Goal: Task Accomplishment & Management: Manage account settings

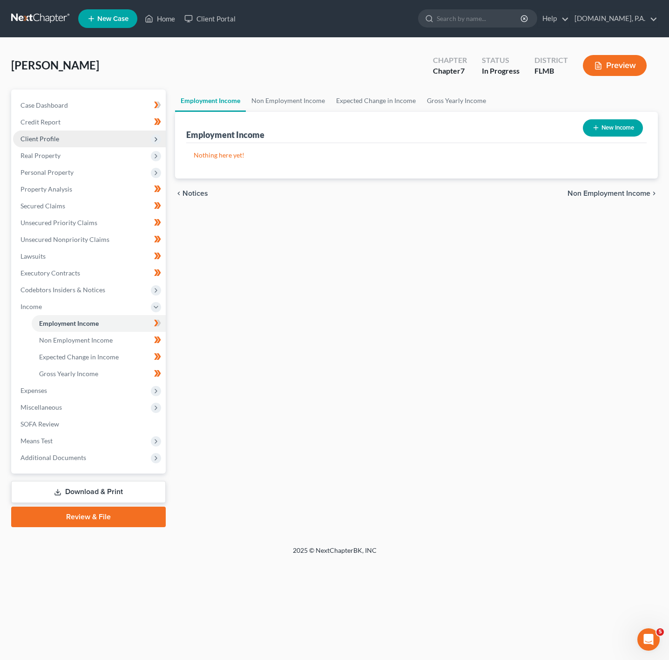
click at [124, 130] on span "Client Profile" at bounding box center [89, 138] width 153 height 17
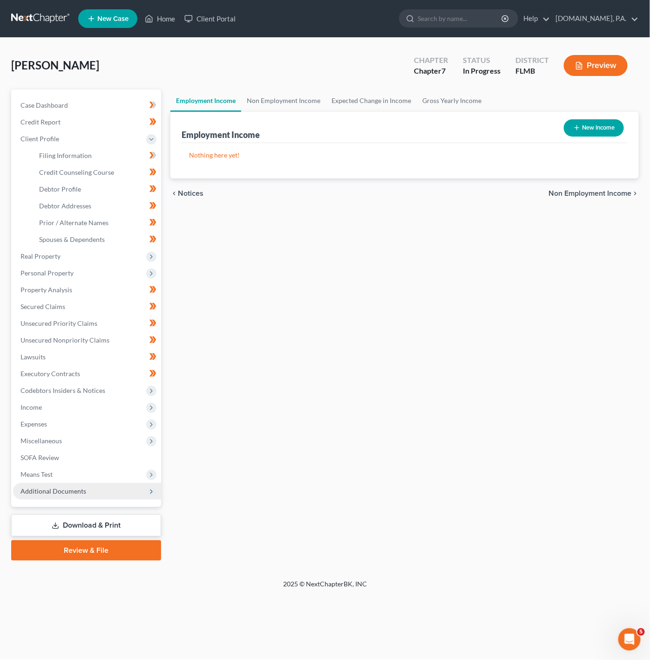
click at [137, 489] on span "Additional Documents" at bounding box center [87, 491] width 148 height 17
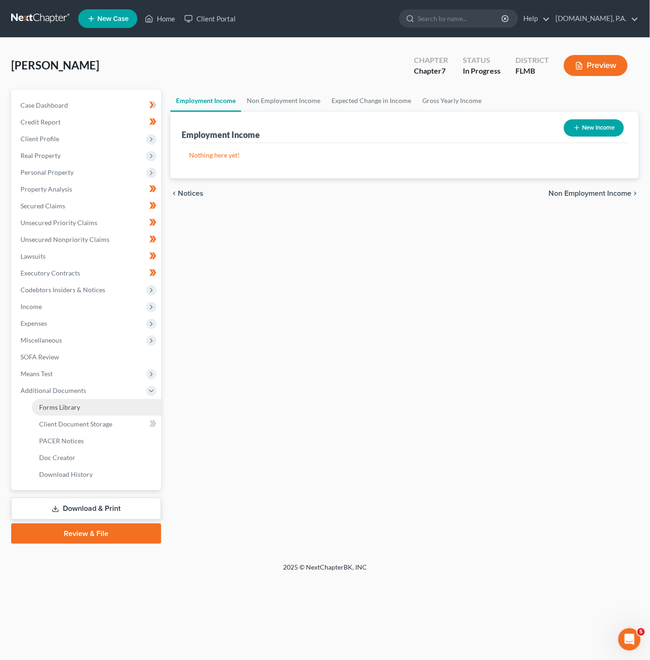
click at [119, 400] on link "Forms Library" at bounding box center [96, 407] width 129 height 17
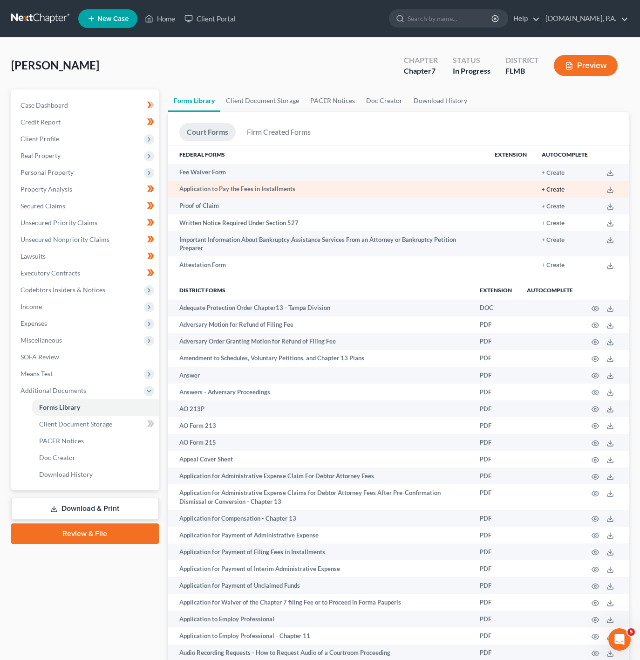
click at [556, 192] on button "+ Create" at bounding box center [553, 190] width 23 height 6
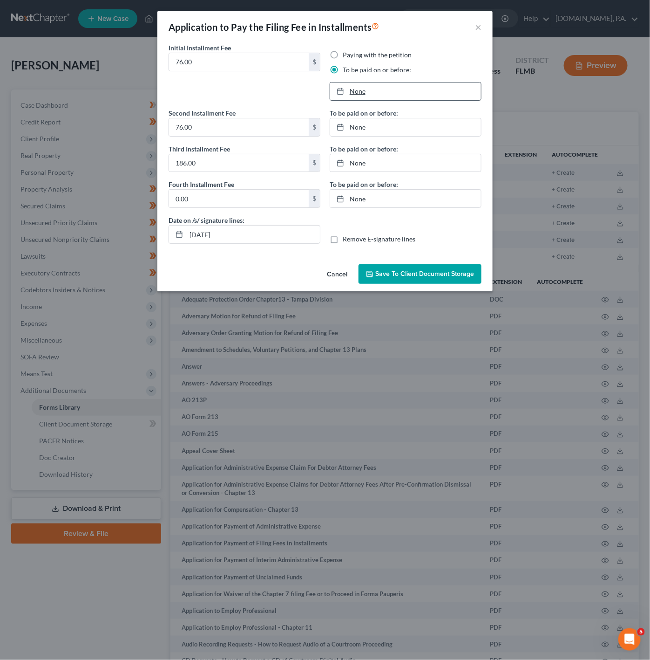
click at [357, 93] on link "None" at bounding box center [405, 91] width 151 height 18
type input "[DATE]"
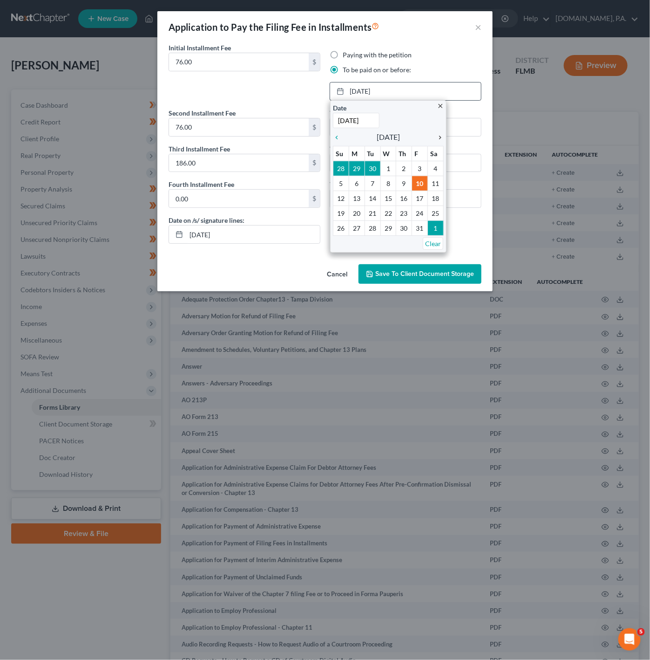
click at [436, 137] on icon "chevron_right" at bounding box center [438, 137] width 12 height 7
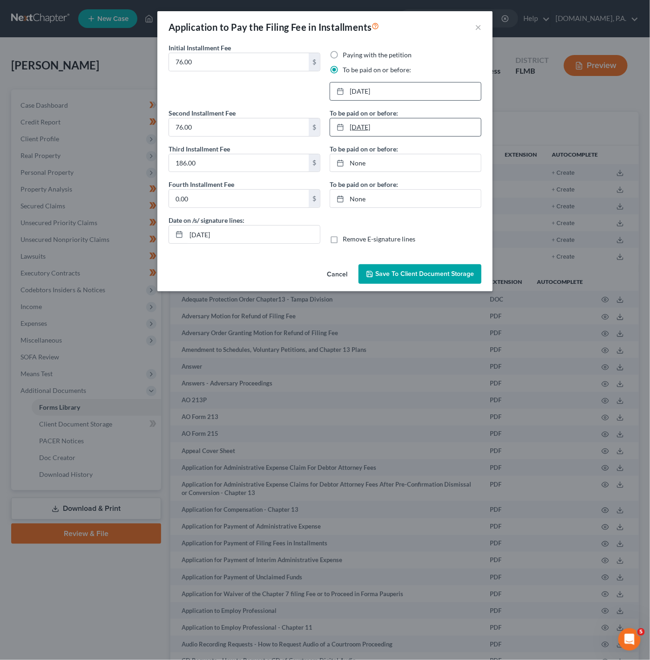
type input "[DATE]"
click at [361, 131] on link "[DATE]" at bounding box center [405, 127] width 151 height 18
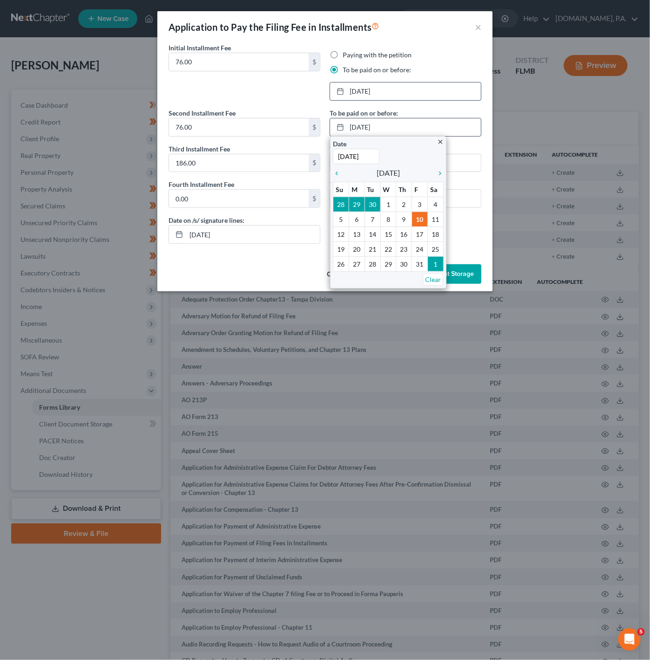
click at [446, 175] on div "close Date [DATE] Time 12:00 AM chevron_left [DATE] chevron_right Su M Tu W Th …" at bounding box center [388, 212] width 116 height 152
click at [436, 175] on icon "chevron_right" at bounding box center [438, 173] width 12 height 7
click at [337, 177] on icon "chevron_left" at bounding box center [339, 173] width 12 height 7
click at [435, 178] on link "chevron_right" at bounding box center [438, 172] width 12 height 11
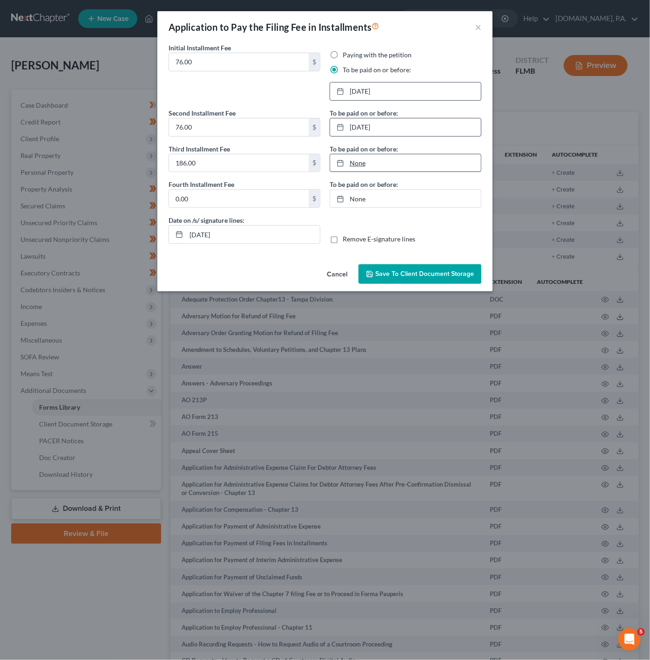
type input "[DATE]"
click at [355, 165] on link "None" at bounding box center [405, 163] width 151 height 18
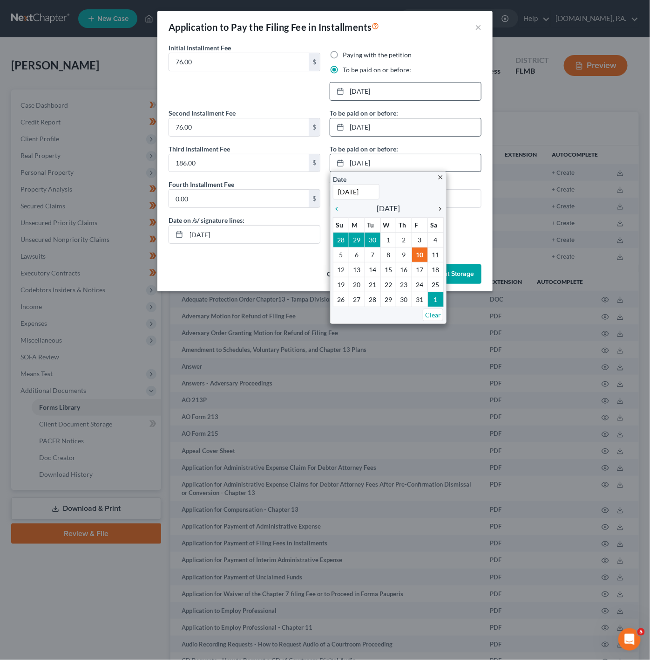
click at [439, 207] on icon "chevron_right" at bounding box center [438, 208] width 12 height 7
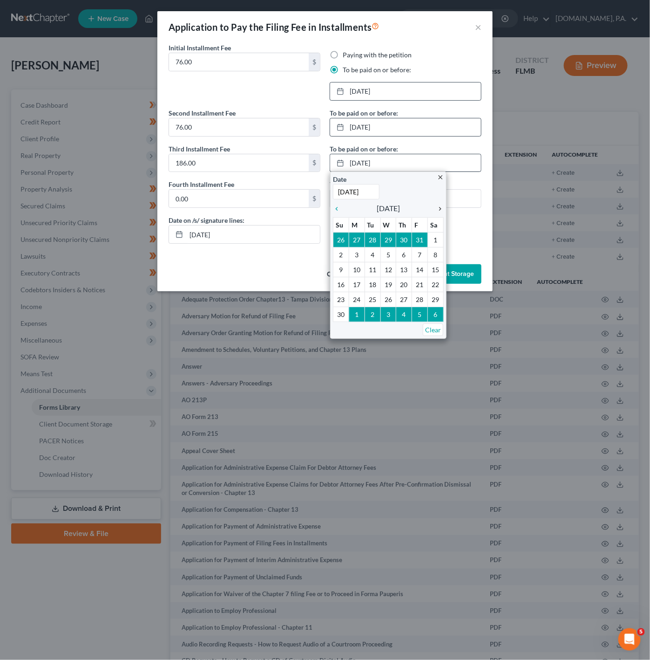
click at [439, 207] on icon "chevron_right" at bounding box center [438, 208] width 12 height 7
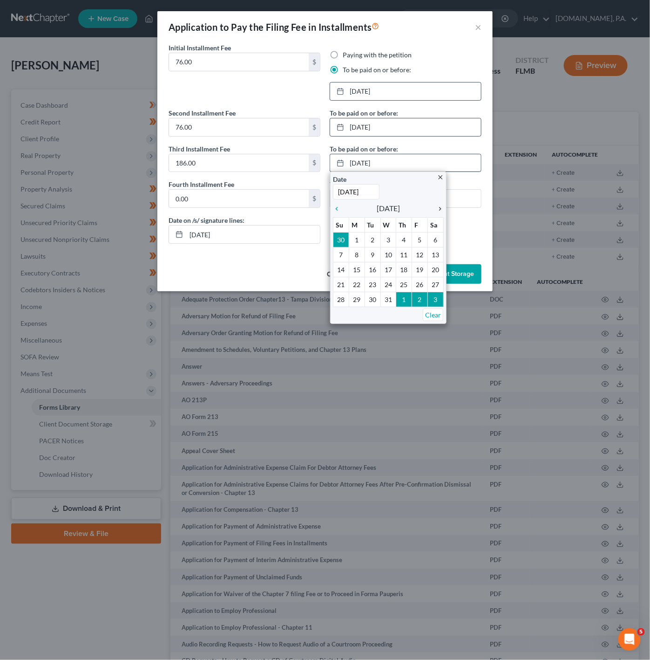
click at [443, 209] on icon "chevron_right" at bounding box center [438, 208] width 12 height 7
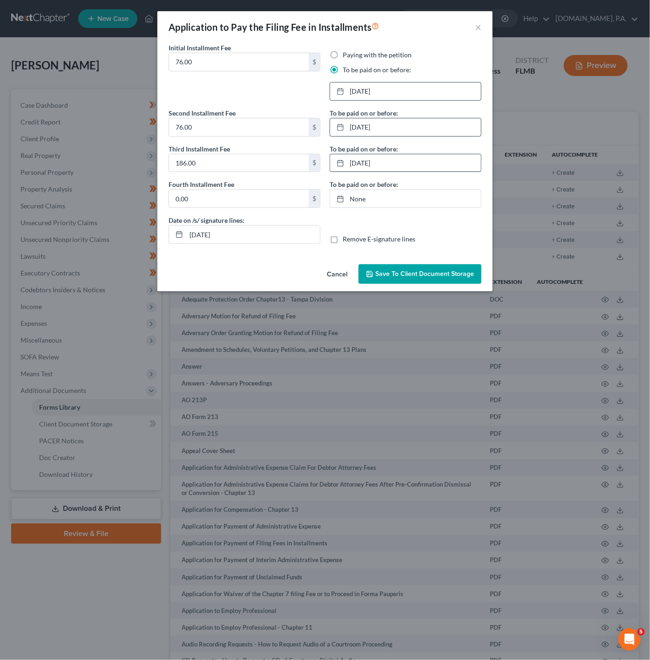
click at [460, 278] on span "Save to Client Document Storage" at bounding box center [424, 274] width 99 height 8
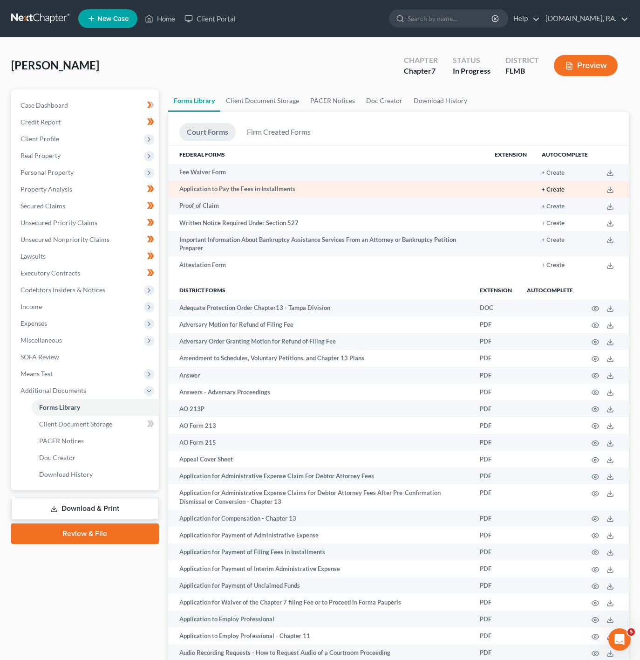
click at [554, 188] on button "+ Create" at bounding box center [553, 190] width 23 height 6
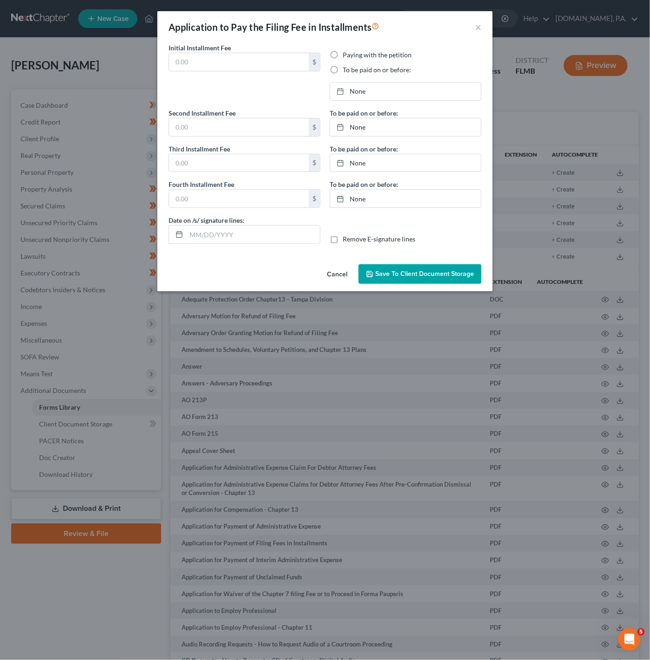
type input "76.00"
radio input "true"
type input "76.00"
type input "186.00"
type input "0.00"
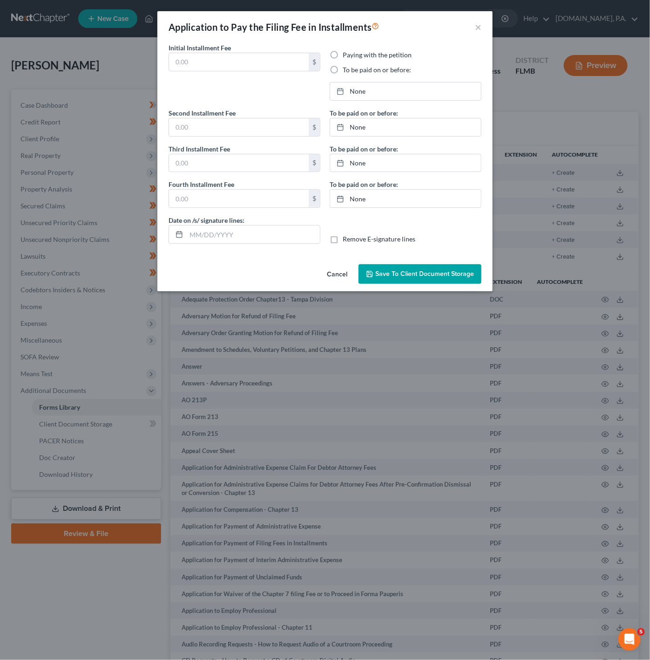
type input "[DATE]"
click at [339, 270] on button "Cancel" at bounding box center [337, 274] width 35 height 19
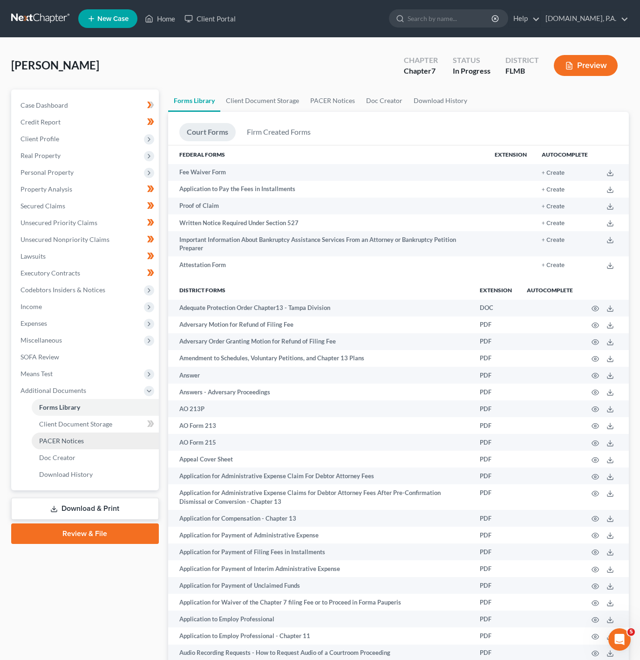
click at [88, 432] on link "PACER Notices" at bounding box center [95, 440] width 127 height 17
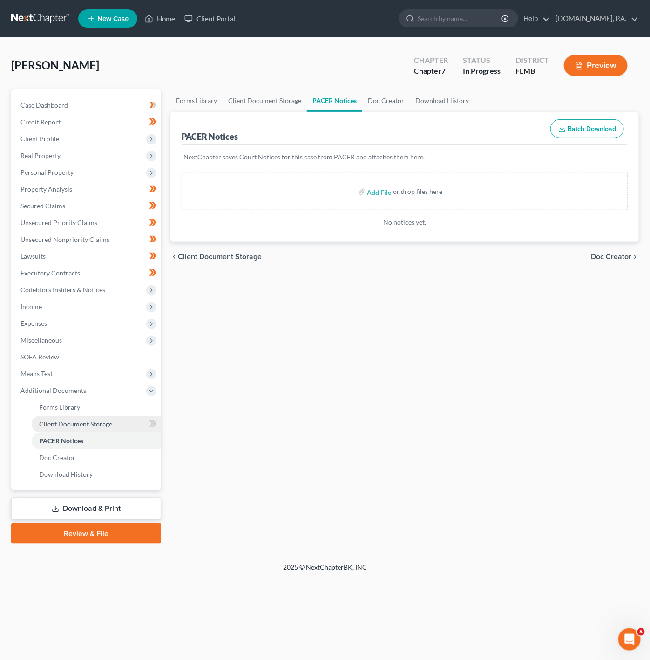
click at [96, 422] on span "Client Document Storage" at bounding box center [75, 424] width 73 height 8
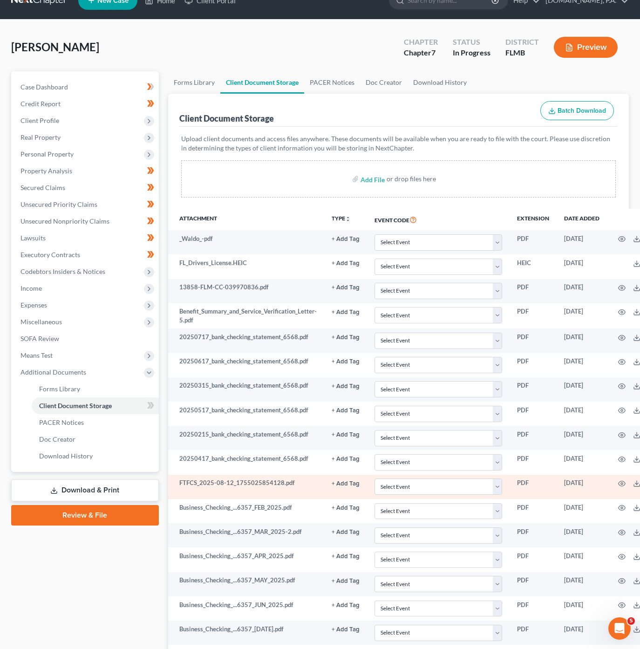
scroll to position [119, 0]
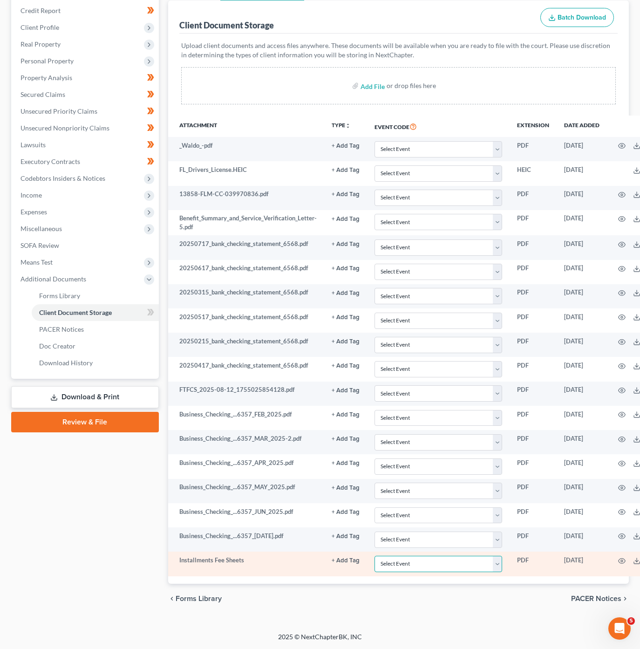
click at [474, 564] on select "Select Event 20 Largest Unsecured Creditors Amended Chapter 13 Plan Amended Cre…" at bounding box center [438, 564] width 128 height 16
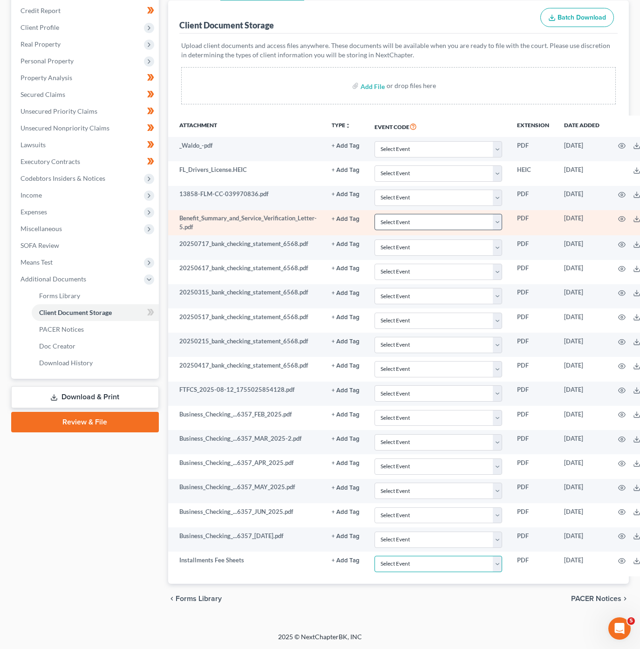
select select "4"
click at [374, 556] on select "Select Event 20 Largest Unsecured Creditors Amended Chapter 13 Plan Amended Cre…" at bounding box center [438, 564] width 128 height 16
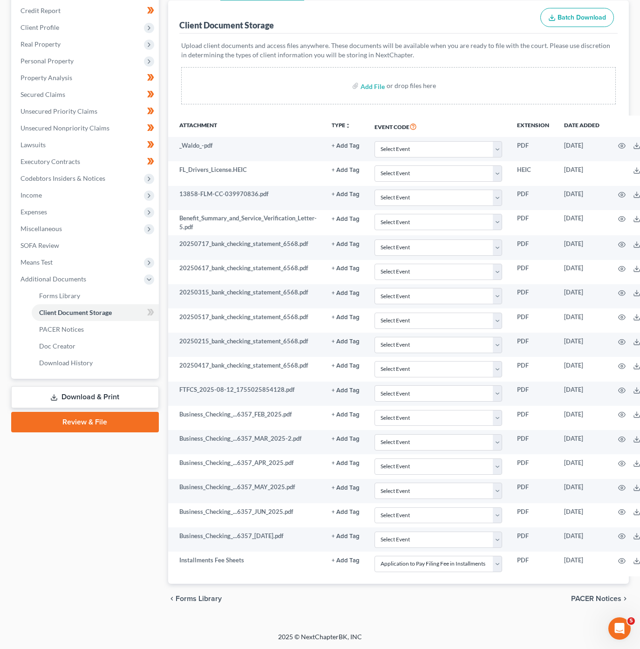
click at [433, 610] on div "chevron_left Forms Library PACER Notices chevron_right" at bounding box center [398, 599] width 461 height 30
click at [448, 615] on div "Petition Navigation Case Dashboard Payments Invoices Payments Payments Credit R…" at bounding box center [320, 299] width 618 height 643
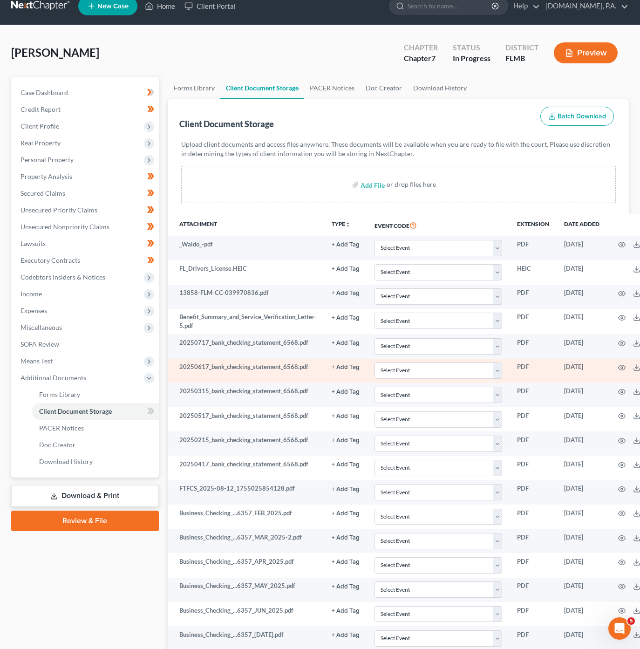
scroll to position [0, 0]
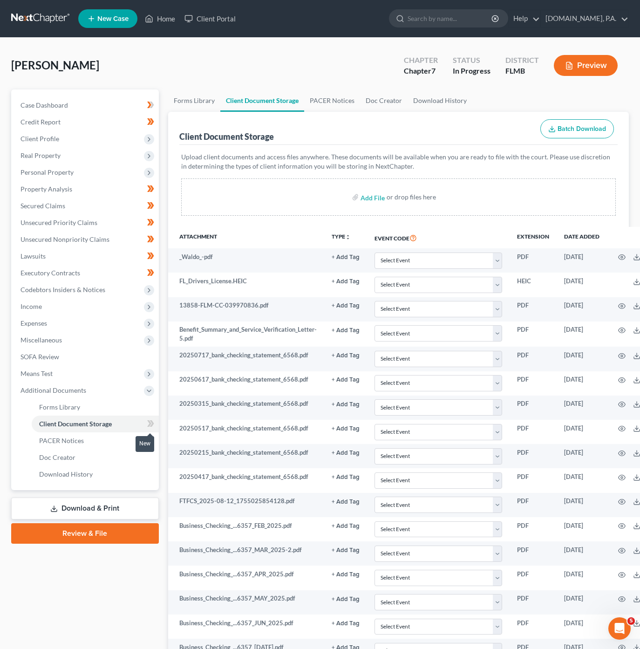
click at [147, 421] on icon at bounding box center [150, 424] width 7 height 12
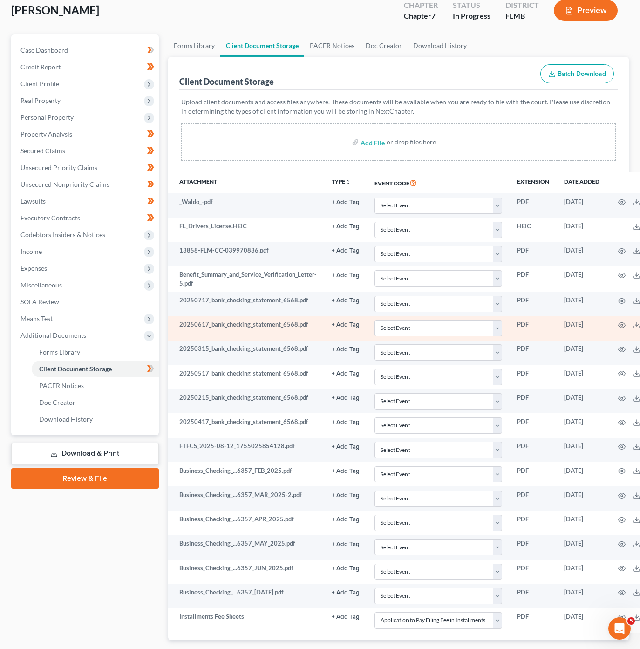
scroll to position [119, 0]
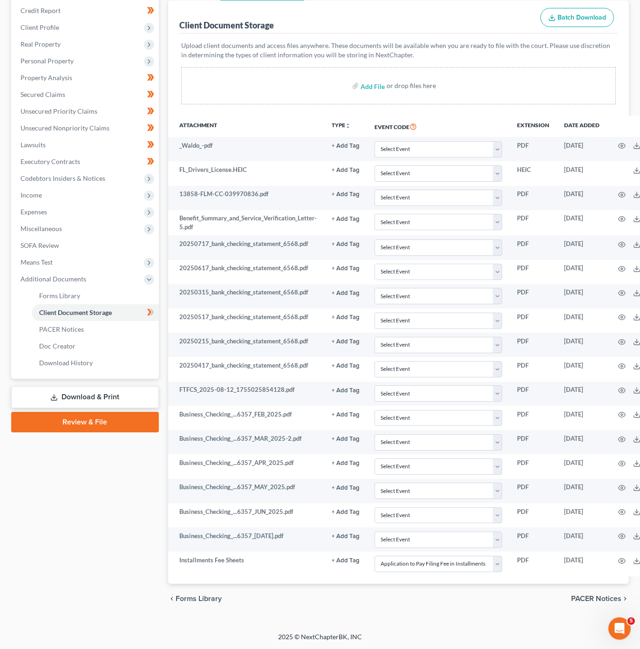
select select "4"
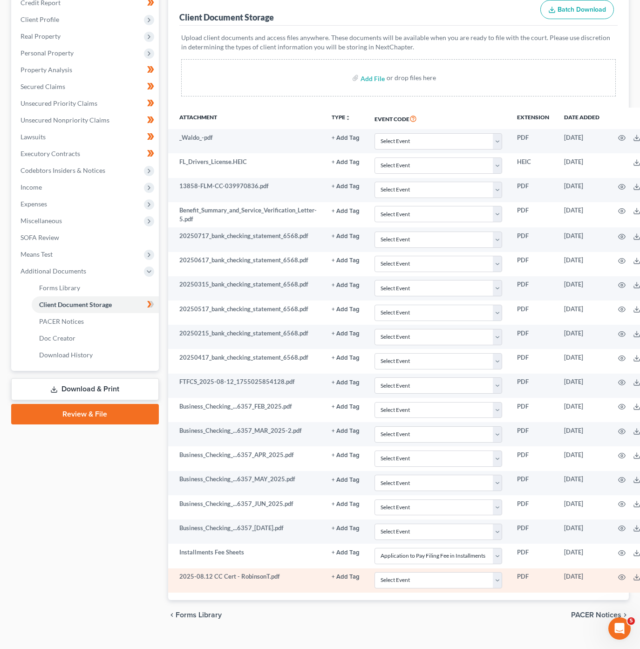
click at [438, 592] on td "Select Event 20 Largest Unsecured Creditors Amended Chapter 13 Plan Amended Cre…" at bounding box center [438, 580] width 143 height 24
click at [445, 585] on select "Select Event 20 Largest Unsecured Creditors Amended Chapter 13 Plan Amended Cre…" at bounding box center [438, 580] width 128 height 16
select select "9"
click at [374, 580] on select "Select Event 20 Largest Unsecured Creditors Amended Chapter 13 Plan Amended Cre…" at bounding box center [438, 580] width 128 height 16
click at [456, 592] on td "Select Event 20 Largest Unsecured Creditors Amended Chapter 13 Plan Amended Cre…" at bounding box center [438, 580] width 143 height 24
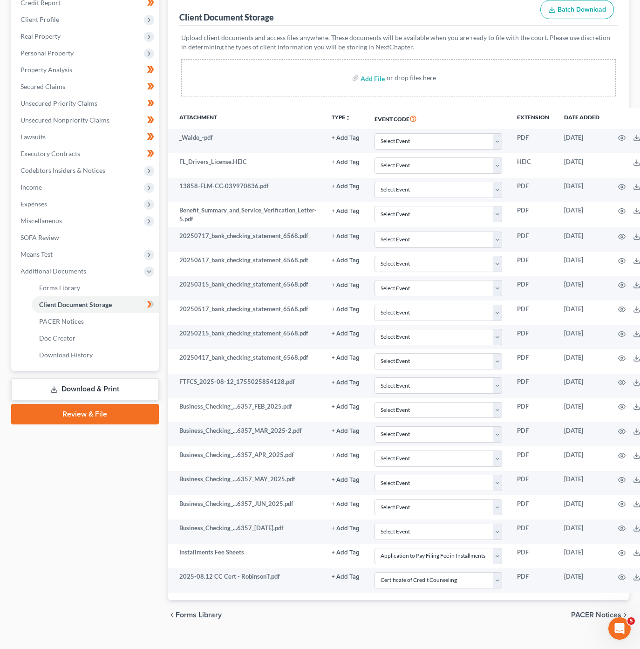
click at [285, 627] on div "chevron_left Forms Library PACER Notices chevron_right" at bounding box center [398, 615] width 461 height 30
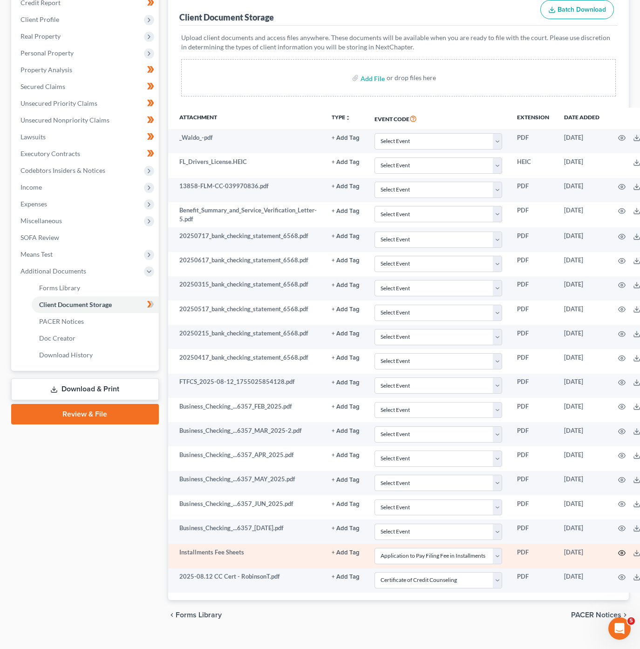
click at [622, 557] on icon "button" at bounding box center [621, 552] width 7 height 7
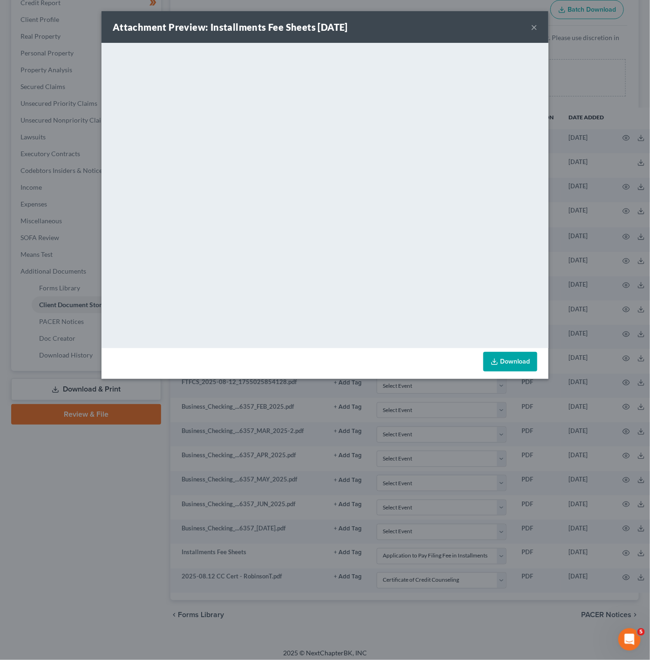
click at [532, 27] on button "×" at bounding box center [534, 26] width 7 height 11
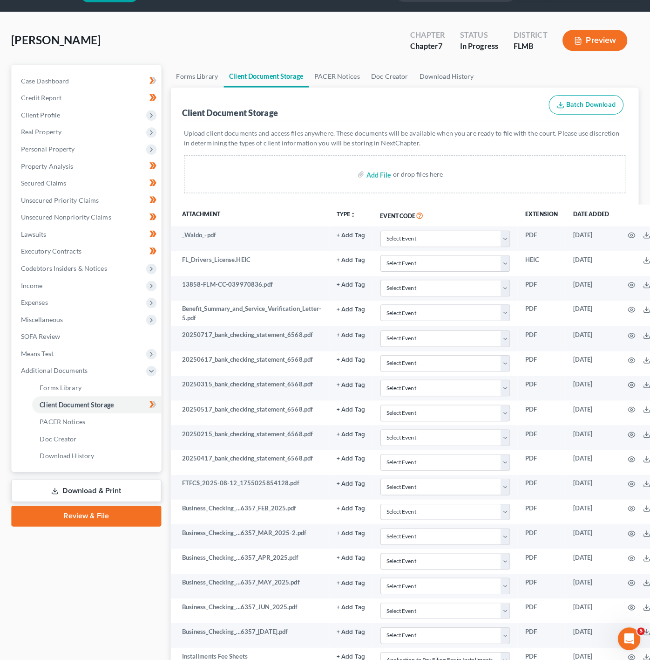
scroll to position [0, 0]
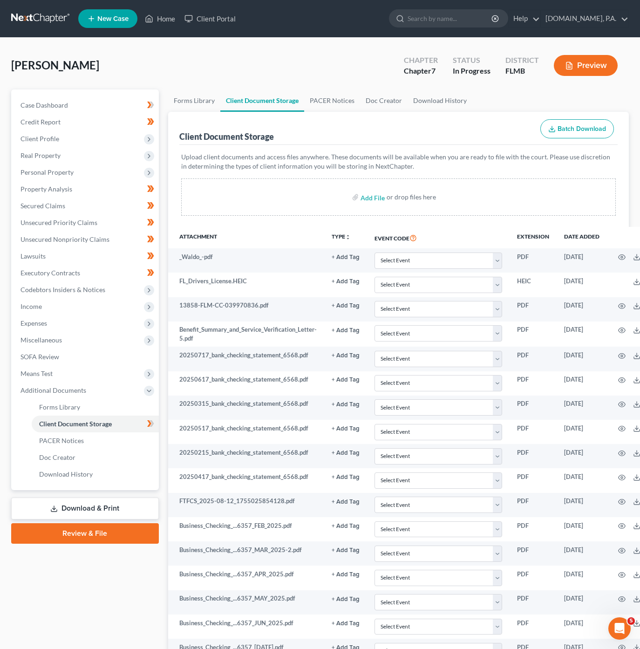
click at [104, 504] on link "Download & Print" at bounding box center [85, 508] width 148 height 22
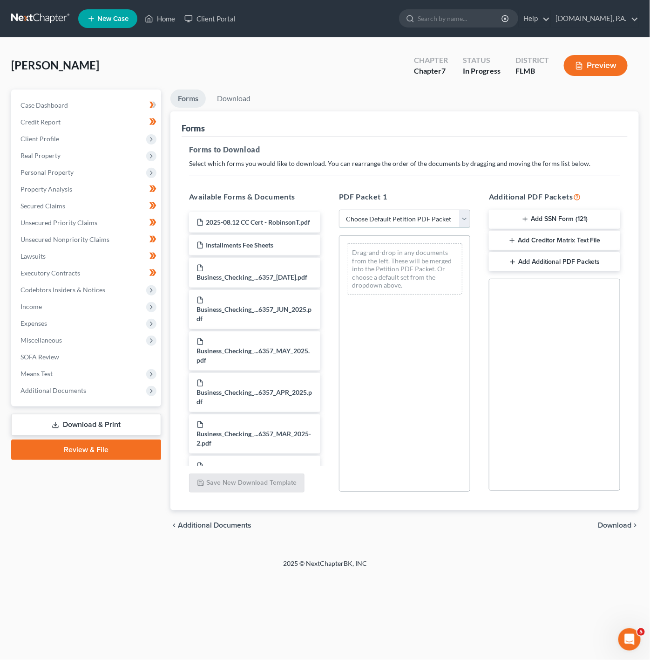
click at [404, 221] on select "Choose Default Petition PDF Packet Complete Bankruptcy Petition (all forms and …" at bounding box center [404, 219] width 131 height 19
click at [339, 210] on select "Choose Default Petition PDF Packet Complete Bankruptcy Petition (all forms and …" at bounding box center [404, 219] width 131 height 19
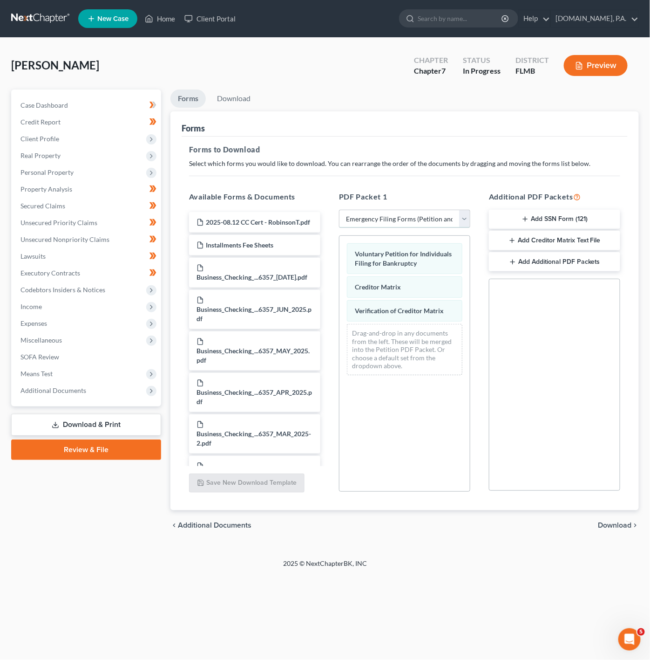
click at [421, 221] on select "Choose Default Petition PDF Packet Complete Bankruptcy Petition (all forms and …" at bounding box center [404, 219] width 131 height 19
select select "5"
click at [339, 210] on select "Choose Default Petition PDF Packet Complete Bankruptcy Petition (all forms and …" at bounding box center [404, 219] width 131 height 19
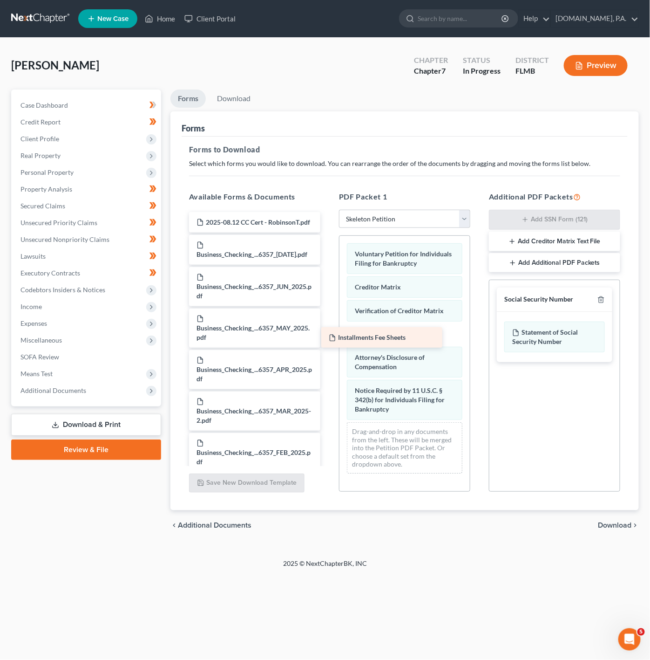
drag, startPoint x: 259, startPoint y: 249, endPoint x: 394, endPoint y: 331, distance: 158.3
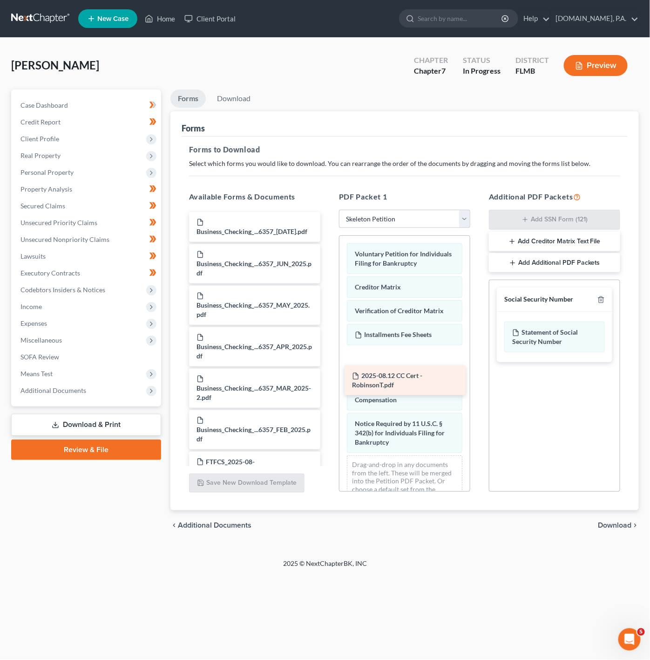
drag, startPoint x: 264, startPoint y: 217, endPoint x: 420, endPoint y: 369, distance: 218.0
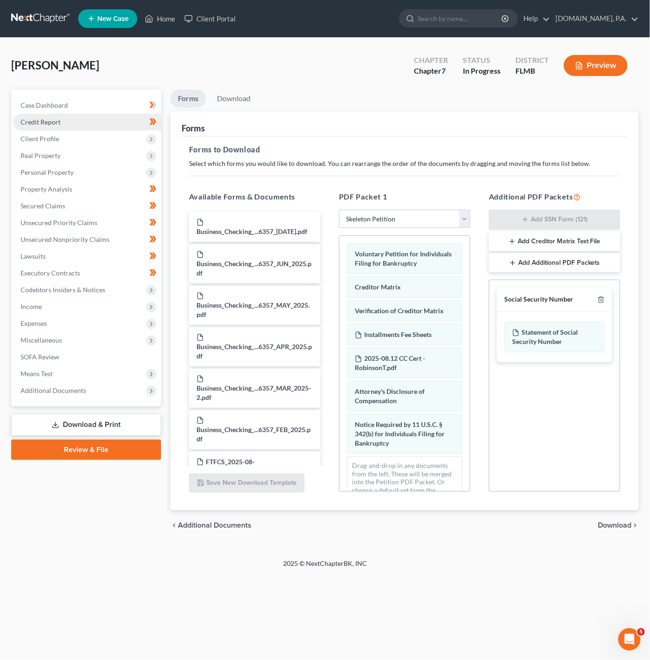
click at [138, 128] on link "Credit Report" at bounding box center [87, 122] width 148 height 17
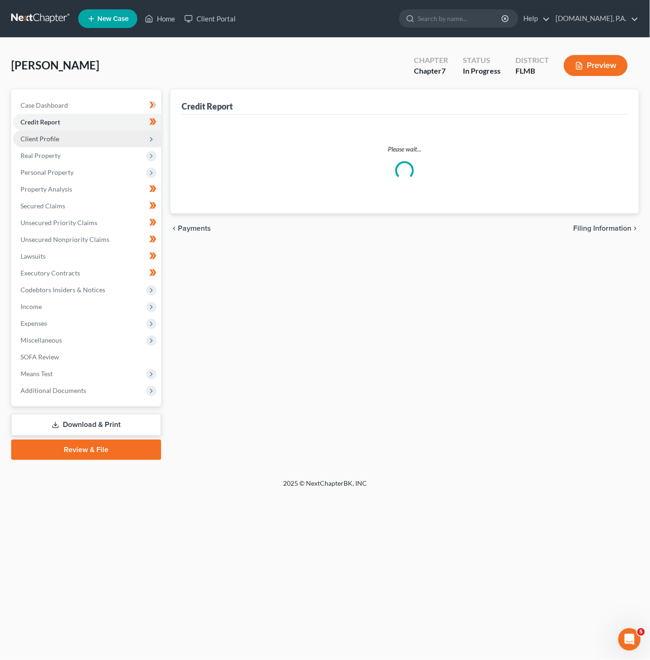
click at [136, 137] on span "Client Profile" at bounding box center [87, 138] width 148 height 17
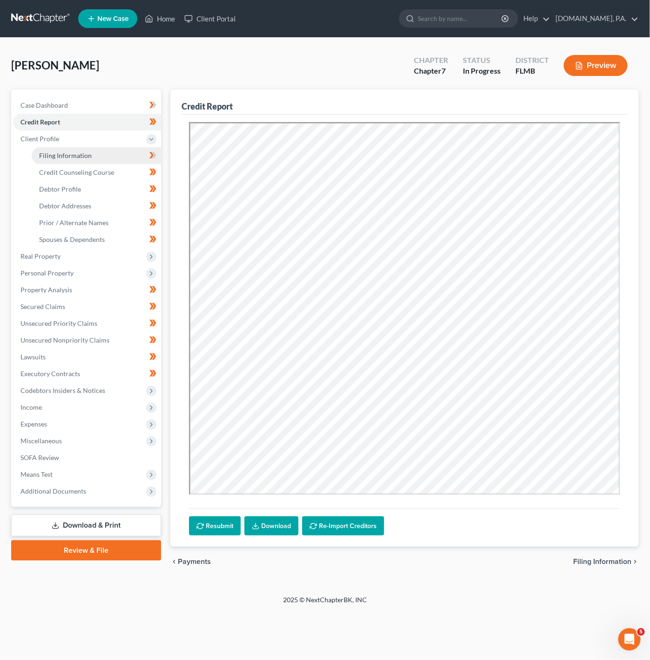
click at [107, 148] on link "Filing Information" at bounding box center [96, 155] width 129 height 17
select select "1"
select select "0"
select select "15"
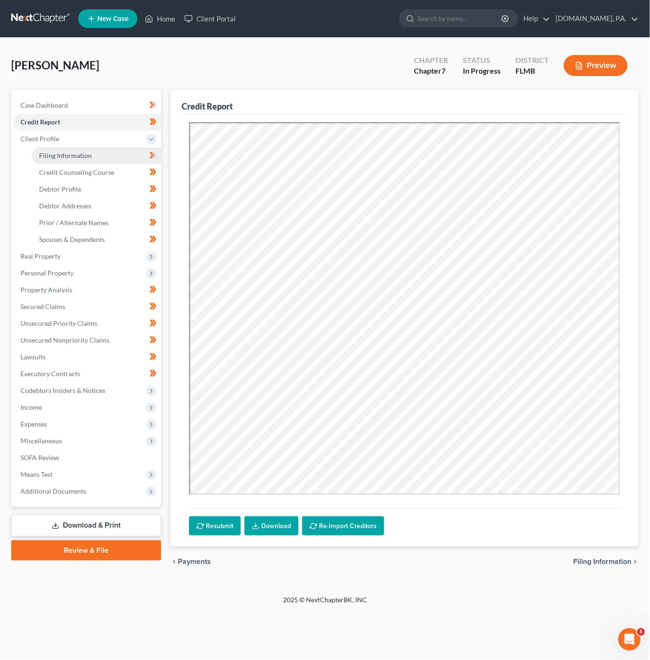
select select "0"
select select "9"
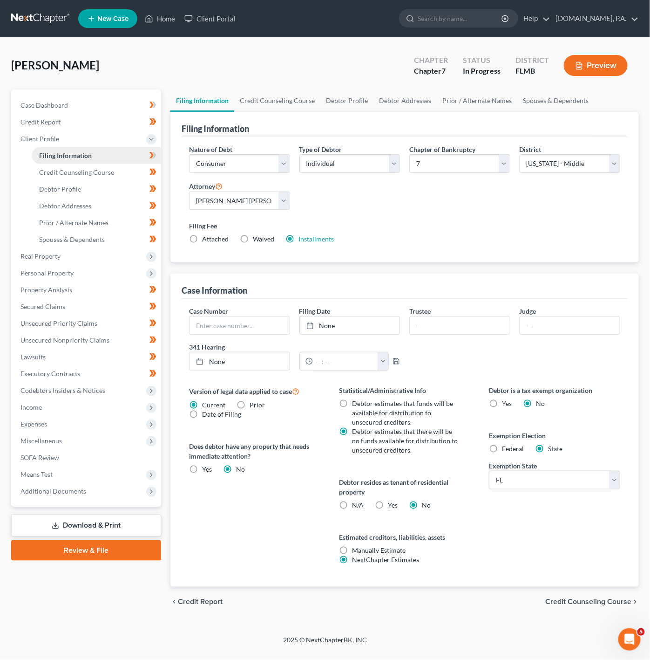
click at [105, 161] on link "Filing Information" at bounding box center [96, 155] width 129 height 17
click at [105, 170] on span "Credit Counseling Course" at bounding box center [76, 172] width 75 height 8
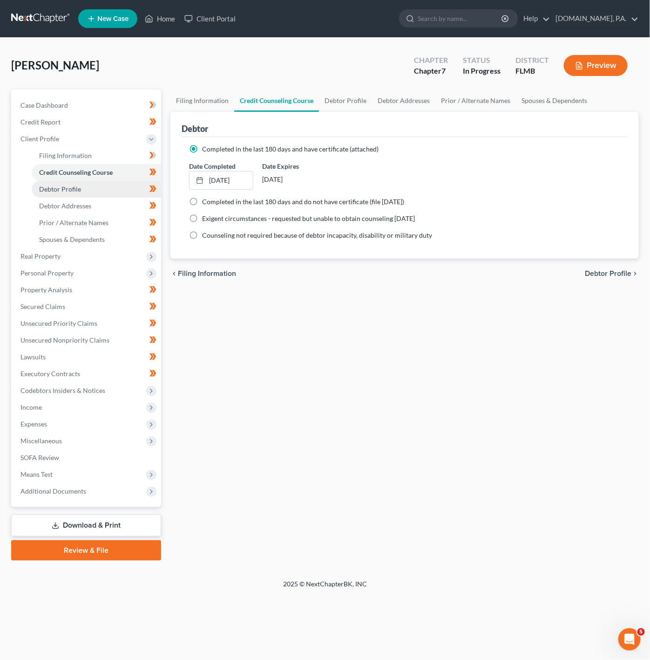
click at [100, 183] on link "Debtor Profile" at bounding box center [96, 189] width 129 height 17
select select "0"
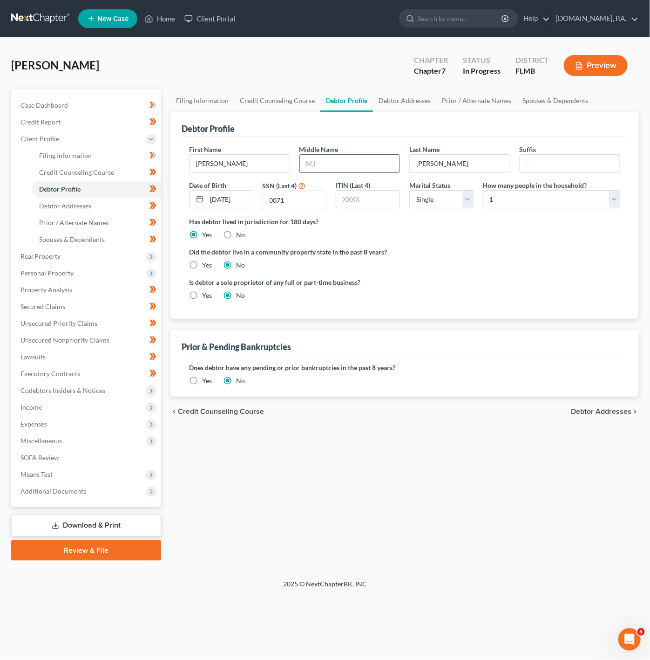
click at [315, 172] on input "text" at bounding box center [350, 164] width 100 height 18
type input "[PERSON_NAME]"
click at [129, 208] on link "Debtor Addresses" at bounding box center [96, 205] width 129 height 17
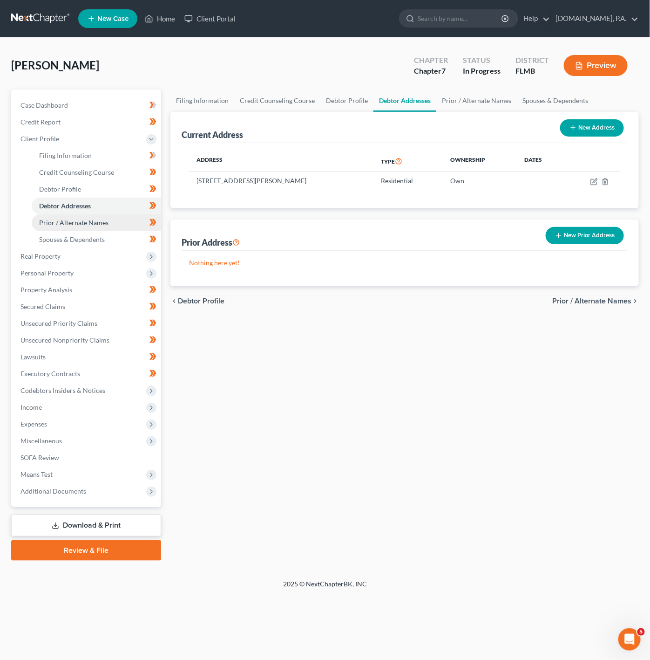
click at [88, 217] on link "Prior / Alternate Names" at bounding box center [96, 222] width 129 height 17
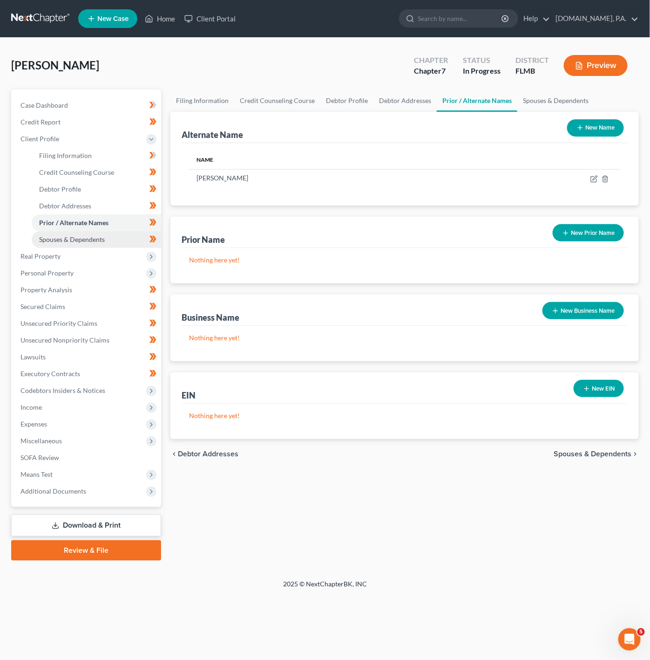
click at [85, 234] on link "Spouses & Dependents" at bounding box center [96, 239] width 129 height 17
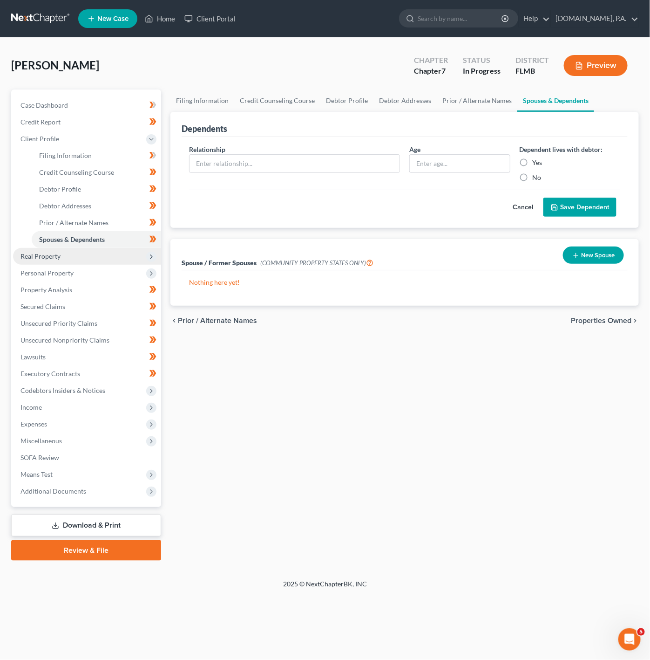
click at [51, 253] on span "Real Property" at bounding box center [40, 256] width 40 height 8
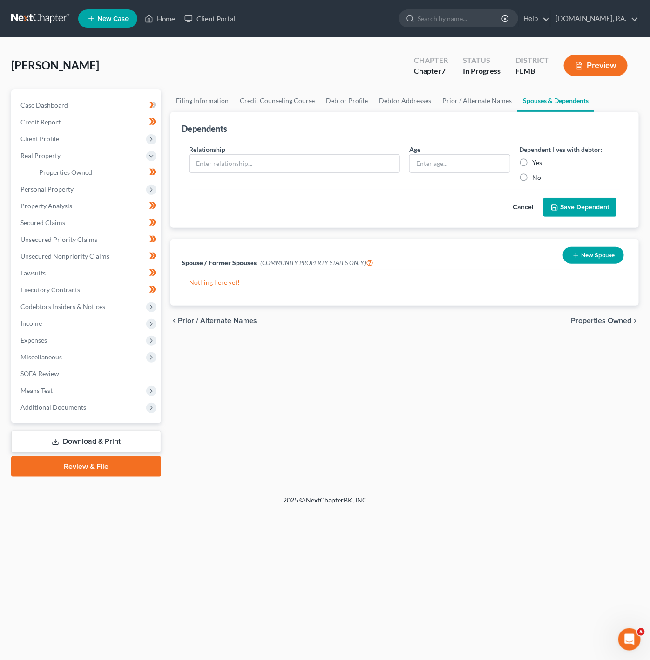
click at [525, 208] on button "Cancel" at bounding box center [523, 207] width 41 height 19
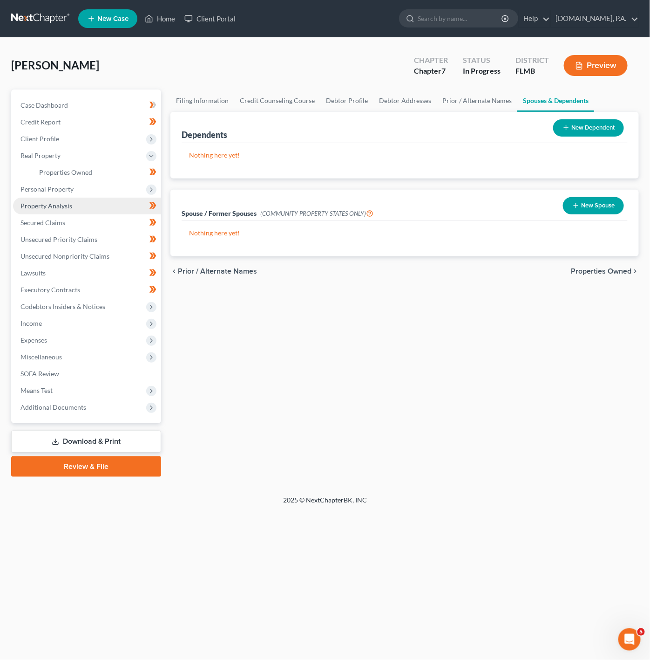
click at [80, 200] on link "Property Analysis" at bounding box center [87, 205] width 148 height 17
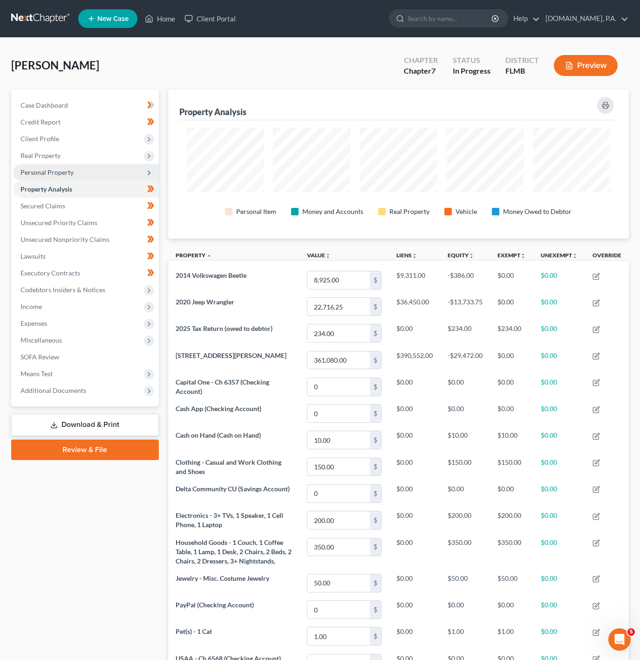
click at [85, 192] on link "Property Analysis" at bounding box center [86, 189] width 146 height 17
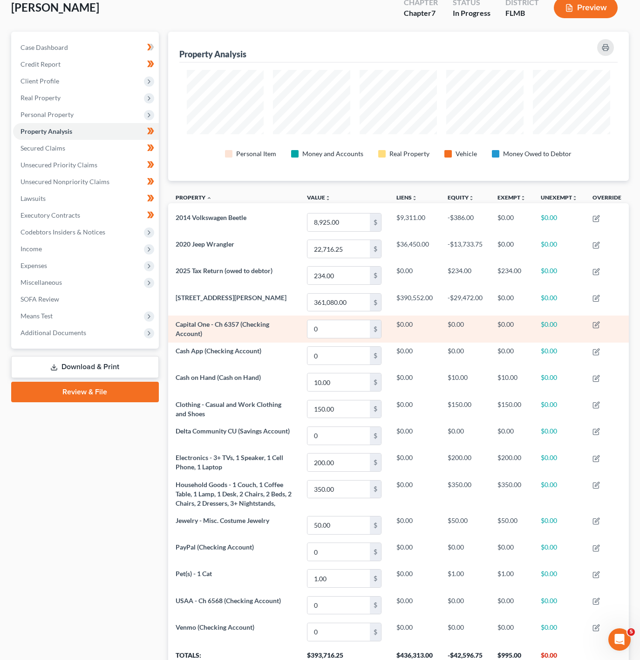
scroll to position [141, 0]
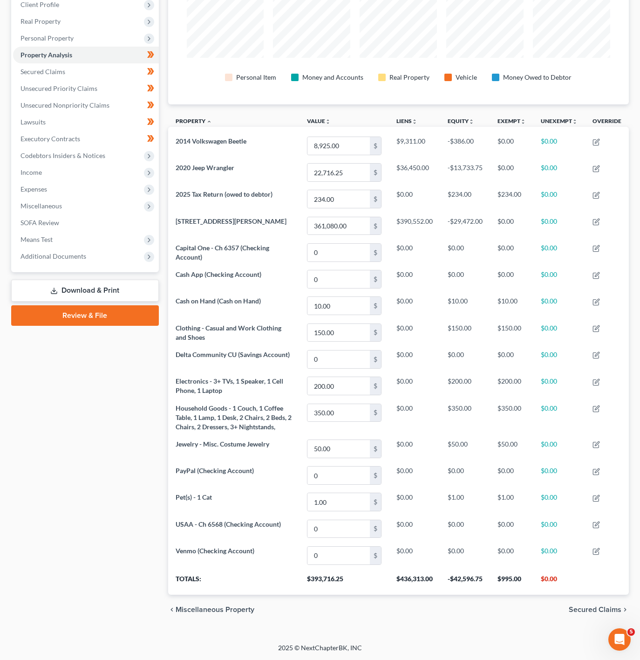
click at [104, 288] on link "Download & Print" at bounding box center [85, 290] width 148 height 22
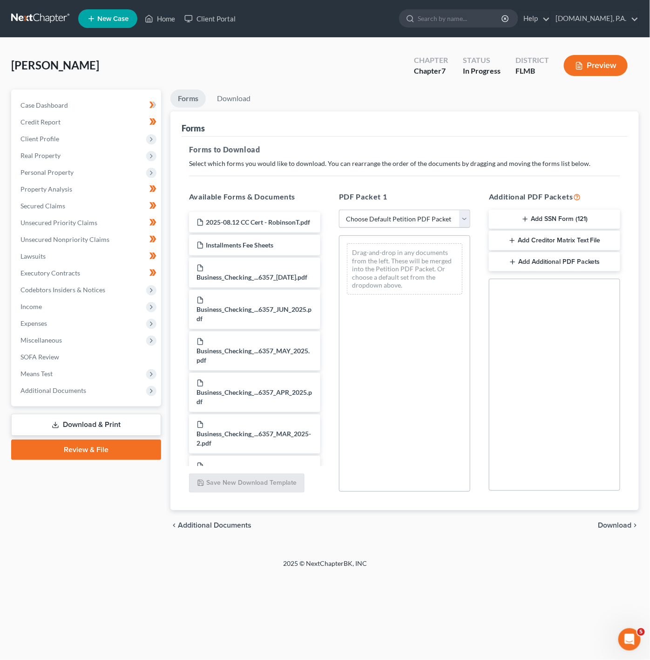
click at [453, 213] on select "Choose Default Petition PDF Packet Complete Bankruptcy Petition (all forms and …" at bounding box center [404, 219] width 131 height 19
select select "5"
click at [339, 210] on select "Choose Default Petition PDF Packet Complete Bankruptcy Petition (all forms and …" at bounding box center [404, 219] width 131 height 19
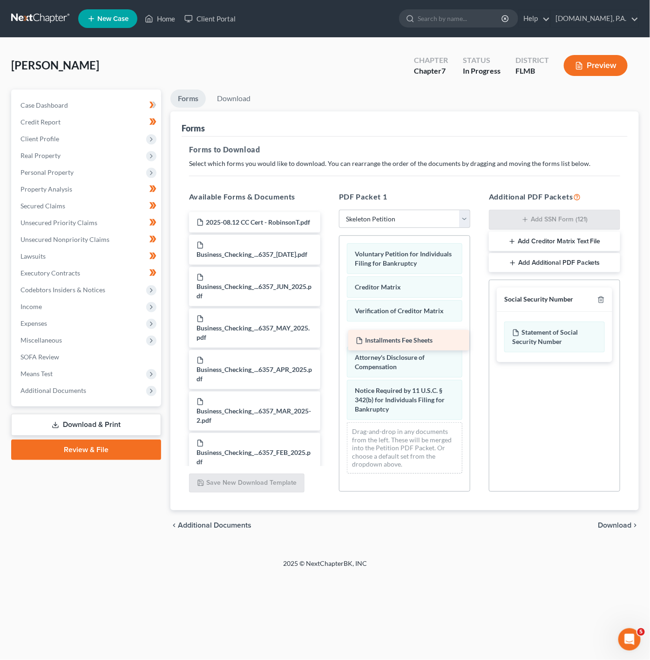
drag, startPoint x: 258, startPoint y: 255, endPoint x: 418, endPoint y: 337, distance: 180.4
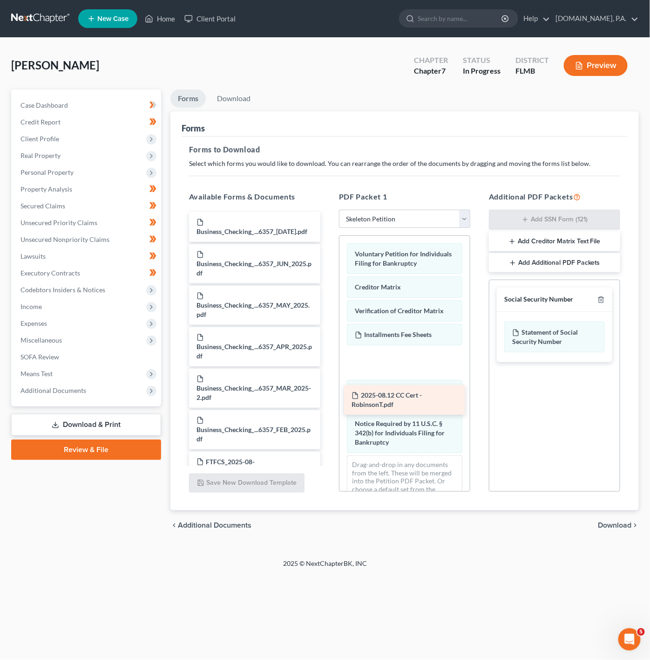
drag, startPoint x: 210, startPoint y: 220, endPoint x: 364, endPoint y: 383, distance: 224.4
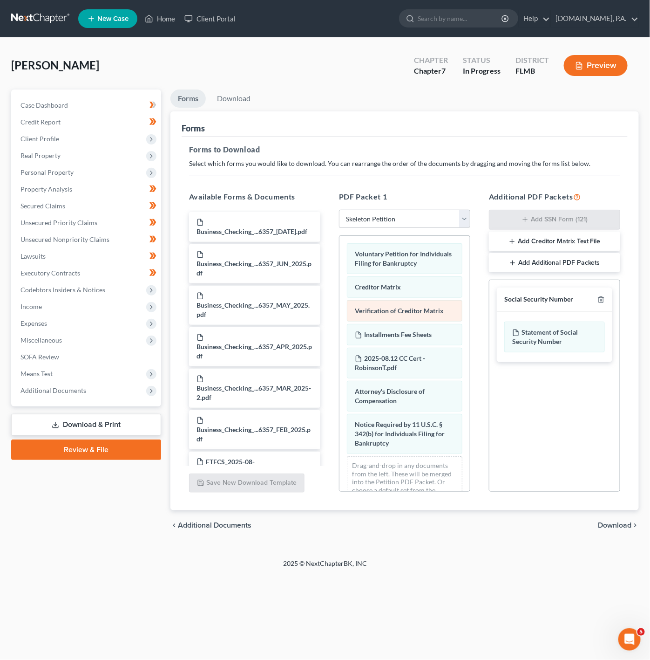
scroll to position [46, 0]
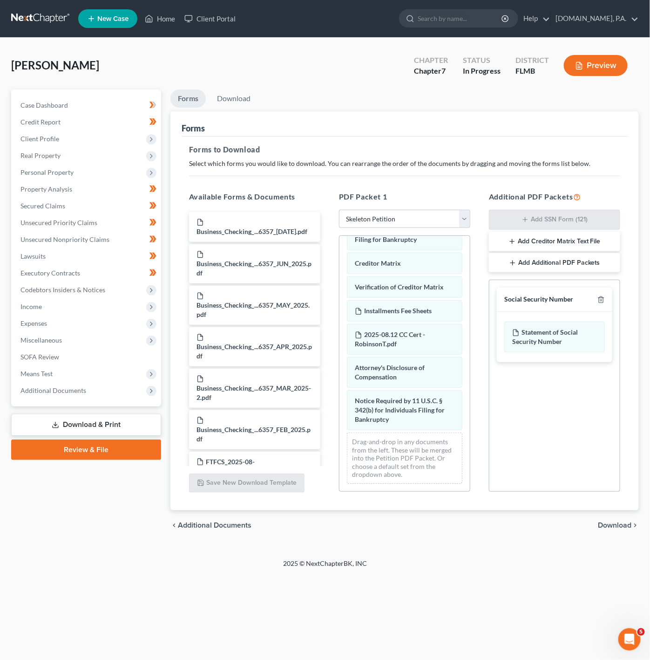
click at [624, 520] on div "chevron_left Additional Documents Download chevron_right" at bounding box center [404, 525] width 469 height 30
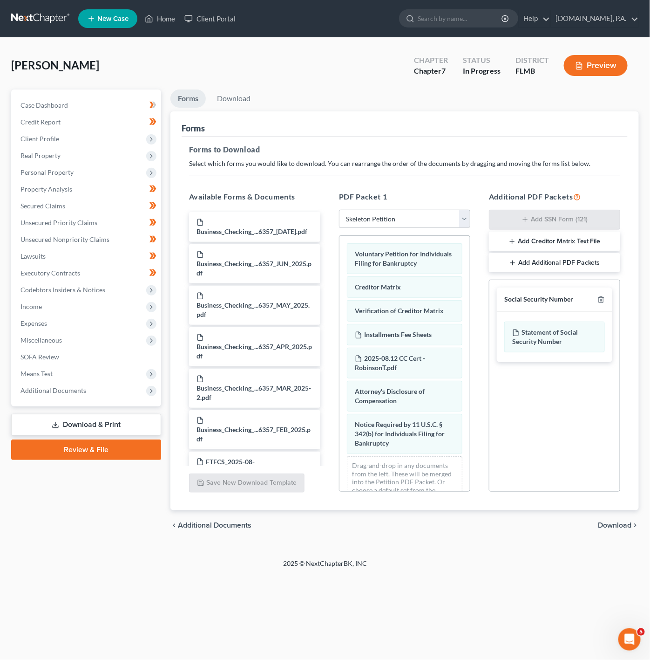
click at [622, 529] on span "Download" at bounding box center [615, 524] width 34 height 7
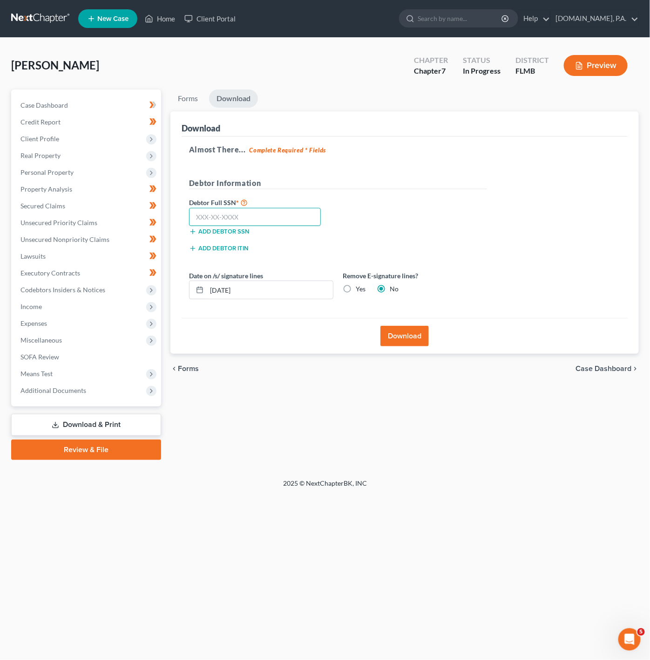
click at [266, 211] on input "text" at bounding box center [255, 217] width 132 height 19
click at [211, 209] on input "text" at bounding box center [255, 217] width 132 height 19
type input "295-86-0071"
click at [400, 186] on h5 "Debtor Information" at bounding box center [338, 183] width 298 height 12
drag, startPoint x: 390, startPoint y: 335, endPoint x: 454, endPoint y: 196, distance: 153.8
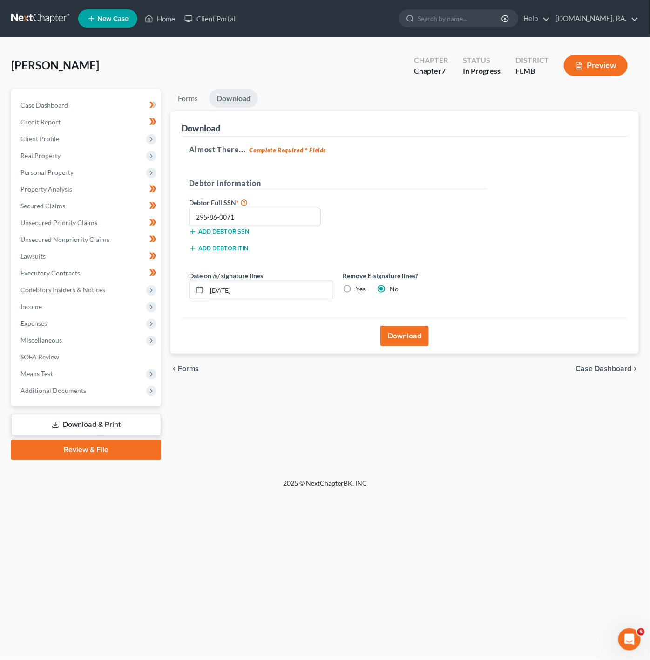
click at [454, 196] on div "Download Almost There... Complete Required * Fields Debtor Information Debtor F…" at bounding box center [404, 232] width 469 height 243
click at [267, 296] on input "[DATE]" at bounding box center [270, 290] width 126 height 18
type input "[DATE]"
click at [413, 340] on button "Download" at bounding box center [405, 336] width 48 height 20
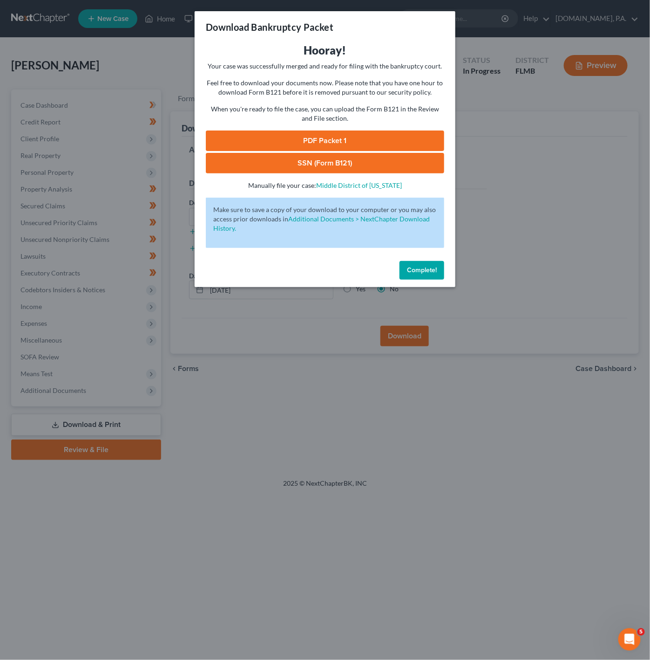
click at [352, 140] on link "PDF Packet 1" at bounding box center [325, 140] width 238 height 20
click at [369, 151] on div "PDF Packet 1 SSN (Form B121) -" at bounding box center [325, 151] width 238 height 43
click at [368, 158] on link "SSN (Form B121)" at bounding box center [325, 163] width 238 height 20
click at [510, 179] on div "Download Bankruptcy Packet Hooray! Your case was successfully merged and ready …" at bounding box center [325, 330] width 650 height 660
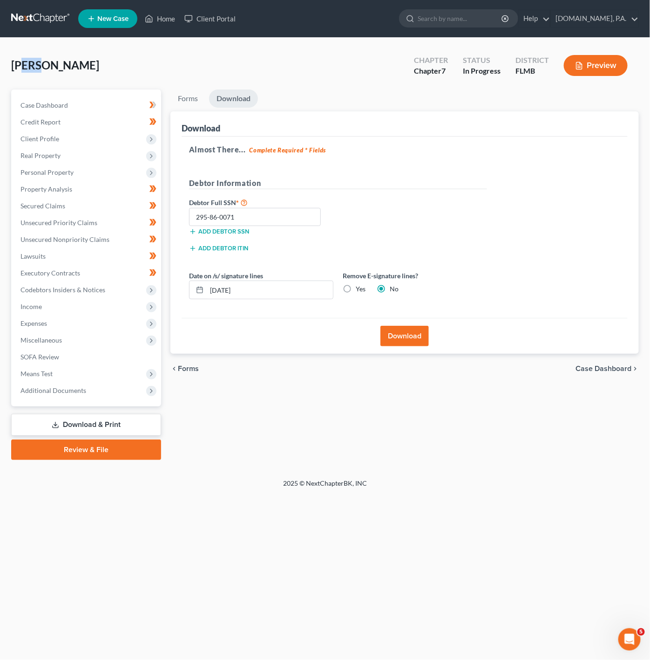
drag, startPoint x: 41, startPoint y: 66, endPoint x: 24, endPoint y: 64, distance: 16.9
click at [24, 64] on span "[PERSON_NAME]" at bounding box center [55, 65] width 88 height 14
click at [145, 76] on div "[PERSON_NAME] Upgraded Chapter Chapter 7 Status In [GEOGRAPHIC_DATA] [GEOGRAPHI…" at bounding box center [325, 69] width 628 height 41
click at [156, 14] on link "Home" at bounding box center [160, 18] width 40 height 17
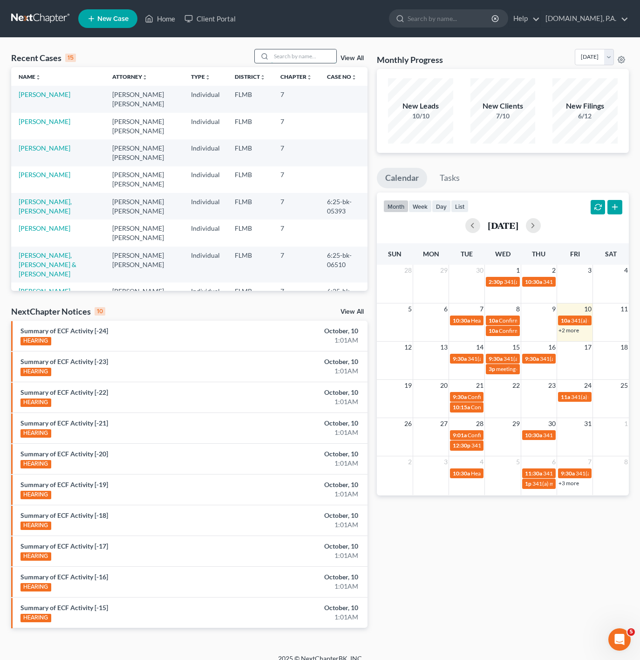
click at [282, 54] on input "search" at bounding box center [303, 56] width 65 height 14
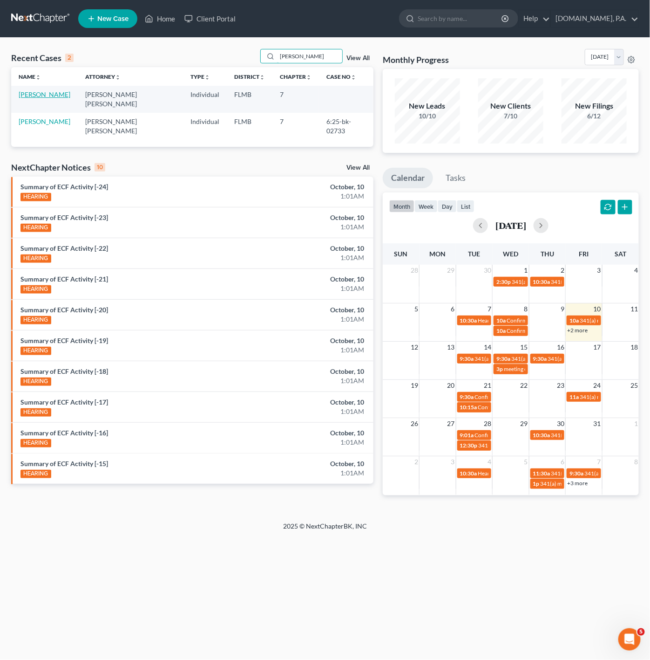
type input "[PERSON_NAME]"
click at [54, 94] on link "[PERSON_NAME]" at bounding box center [45, 94] width 52 height 8
select select "4"
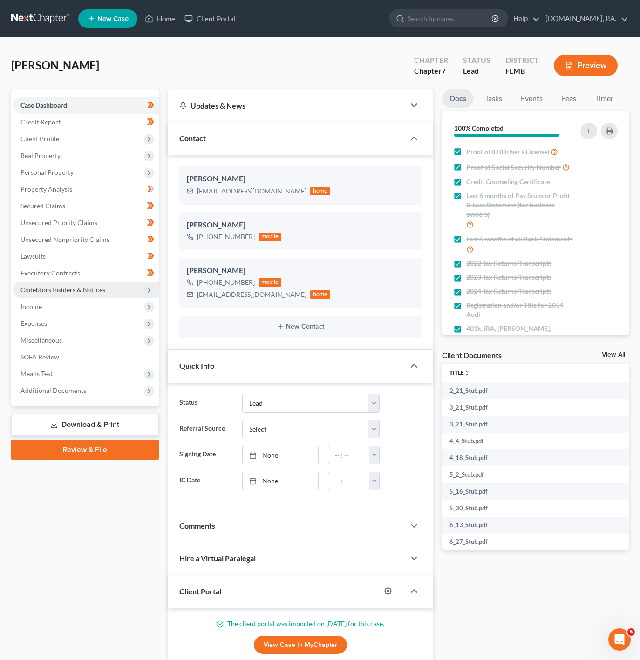
click at [119, 288] on span "Codebtors Insiders & Notices" at bounding box center [86, 289] width 146 height 17
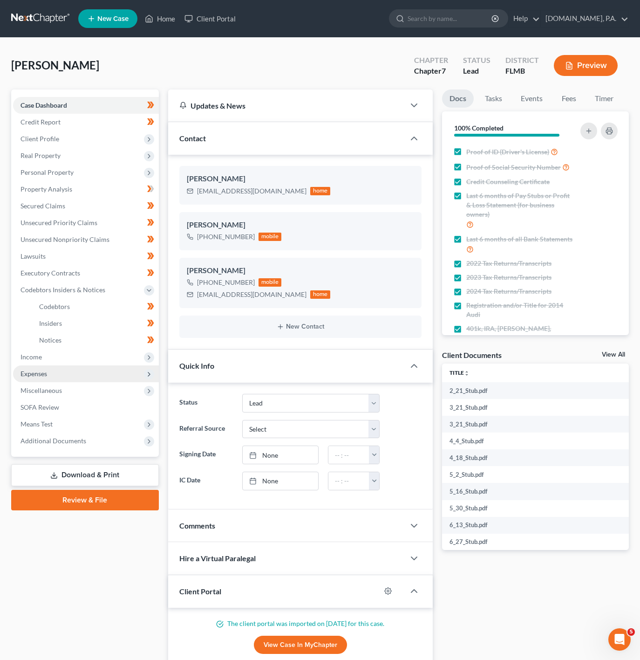
click at [105, 365] on span "Expenses" at bounding box center [86, 373] width 146 height 17
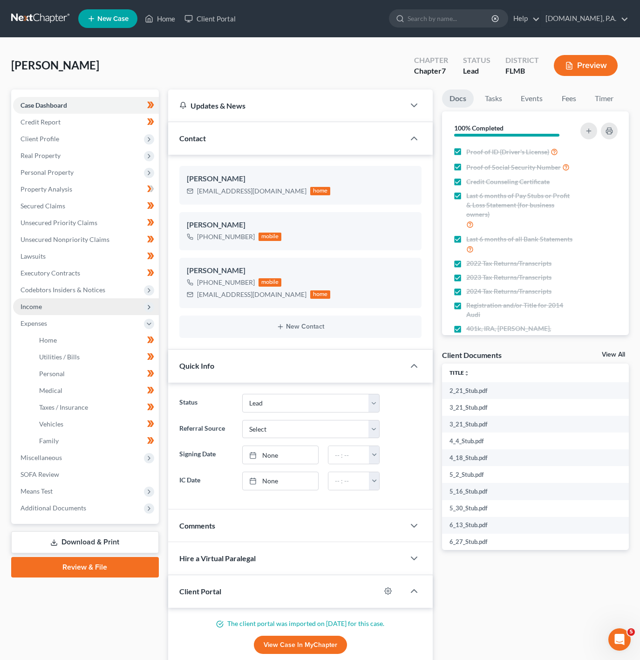
click at [133, 312] on span "Income" at bounding box center [86, 306] width 146 height 17
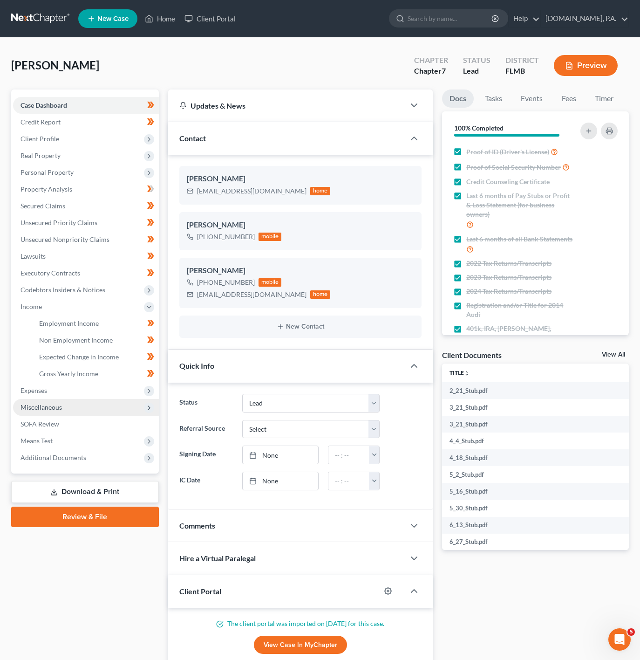
click at [104, 400] on span "Miscellaneous" at bounding box center [86, 407] width 146 height 17
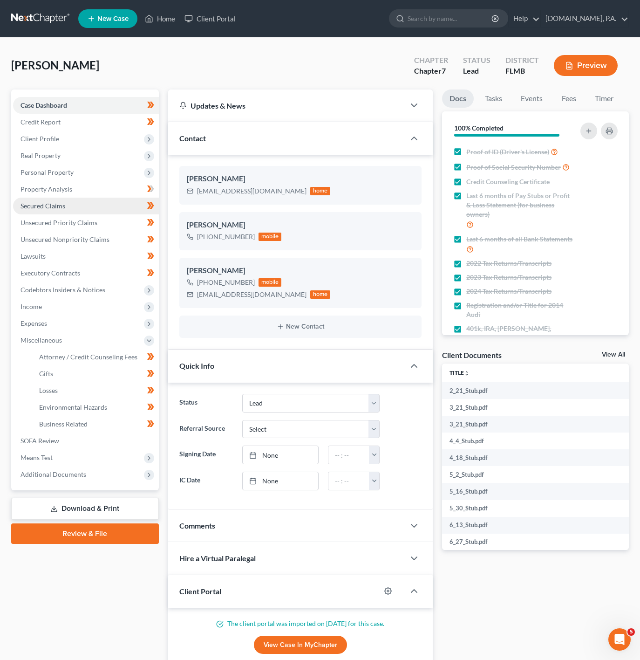
click at [88, 209] on link "Secured Claims" at bounding box center [86, 205] width 146 height 17
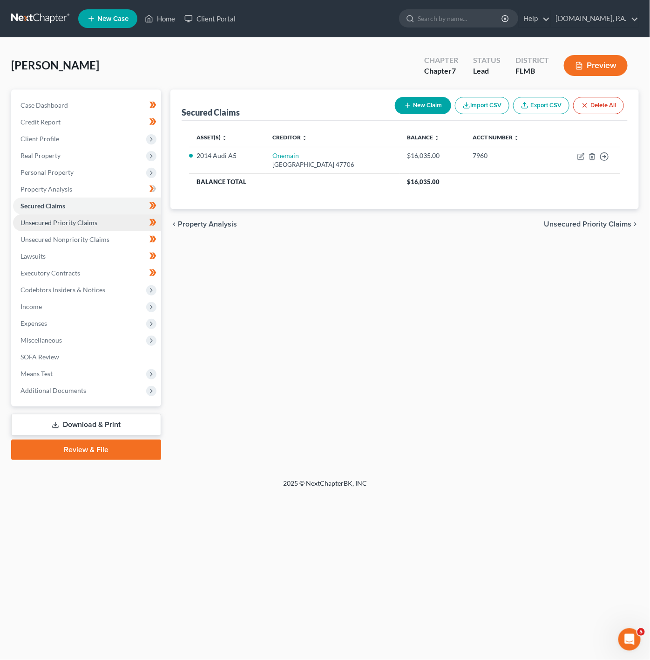
click at [84, 221] on span "Unsecured Priority Claims" at bounding box center [58, 222] width 77 height 8
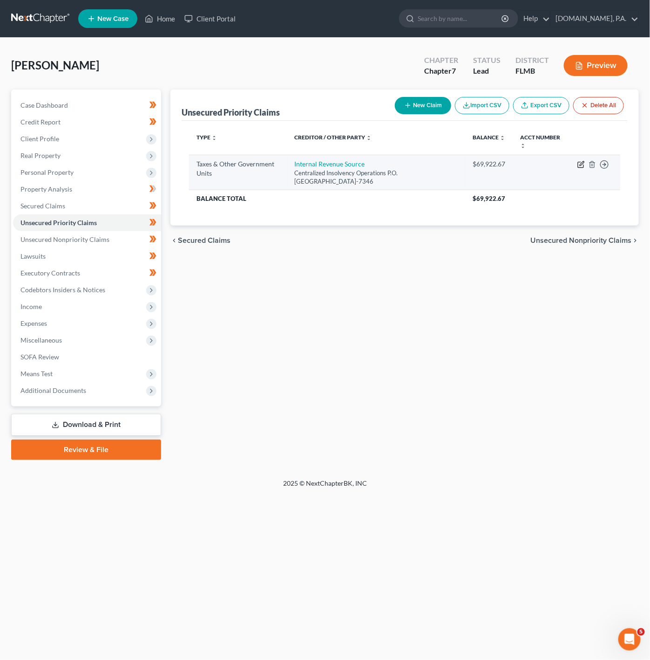
click at [583, 163] on icon "button" at bounding box center [581, 164] width 7 height 7
select select "0"
select select "39"
select select "0"
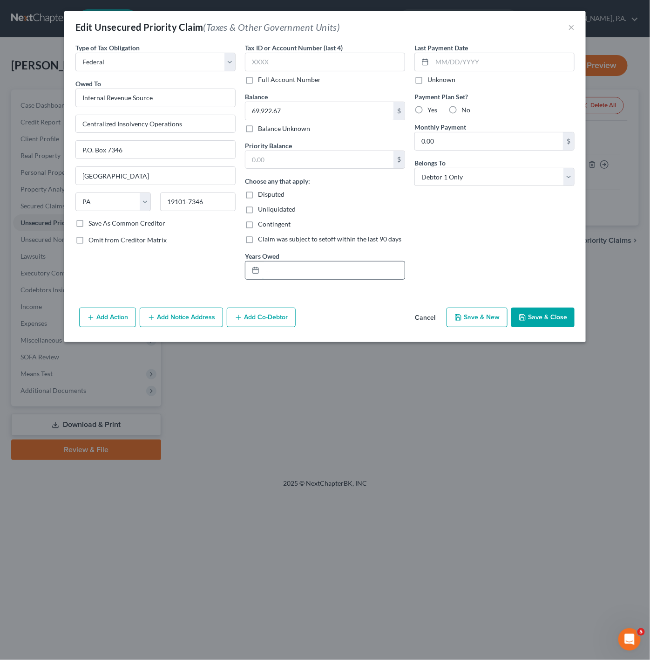
click at [268, 269] on input "text" at bounding box center [334, 270] width 142 height 18
click at [268, 267] on input "text" at bounding box center [334, 270] width 142 height 18
click at [296, 270] on input "2017" at bounding box center [334, 270] width 142 height 18
click at [283, 272] on input "2017,2018," at bounding box center [334, 270] width 142 height 18
click at [312, 271] on input "2017, 2018," at bounding box center [334, 270] width 142 height 18
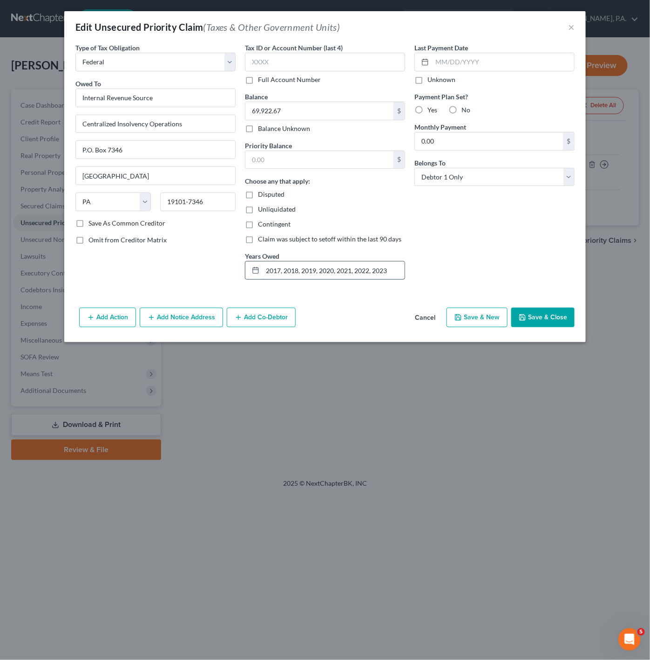
click at [395, 270] on input "2017, 2018, 2019, 2020, 2021, 2022, 2023" at bounding box center [334, 270] width 142 height 18
type input "2017, 2018, 2019, 2020, 2021, 2022, 2023, 2024"
click at [458, 243] on div "Last Payment Date Unknown Payment Plan Set? Yes No Monthly Payment 0.00 $ Belon…" at bounding box center [495, 165] width 170 height 244
drag, startPoint x: 270, startPoint y: 272, endPoint x: 431, endPoint y: 269, distance: 161.2
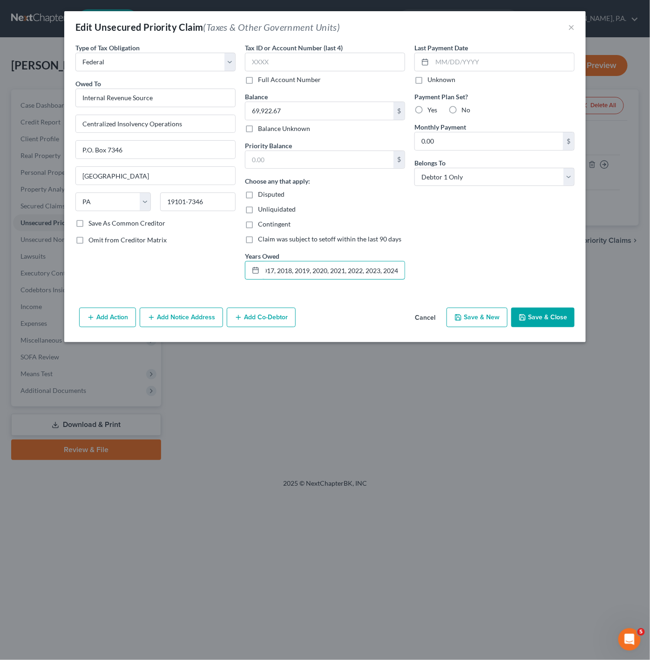
click at [431, 269] on div "Type of Tax Obligation * Select Federal City State Franchise Tax Board Other Ow…" at bounding box center [325, 165] width 509 height 244
click at [431, 269] on div "Last Payment Date Unknown Payment Plan Set? Yes No Monthly Payment 0.00 $ Belon…" at bounding box center [495, 165] width 170 height 244
click at [258, 195] on label "Disputed" at bounding box center [271, 194] width 27 height 9
click at [262, 195] on input "Disputed" at bounding box center [265, 193] width 6 height 6
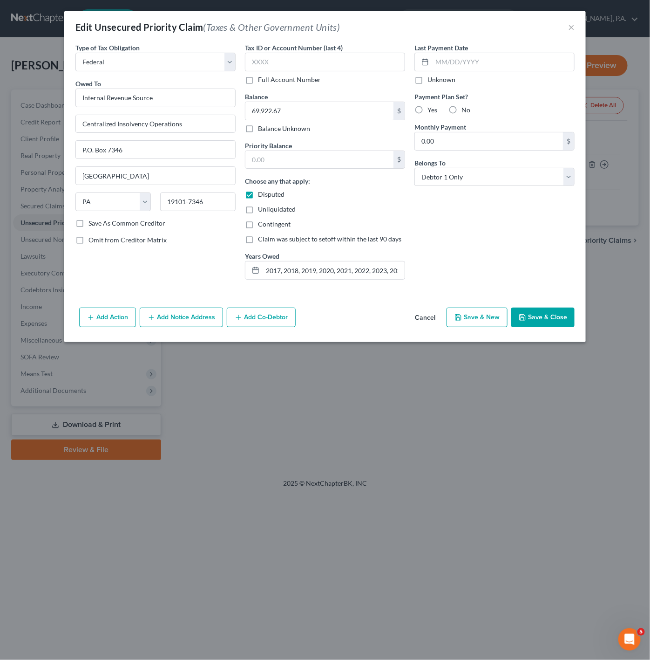
click at [258, 195] on label "Disputed" at bounding box center [271, 194] width 27 height 9
click at [262, 195] on input "Disputed" at bounding box center [265, 193] width 6 height 6
checkbox input "false"
click at [258, 206] on label "Unliquidated" at bounding box center [277, 208] width 38 height 9
click at [262, 206] on input "Unliquidated" at bounding box center [265, 207] width 6 height 6
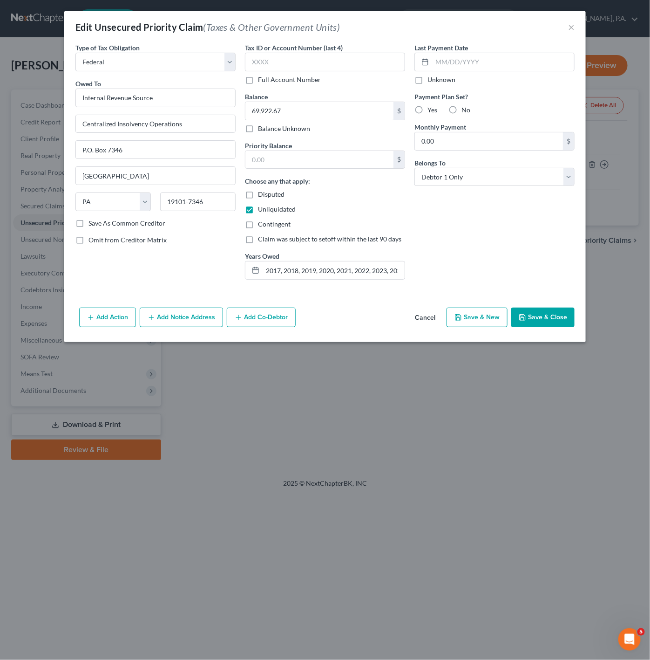
click at [258, 214] on label "Unliquidated" at bounding box center [277, 208] width 38 height 9
click at [262, 211] on input "Unliquidated" at bounding box center [265, 207] width 6 height 6
checkbox input "false"
drag, startPoint x: 263, startPoint y: 270, endPoint x: 475, endPoint y: 272, distance: 212.4
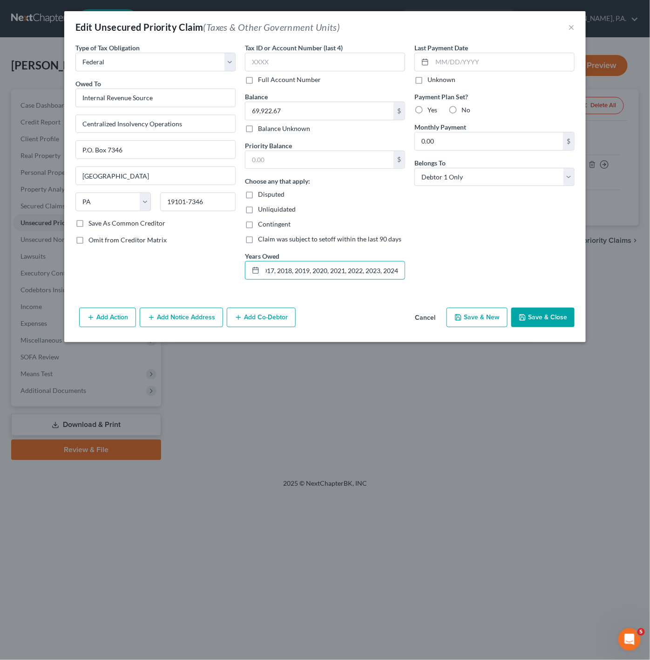
click at [475, 272] on div "Type of Tax Obligation * Select Federal City State Franchise Tax Board Other Ow…" at bounding box center [325, 165] width 509 height 244
click at [475, 272] on div "Last Payment Date Unknown Payment Plan Set? Yes No Monthly Payment 0.00 $ Belon…" at bounding box center [495, 165] width 170 height 244
drag, startPoint x: 265, startPoint y: 270, endPoint x: 519, endPoint y: 267, distance: 253.4
click at [519, 267] on div "Type of Tax Obligation * Select Federal City State Franchise Tax Board Other Ow…" at bounding box center [325, 165] width 509 height 244
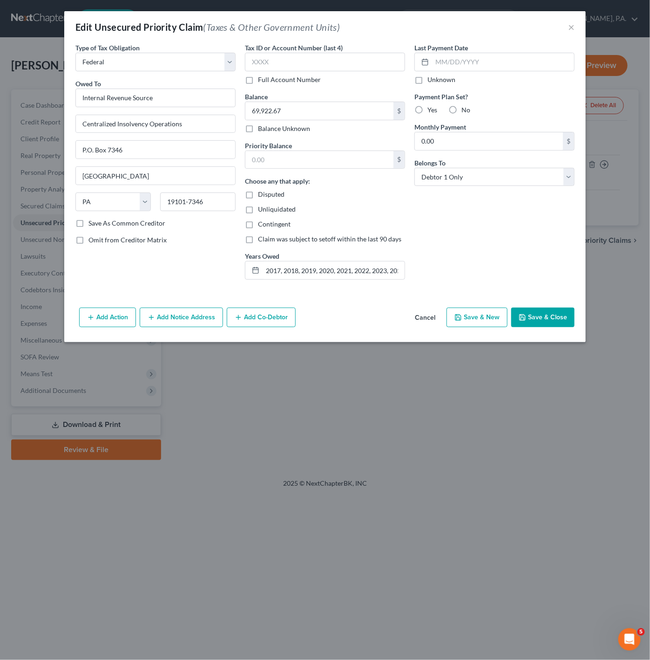
click at [426, 268] on div "Last Payment Date Unknown Payment Plan Set? Yes No Monthly Payment 0.00 $ Belon…" at bounding box center [495, 165] width 170 height 244
drag, startPoint x: 313, startPoint y: 272, endPoint x: 551, endPoint y: 277, distance: 237.1
click at [551, 277] on div "Type of Tax Obligation * Select Federal City State Franchise Tax Board Other Ow…" at bounding box center [325, 165] width 509 height 244
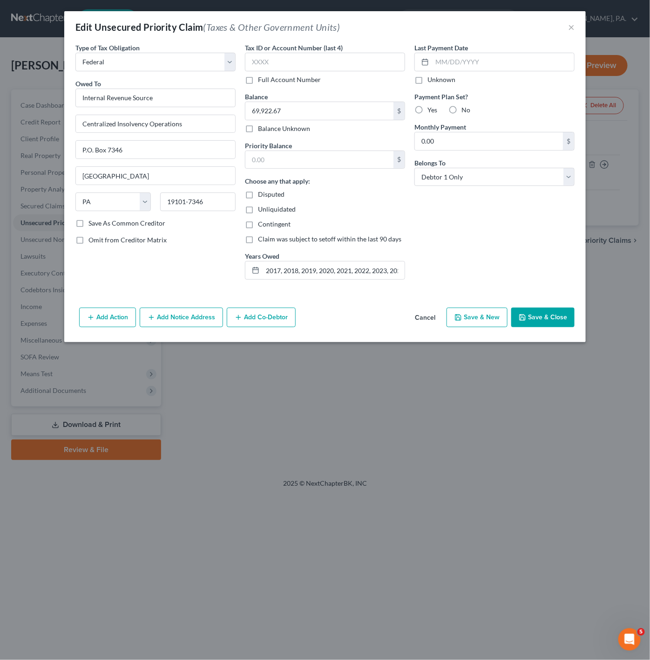
click at [488, 252] on div "Last Payment Date Unknown Payment Plan Set? Yes No Monthly Payment 0.00 $ Belon…" at bounding box center [495, 165] width 170 height 244
drag, startPoint x: 357, startPoint y: 275, endPoint x: 477, endPoint y: 272, distance: 119.7
click at [477, 272] on div "Type of Tax Obligation * Select Federal City State Franchise Tax Board Other Ow…" at bounding box center [325, 165] width 509 height 244
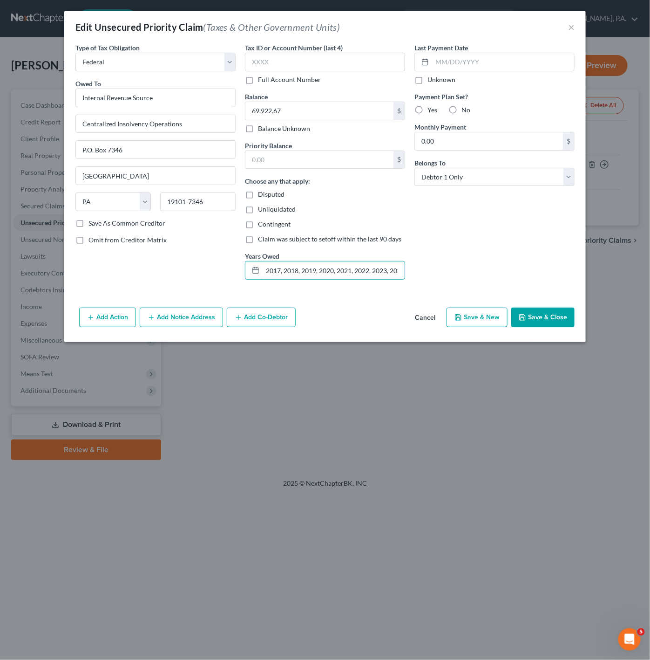
click at [408, 270] on div "Tax ID or Account Number (last 4) Full Account Number Balance 69,922.67 $ Balan…" at bounding box center [325, 165] width 170 height 244
click at [191, 271] on div "Type of Tax Obligation * Select Federal City State Franchise Tax Board Other Ow…" at bounding box center [156, 165] width 170 height 244
click at [301, 151] on div "$" at bounding box center [325, 159] width 160 height 19
click at [290, 178] on label "Choose any that apply:" at bounding box center [277, 181] width 65 height 10
click at [297, 155] on input "text" at bounding box center [319, 160] width 148 height 18
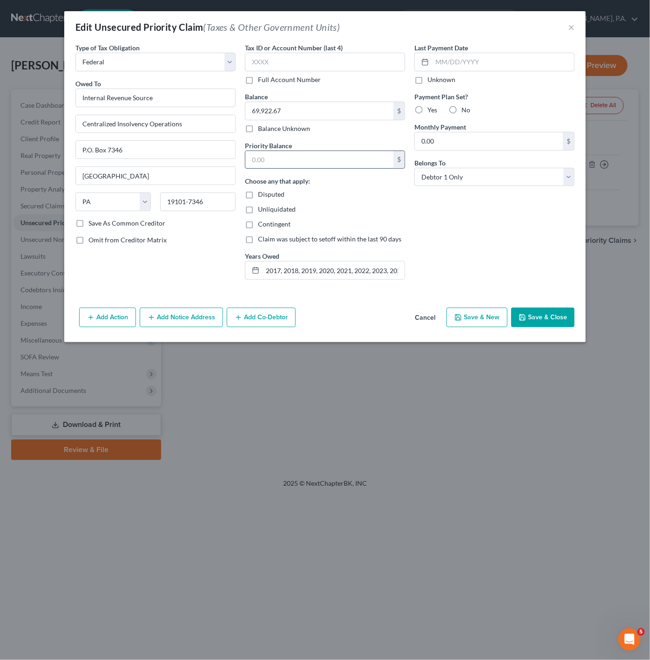
paste input "18,094"
click at [426, 238] on div "Last Payment Date Unknown Payment Plan Set? Yes No Monthly Payment 0.00 $ Belon…" at bounding box center [495, 165] width 170 height 244
click at [544, 277] on div "Last Payment Date Unknown Payment Plan Set? Yes No Monthly Payment 0.00 $ Belon…" at bounding box center [495, 165] width 170 height 244
click at [307, 147] on div "Priority Balance 18,094 $" at bounding box center [325, 155] width 160 height 28
click at [304, 157] on input "18,094" at bounding box center [319, 160] width 148 height 18
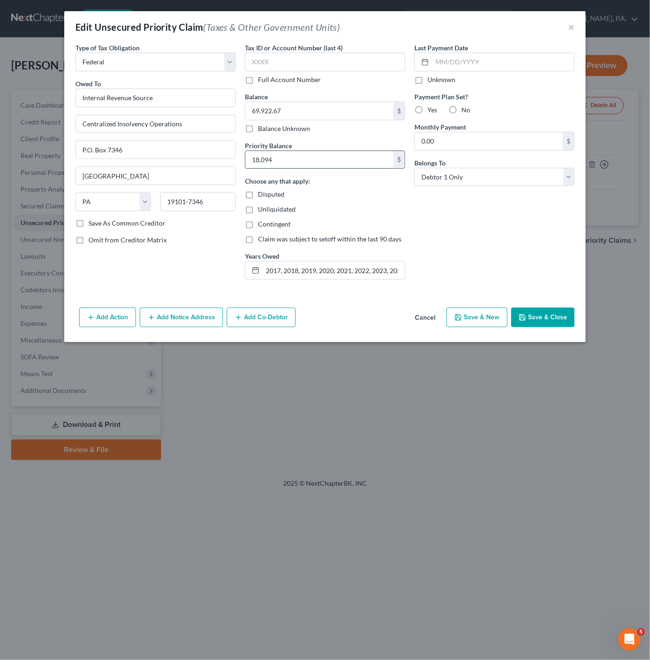
paste input "25,820"
type input "25,820"
click at [508, 254] on div "Last Payment Date Unknown Payment Plan Set? Yes No Monthly Payment 0.00 $ Belon…" at bounding box center [495, 165] width 170 height 244
click at [450, 246] on div "Last Payment Date Unknown Payment Plan Set? Yes No Monthly Payment 0.00 $ Belon…" at bounding box center [495, 165] width 170 height 244
click at [321, 104] on input "69,922.67" at bounding box center [319, 111] width 148 height 18
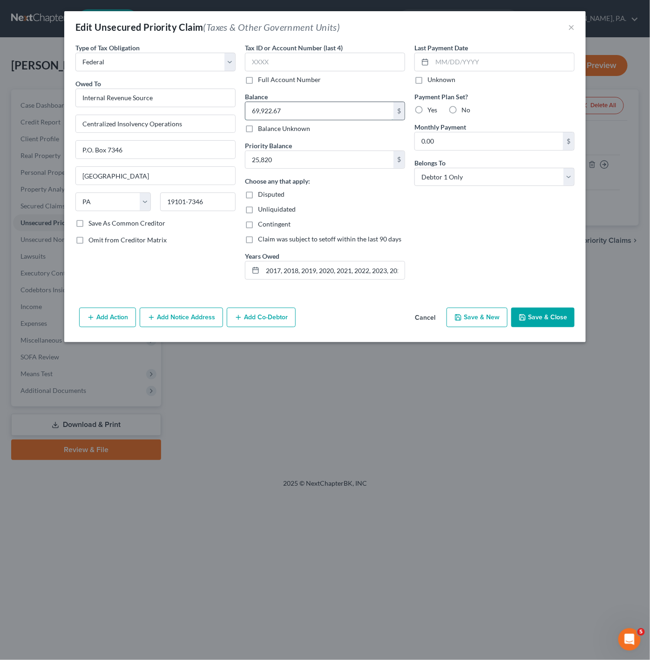
click at [321, 104] on input "69,922.67" at bounding box center [319, 111] width 148 height 18
click at [614, 475] on div "Edit Unsecured Priority Claim (Taxes & Other Government Units) × Type of Tax Ob…" at bounding box center [325, 330] width 650 height 660
click at [541, 316] on button "Save & Close" at bounding box center [542, 317] width 63 height 20
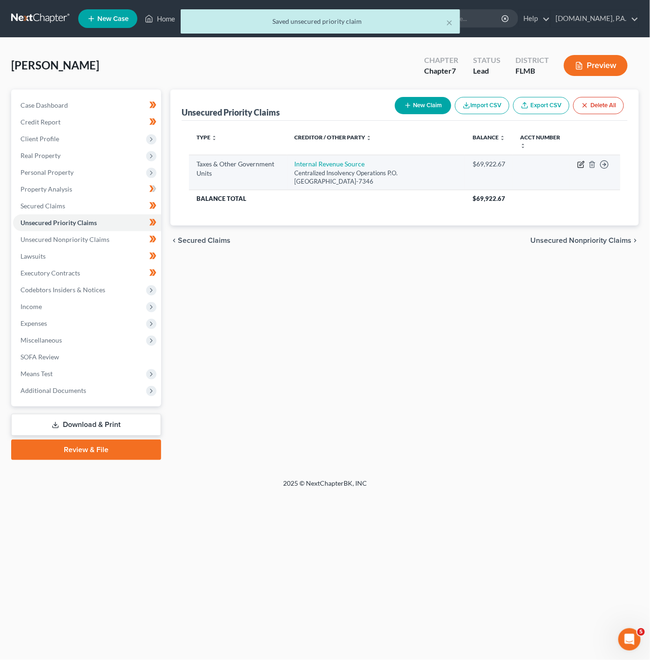
click at [579, 168] on icon "button" at bounding box center [581, 165] width 6 height 6
select select "0"
select select "39"
select select "0"
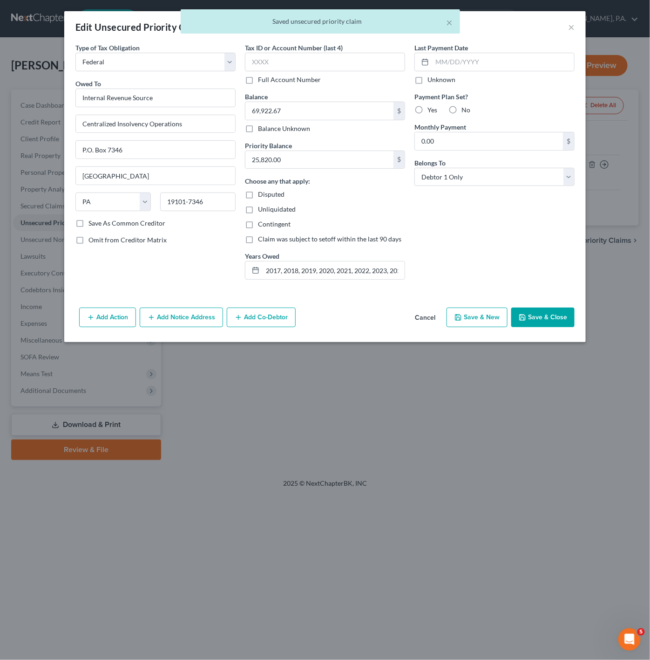
click at [573, 27] on div "× Saved unsecured priority claim" at bounding box center [320, 23] width 650 height 29
click at [571, 25] on div "× Saved unsecured priority claim" at bounding box center [320, 23] width 650 height 29
click at [571, 26] on div "× Saved unsecured priority claim" at bounding box center [320, 23] width 650 height 29
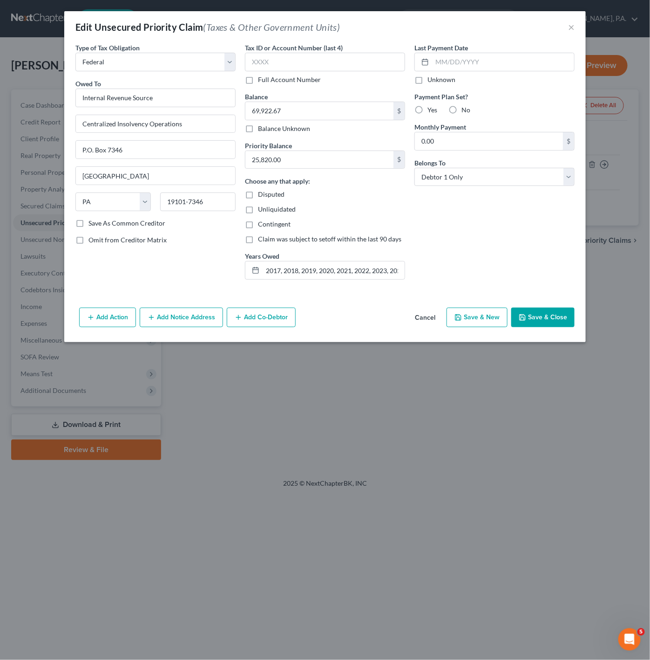
click at [502, 412] on div "Edit Unsecured Priority Claim (Taxes & Other Government Units) × Type of Tax Ob…" at bounding box center [325, 330] width 650 height 660
click at [431, 334] on div "Add Action Add Notice Address Add Co-Debtor Cancel Save & New Save & Close" at bounding box center [325, 319] width 522 height 31
click at [541, 312] on button "Save & Close" at bounding box center [542, 317] width 63 height 20
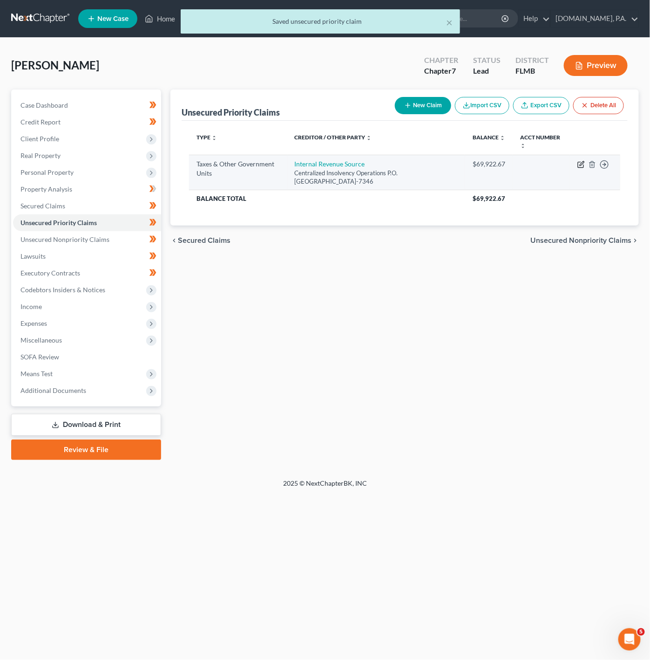
click at [580, 165] on icon "button" at bounding box center [581, 164] width 7 height 7
select select "0"
select select "39"
select select "0"
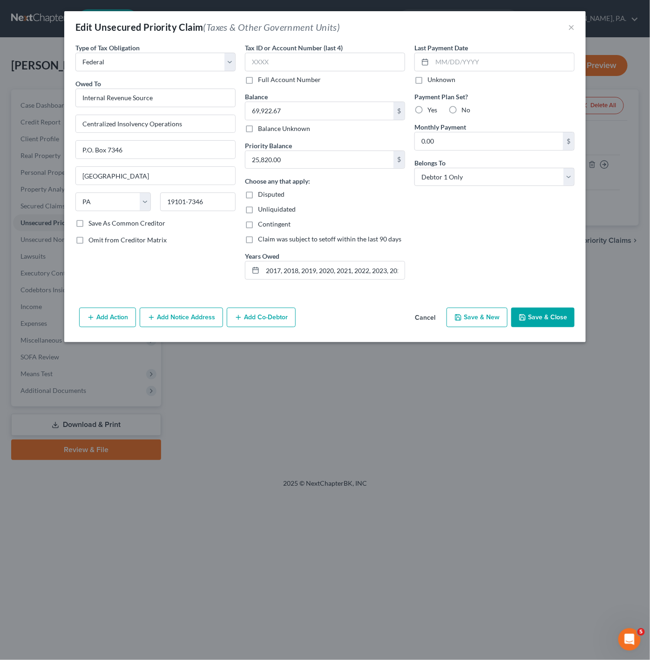
click at [462, 109] on label "No" at bounding box center [466, 109] width 9 height 9
click at [465, 109] on input "No" at bounding box center [468, 108] width 6 height 6
radio input "true"
click at [557, 323] on button "Save & Close" at bounding box center [542, 317] width 63 height 20
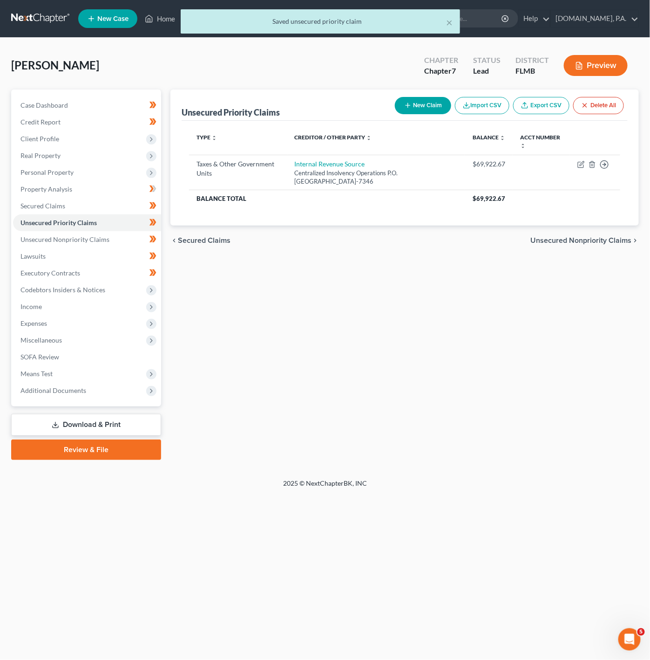
click at [128, 417] on link "Download & Print" at bounding box center [86, 425] width 150 height 22
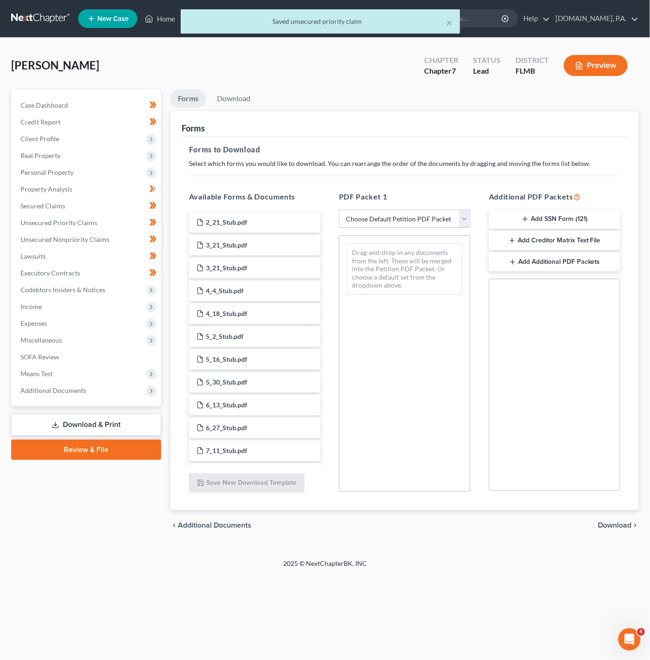
click at [442, 224] on select "Choose Default Petition PDF Packet Complete Bankruptcy Petition (all forms and …" at bounding box center [404, 219] width 131 height 19
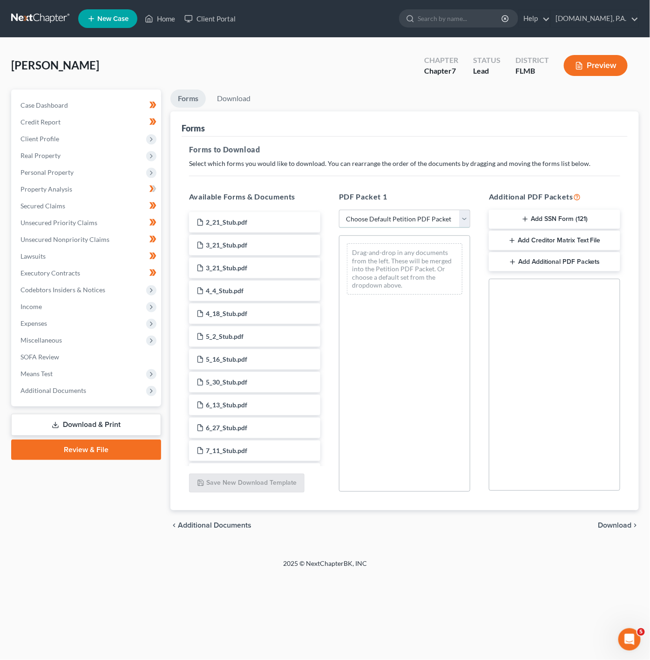
select select "5"
click at [339, 210] on select "Choose Default Petition PDF Packet Complete Bankruptcy Petition (all forms and …" at bounding box center [404, 219] width 131 height 19
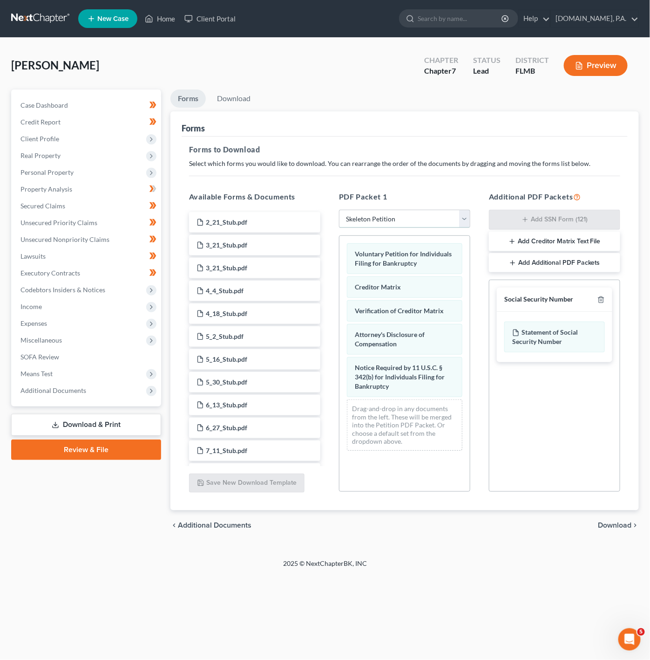
click at [449, 224] on select "Choose Default Petition PDF Packet Complete Bankruptcy Petition (all forms and …" at bounding box center [404, 219] width 131 height 19
click at [453, 217] on select "Choose Default Petition PDF Packet Complete Bankruptcy Petition (all forms and …" at bounding box center [404, 219] width 131 height 19
click at [112, 391] on span "Additional Documents" at bounding box center [87, 390] width 148 height 17
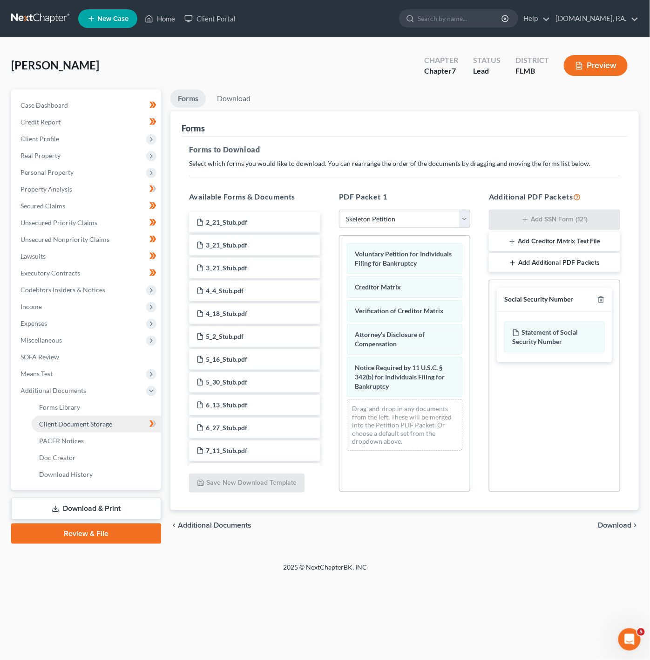
click at [124, 417] on link "Client Document Storage" at bounding box center [96, 423] width 129 height 17
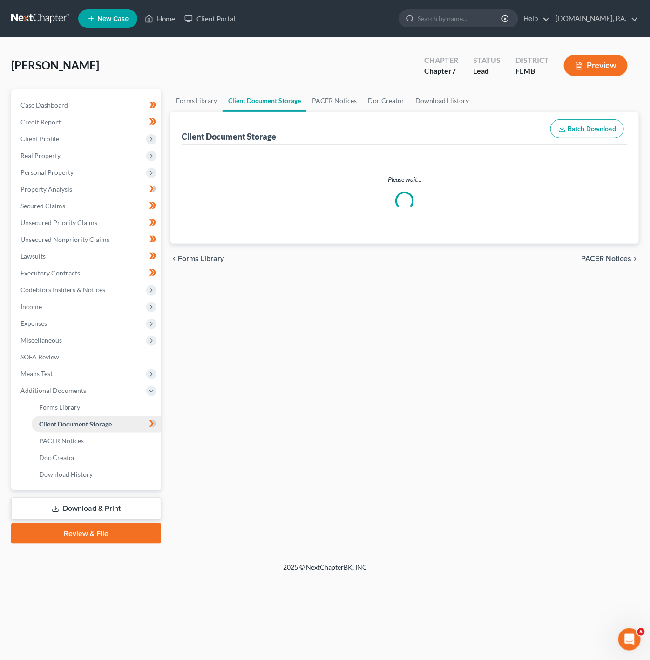
select select "9"
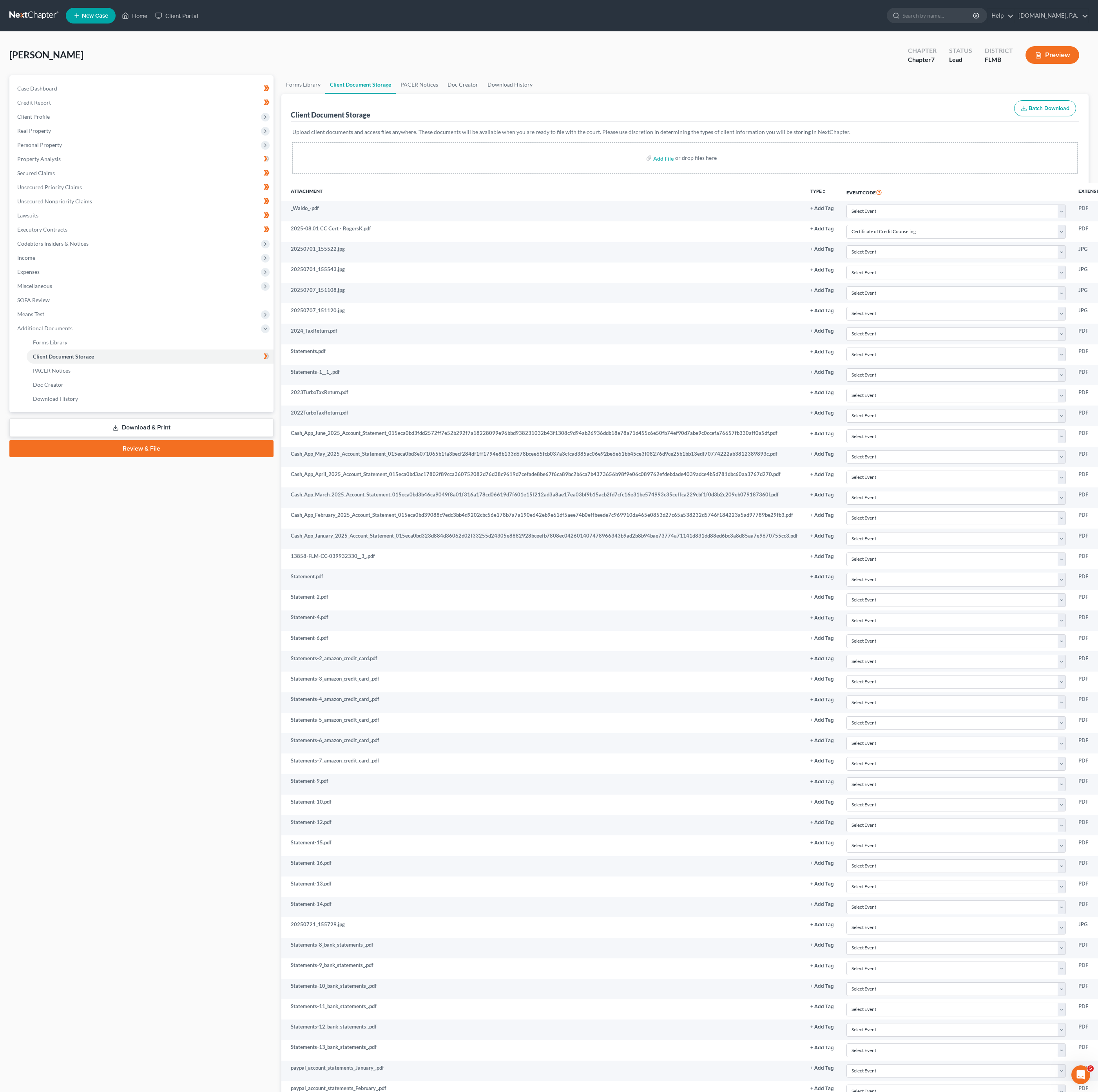
drag, startPoint x: 529, startPoint y: 0, endPoint x: 93, endPoint y: 671, distance: 800.2
click at [93, 527] on div "Case Dashboard Payments Invoices Payments Payments Credit Report Client Profile" at bounding box center [141, 890] width 272 height 1631
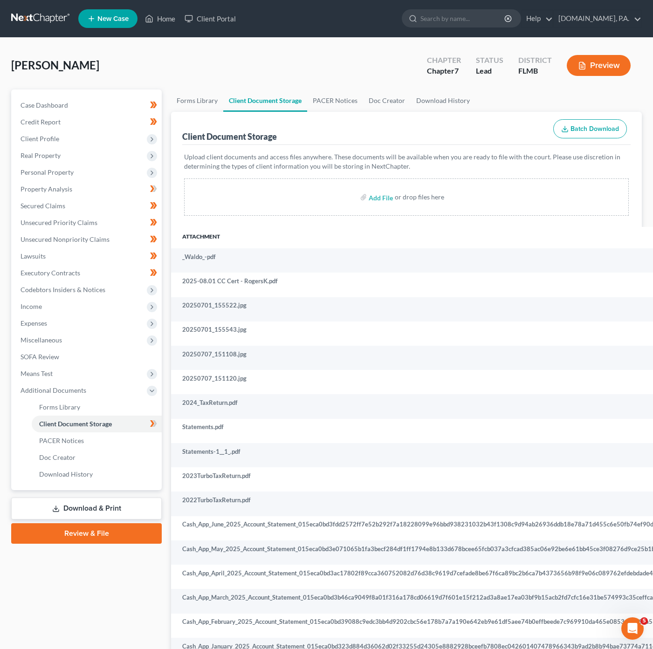
drag, startPoint x: 1277, startPoint y: 0, endPoint x: 142, endPoint y: 613, distance: 1290.2
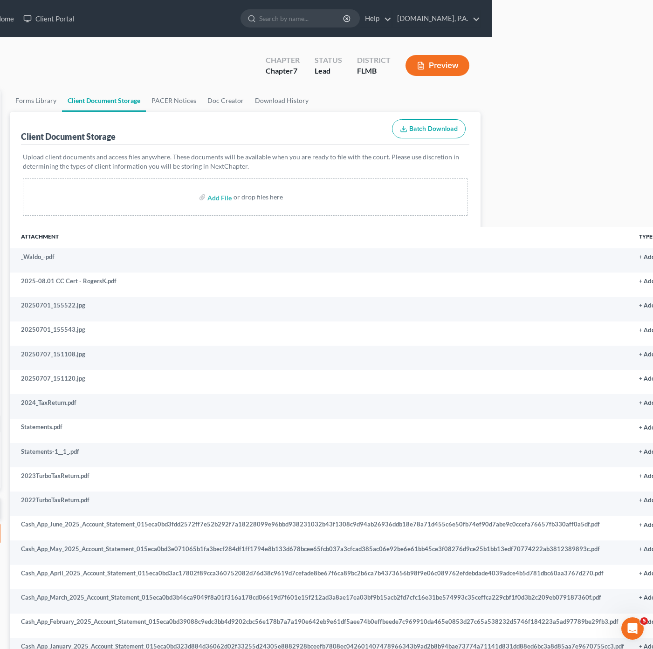
scroll to position [0, 143]
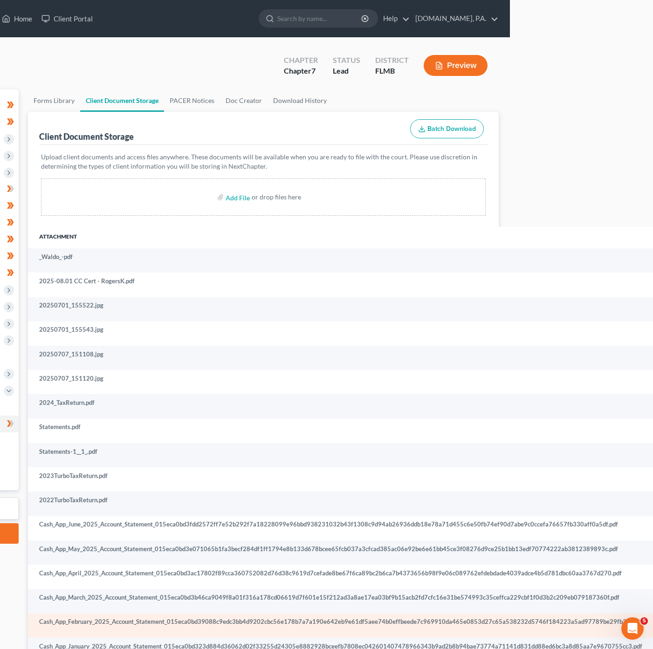
click at [267, 627] on td "Cash_App_February_2025_Account_Statement_015eca0bd39088c9edc3bb4d9202cbc56e178b…" at bounding box center [338, 625] width 621 height 24
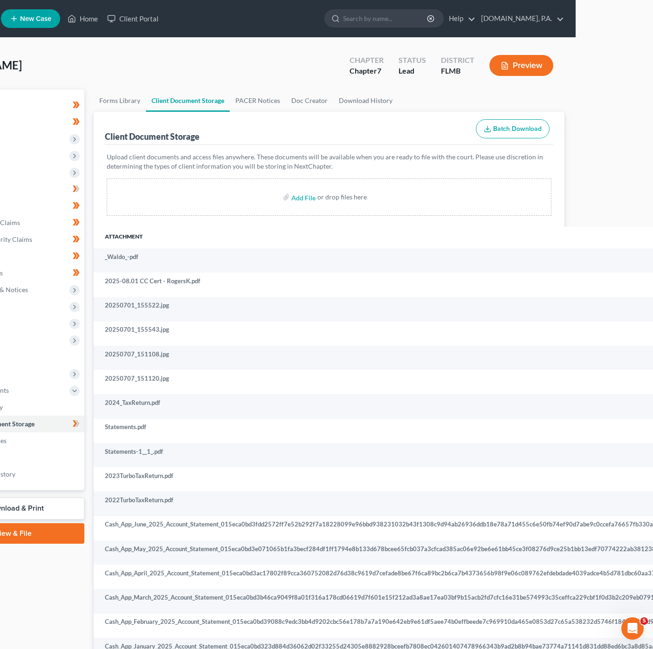
scroll to position [0, 0]
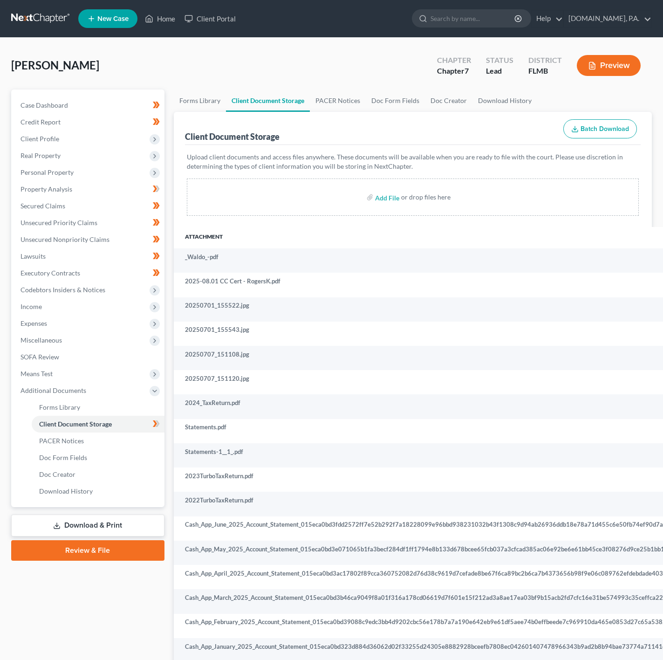
select select "9"
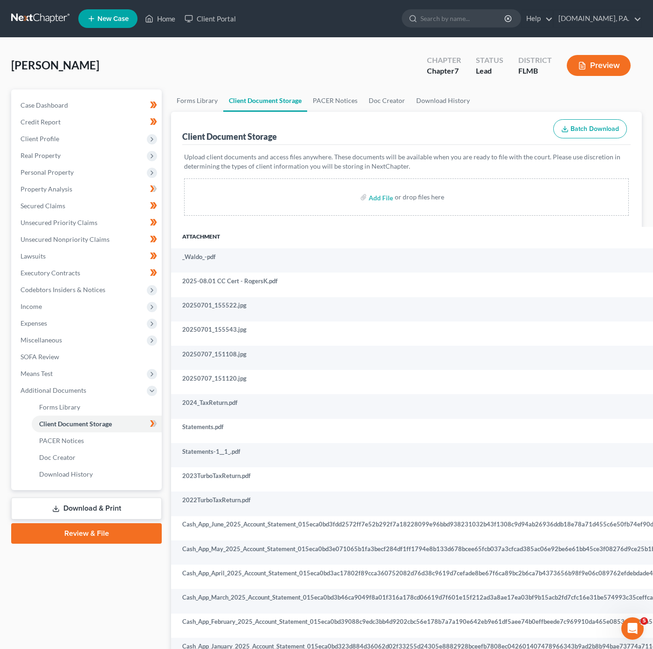
select select "9"
click at [87, 410] on link "Forms Library" at bounding box center [97, 407] width 130 height 17
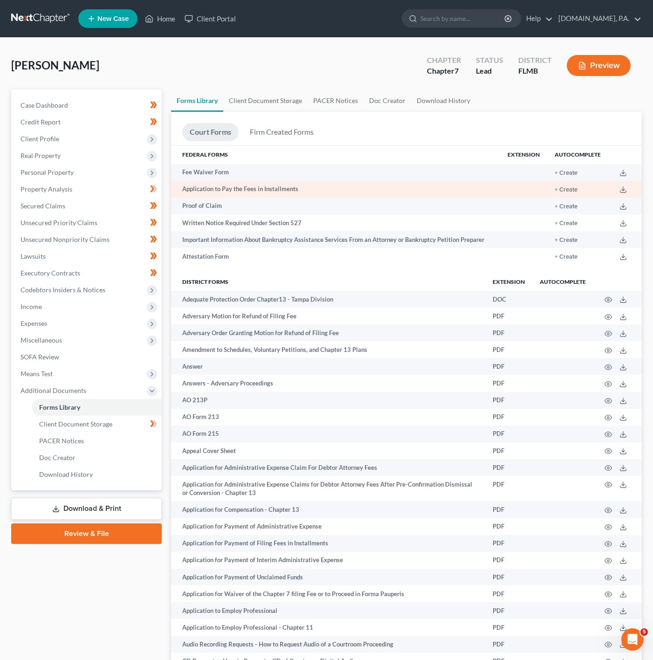
click at [570, 185] on td "+ Create" at bounding box center [577, 189] width 61 height 17
click at [572, 189] on button "+ Create" at bounding box center [565, 190] width 23 height 6
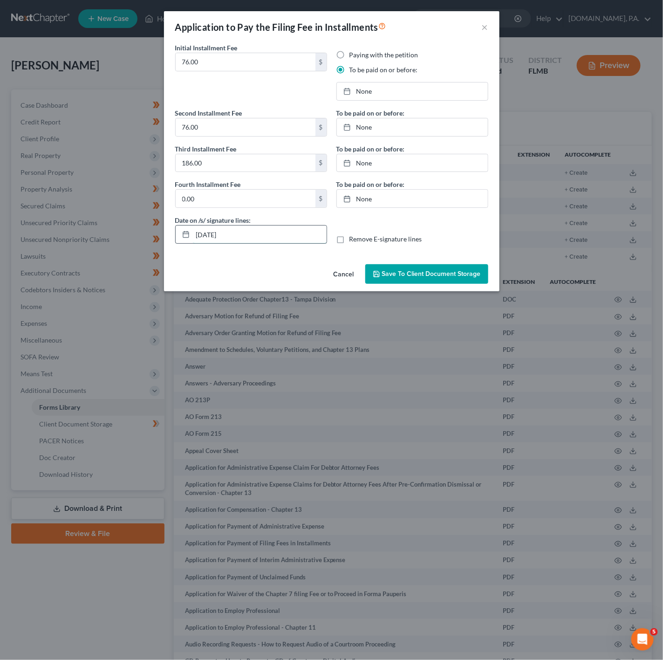
click at [261, 239] on input "[DATE]" at bounding box center [260, 234] width 134 height 18
type input "[DATE]"
click at [369, 88] on link "None" at bounding box center [412, 91] width 151 height 18
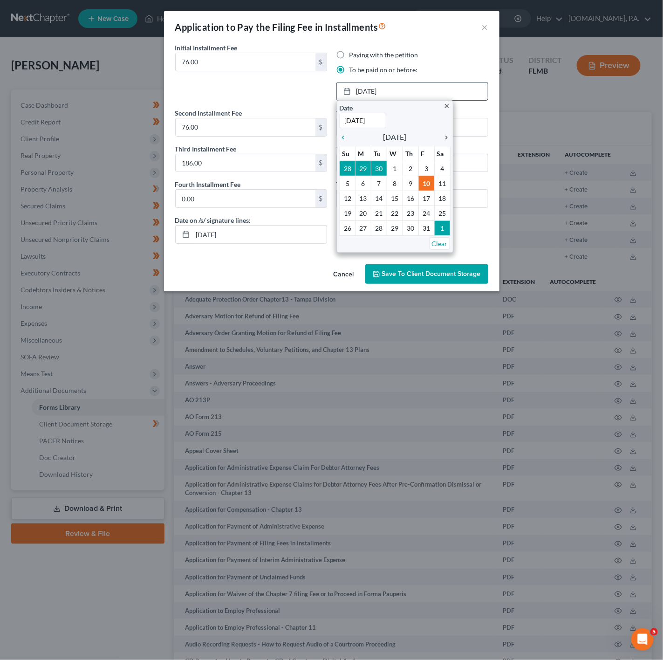
click at [445, 136] on icon "chevron_right" at bounding box center [444, 137] width 12 height 7
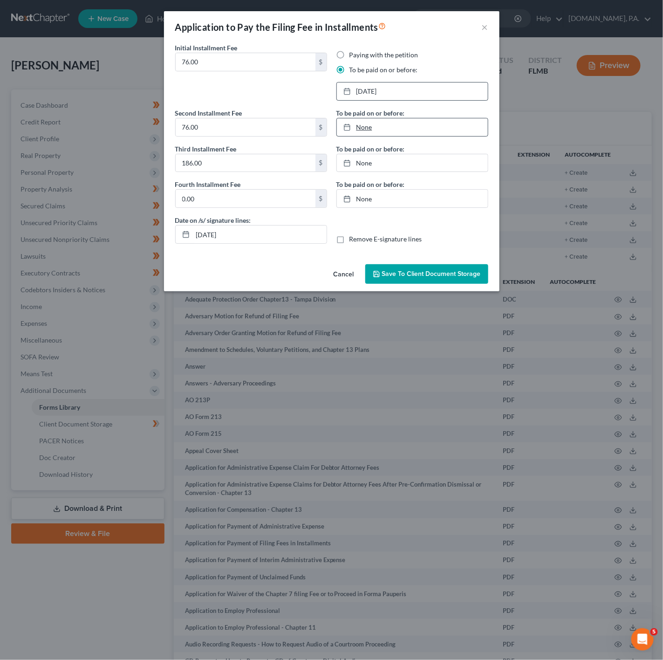
type input "[DATE]"
click at [382, 122] on link "None" at bounding box center [412, 127] width 151 height 18
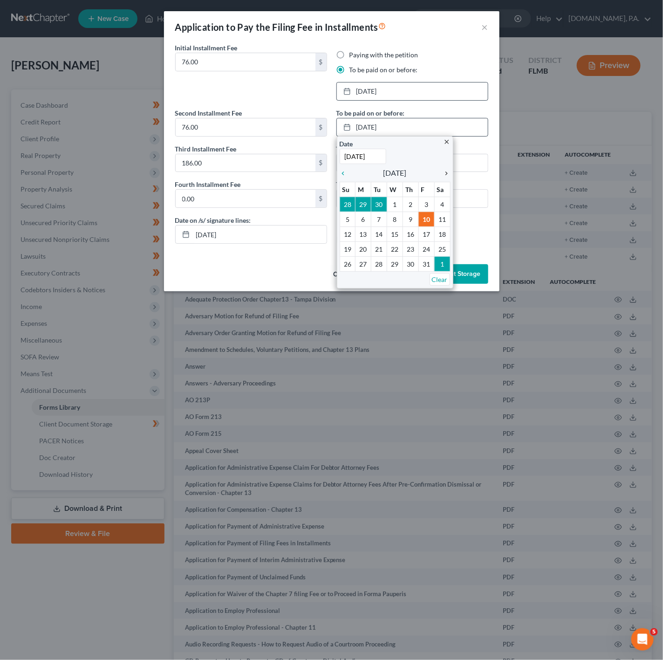
click at [448, 172] on icon "chevron_right" at bounding box center [444, 173] width 12 height 7
click at [447, 173] on icon "chevron_right" at bounding box center [444, 173] width 12 height 7
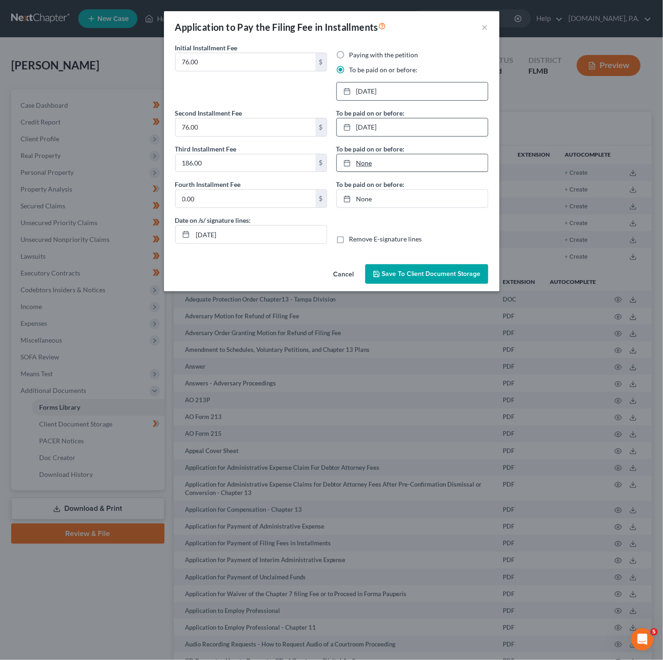
click at [370, 171] on link "None" at bounding box center [412, 163] width 151 height 18
type input "[DATE]"
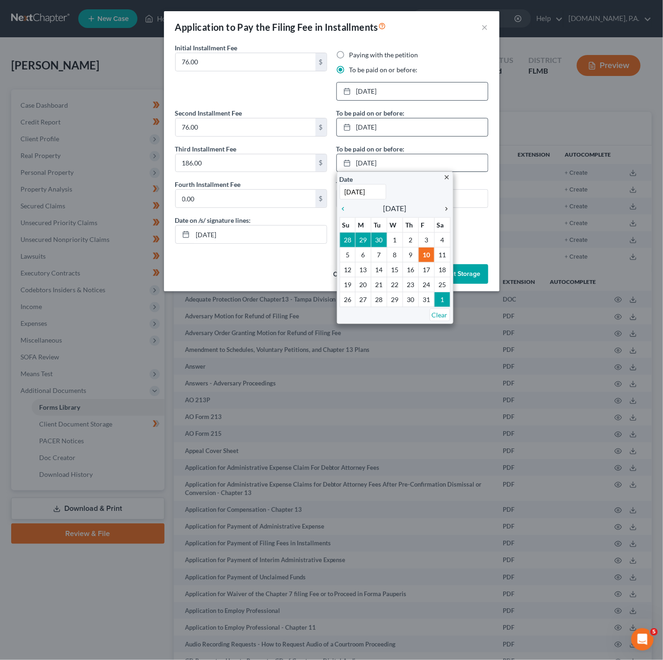
click at [449, 205] on div "chevron_right" at bounding box center [444, 208] width 12 height 9
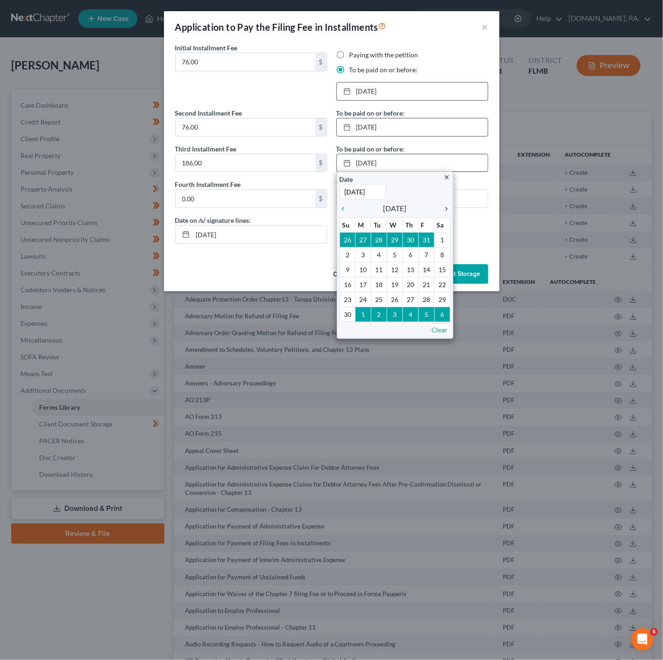
click at [449, 205] on div "chevron_right" at bounding box center [444, 208] width 12 height 9
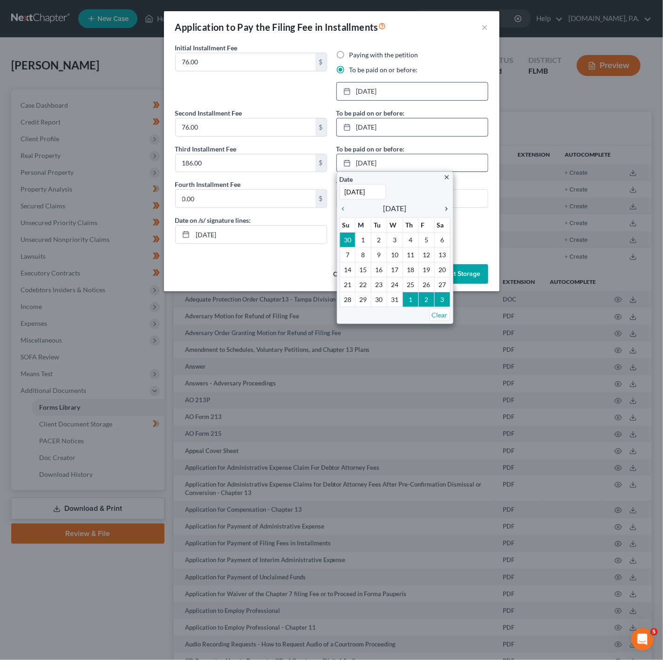
click at [444, 207] on icon "chevron_right" at bounding box center [444, 208] width 12 height 7
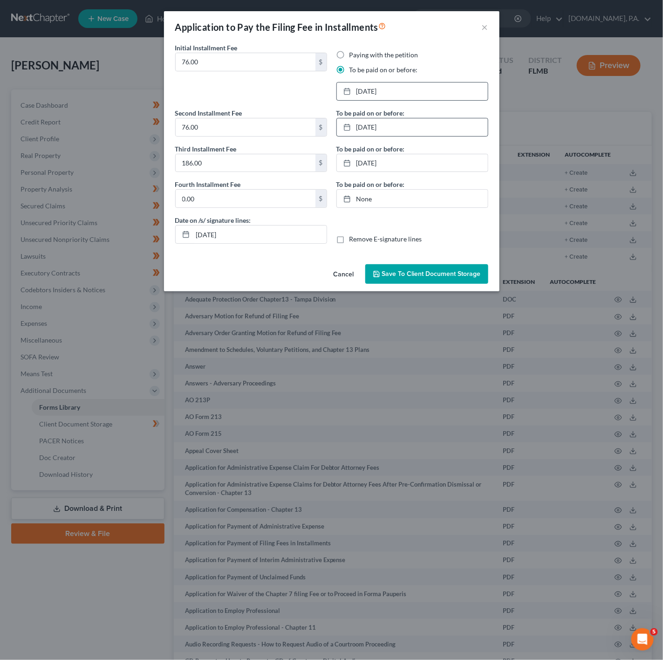
drag, startPoint x: 455, startPoint y: 274, endPoint x: 449, endPoint y: 271, distance: 6.5
click at [449, 271] on span "Save to Client Document Storage" at bounding box center [431, 274] width 99 height 8
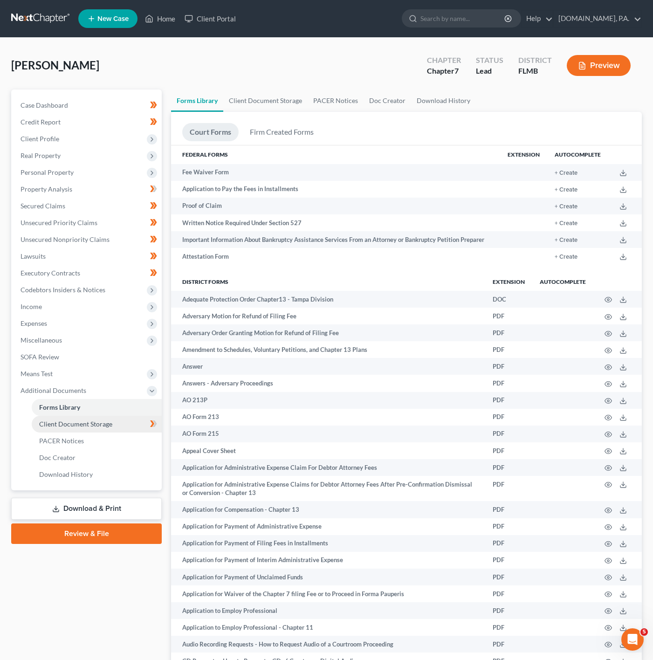
click at [131, 415] on link "Client Document Storage" at bounding box center [97, 423] width 130 height 17
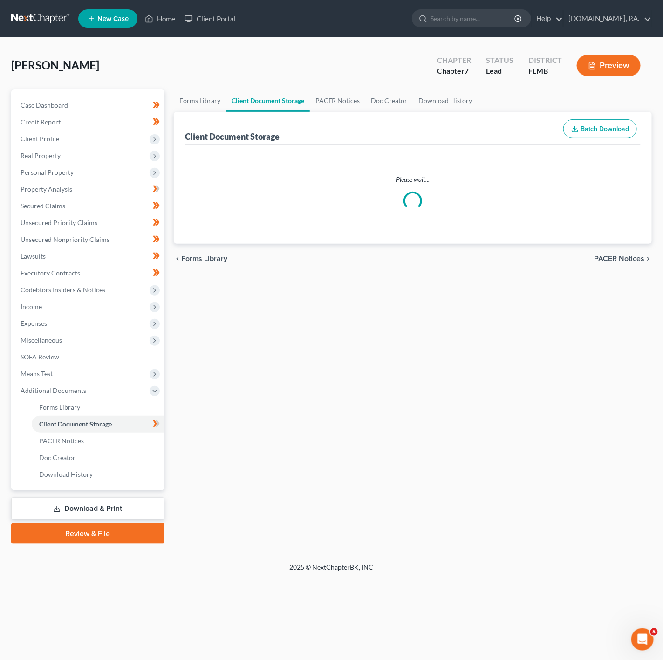
select select "9"
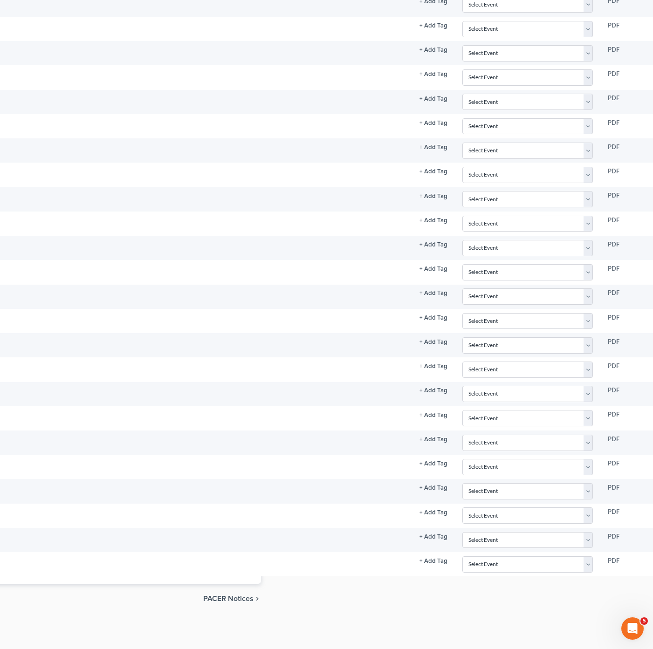
scroll to position [1508, 402]
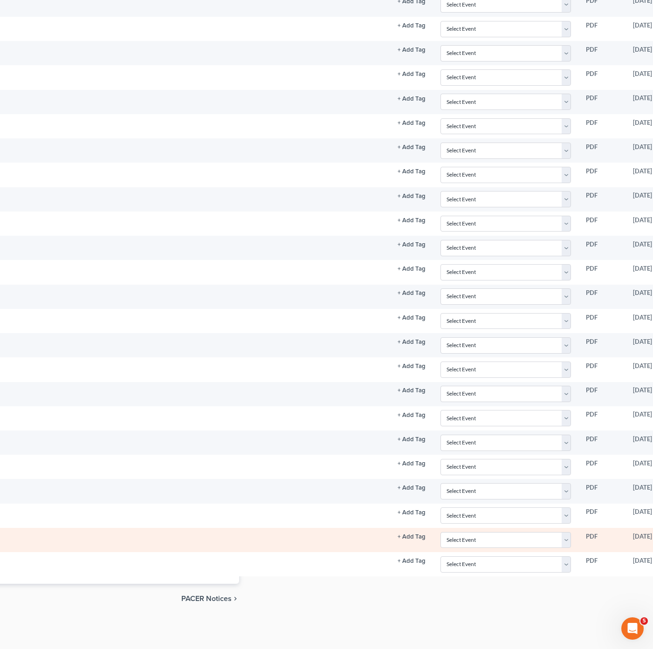
click at [509, 548] on td "Select Event 20 Largest Unsecured Creditors Amended Chapter 13 Plan Amended Cre…" at bounding box center [505, 540] width 145 height 24
click at [540, 542] on select "Select Event 20 Largest Unsecured Creditors Amended Chapter 13 Plan Amended Cre…" at bounding box center [505, 540] width 130 height 16
select select "9"
click at [440, 532] on select "Select Event 20 Largest Unsecured Creditors Amended Chapter 13 Plan Amended Cre…" at bounding box center [505, 540] width 130 height 16
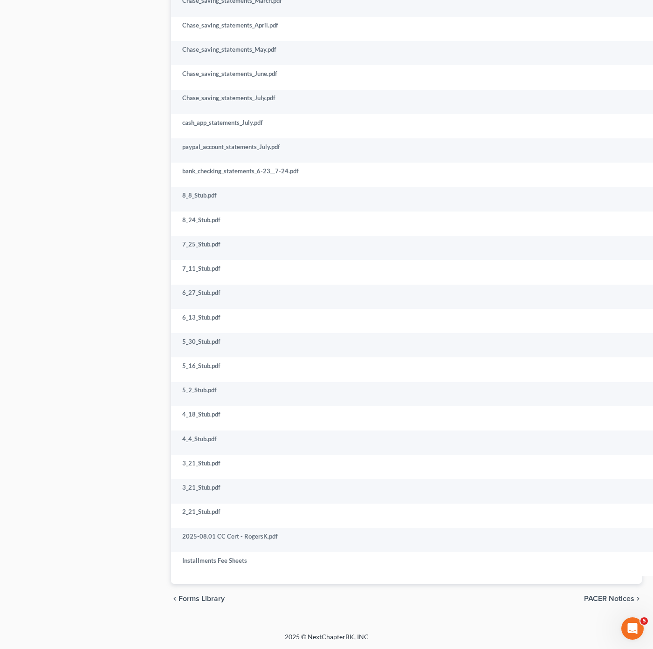
scroll to position [1508, 175]
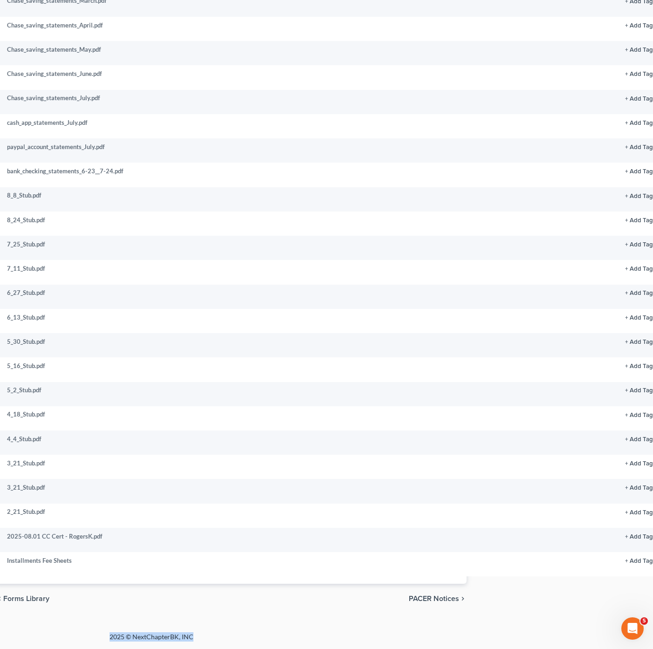
drag, startPoint x: 392, startPoint y: 618, endPoint x: 433, endPoint y: 635, distance: 44.7
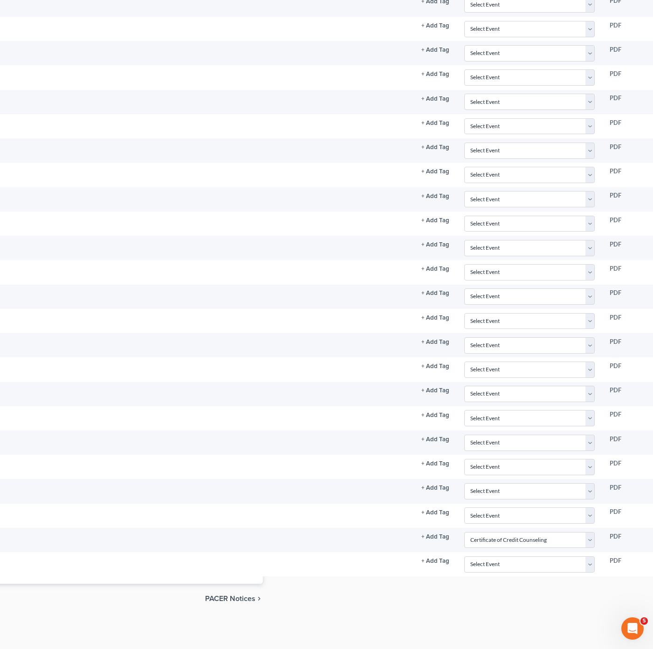
scroll to position [1508, 427]
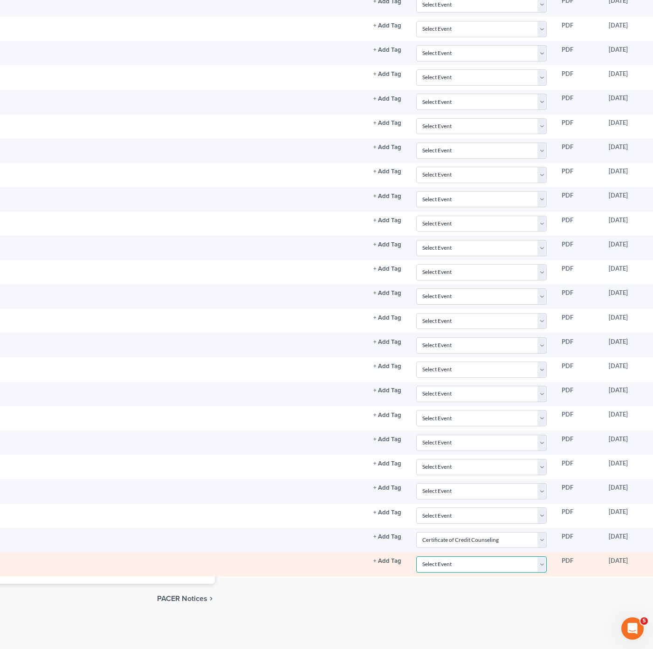
click at [483, 559] on select "Select Event 20 Largest Unsecured Creditors Amended Chapter 13 Plan Amended Cre…" at bounding box center [481, 564] width 130 height 16
select select "4"
click at [416, 556] on select "Select Event 20 Largest Unsecured Creditors Amended Chapter 13 Plan Amended Cre…" at bounding box center [481, 564] width 130 height 16
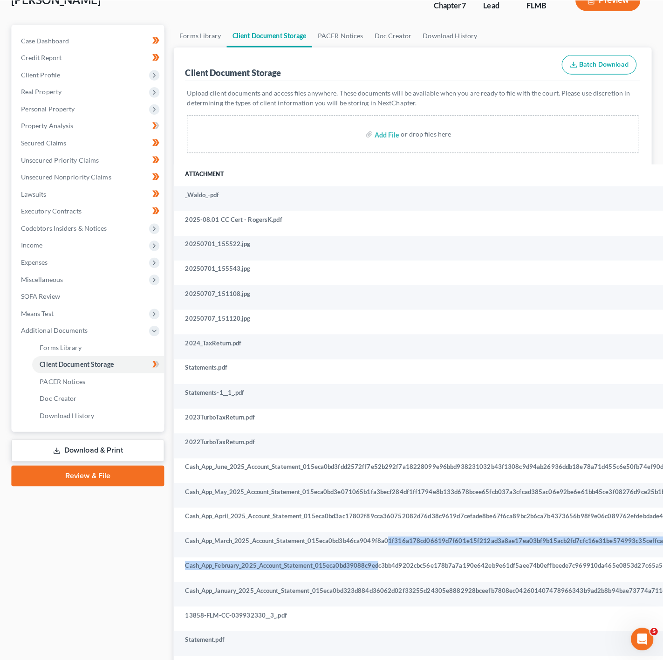
scroll to position [0, 0]
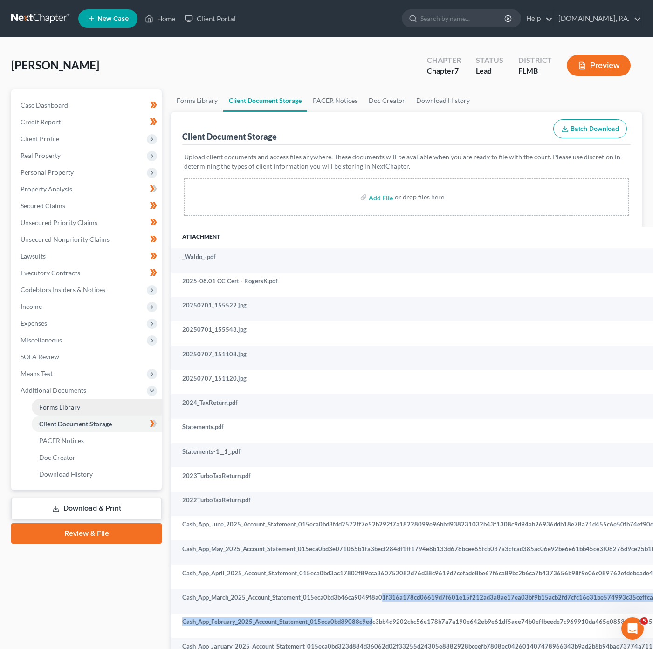
click at [101, 402] on link "Forms Library" at bounding box center [97, 407] width 130 height 17
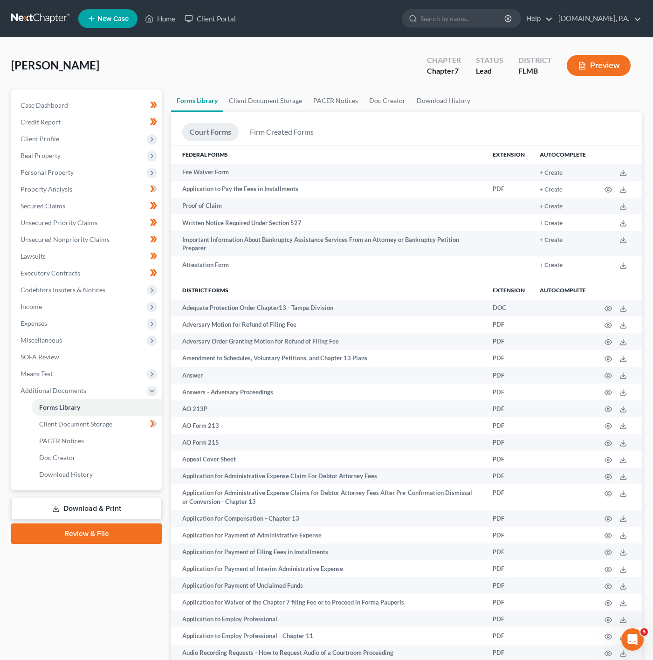
click at [109, 504] on link "Download & Print" at bounding box center [86, 508] width 150 height 22
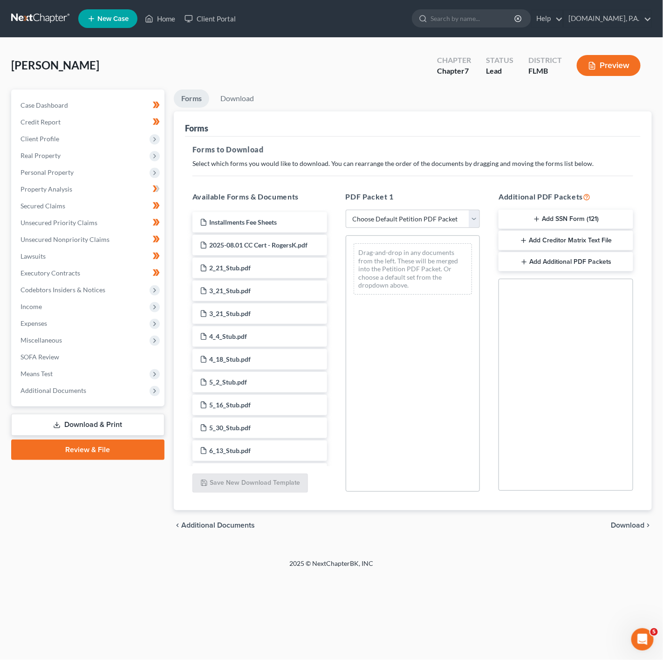
click at [428, 203] on div "PDF Packet 1 Choose Default Petition PDF Packet Complete Bankruptcy Petition (a…" at bounding box center [412, 342] width 153 height 316
click at [428, 217] on select "Choose Default Petition PDF Packet Complete Bankruptcy Petition (all forms and …" at bounding box center [413, 219] width 135 height 19
select select "5"
click at [346, 210] on select "Choose Default Petition PDF Packet Complete Bankruptcy Petition (all forms and …" at bounding box center [413, 219] width 135 height 19
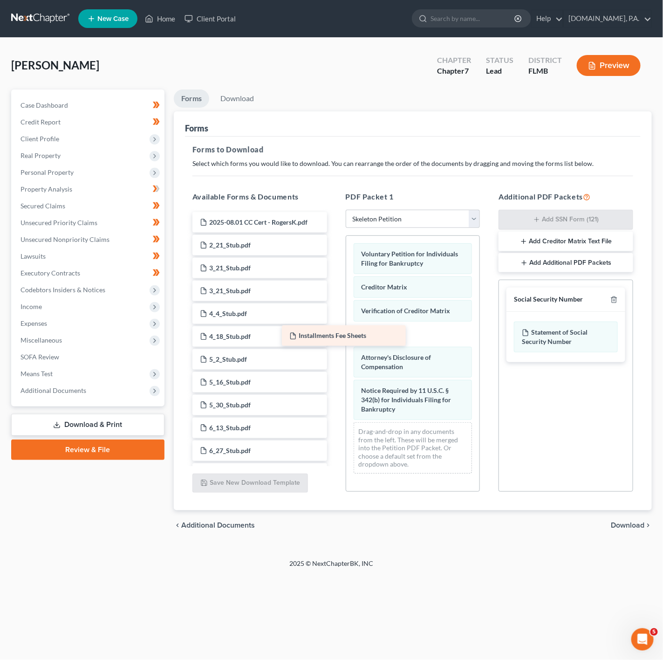
drag, startPoint x: 302, startPoint y: 225, endPoint x: 392, endPoint y: 338, distance: 143.9
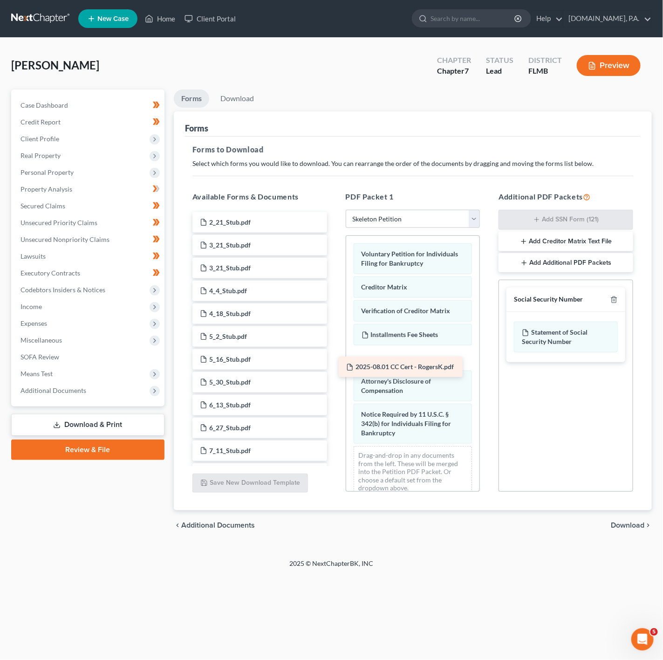
drag, startPoint x: 293, startPoint y: 226, endPoint x: 439, endPoint y: 370, distance: 205.2
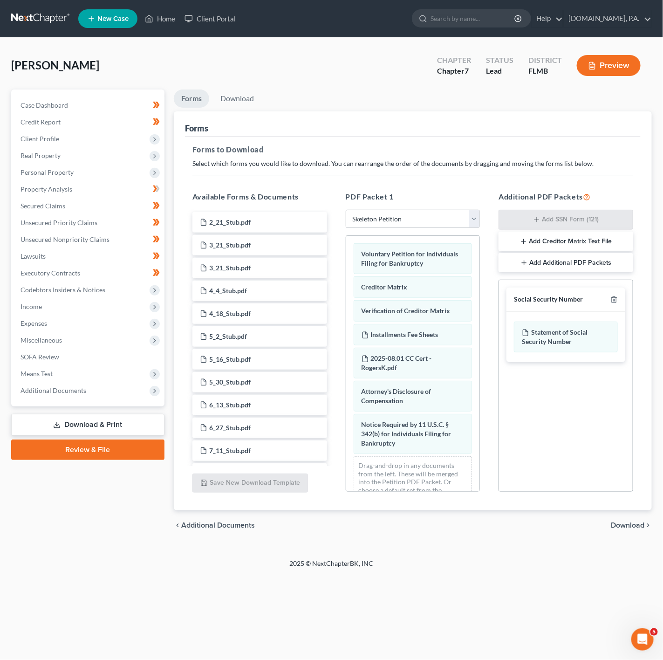
click at [629, 527] on span "Download" at bounding box center [628, 524] width 34 height 7
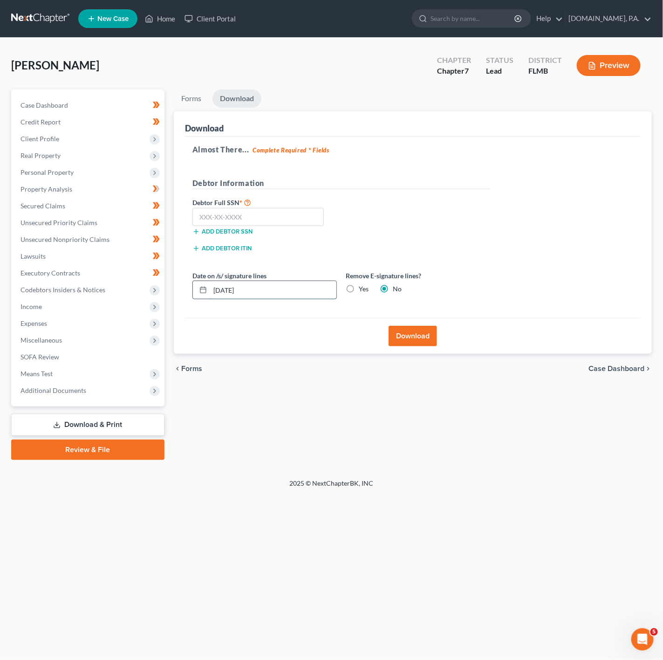
click at [264, 288] on input "[DATE]" at bounding box center [273, 290] width 126 height 18
type input "[DATE]"
click at [255, 213] on input "text" at bounding box center [258, 217] width 132 height 19
drag, startPoint x: 263, startPoint y: 221, endPoint x: 262, endPoint y: 231, distance: 10.3
click at [263, 221] on input "text" at bounding box center [258, 217] width 132 height 19
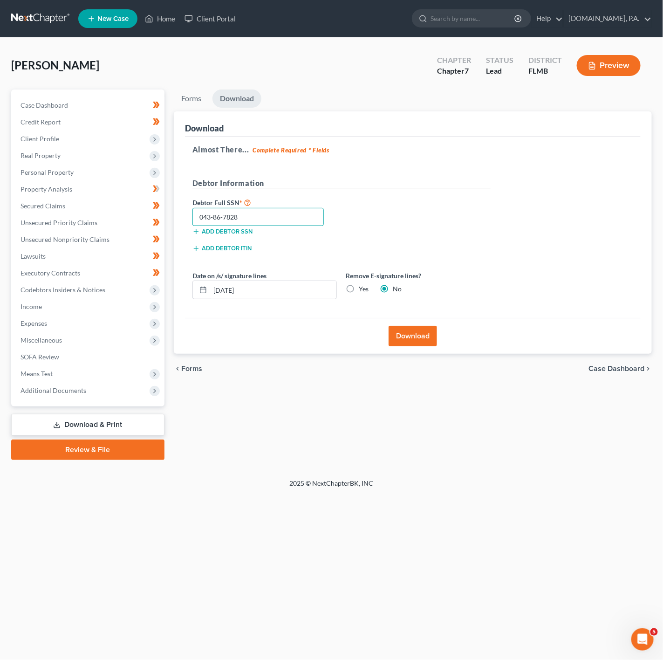
type input "043-86-7828"
click at [422, 337] on button "Download" at bounding box center [412, 336] width 48 height 20
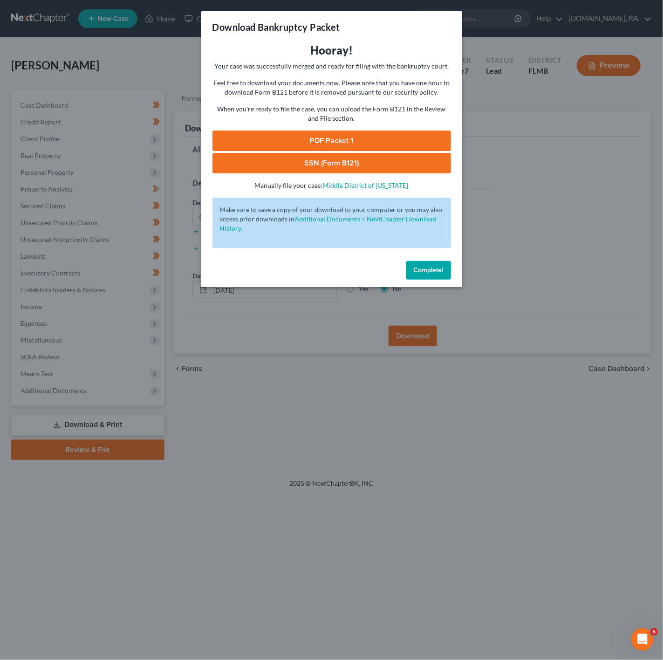
click at [355, 137] on link "PDF Packet 1" at bounding box center [331, 140] width 238 height 20
click at [341, 157] on link "SSN (Form B121)" at bounding box center [331, 163] width 238 height 20
click at [604, 303] on div "Download Bankruptcy Packet Hooray! Your case was successfully merged and ready …" at bounding box center [331, 330] width 663 height 660
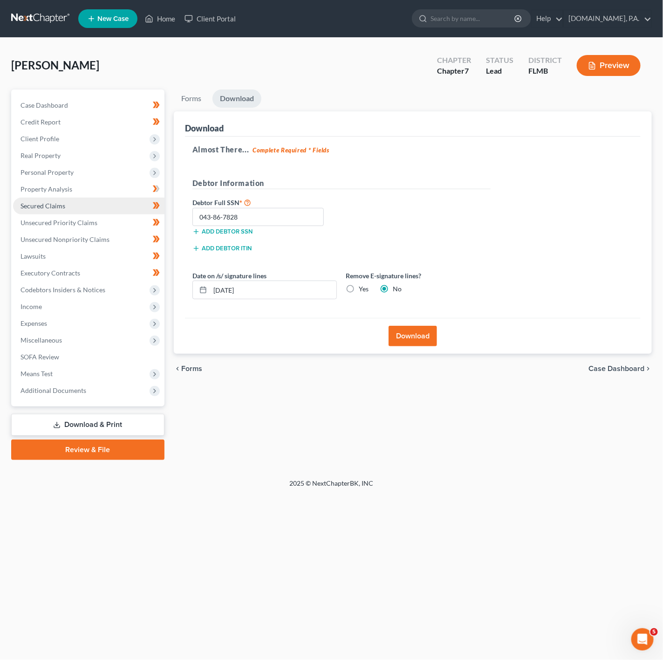
click at [93, 204] on link "Secured Claims" at bounding box center [88, 205] width 151 height 17
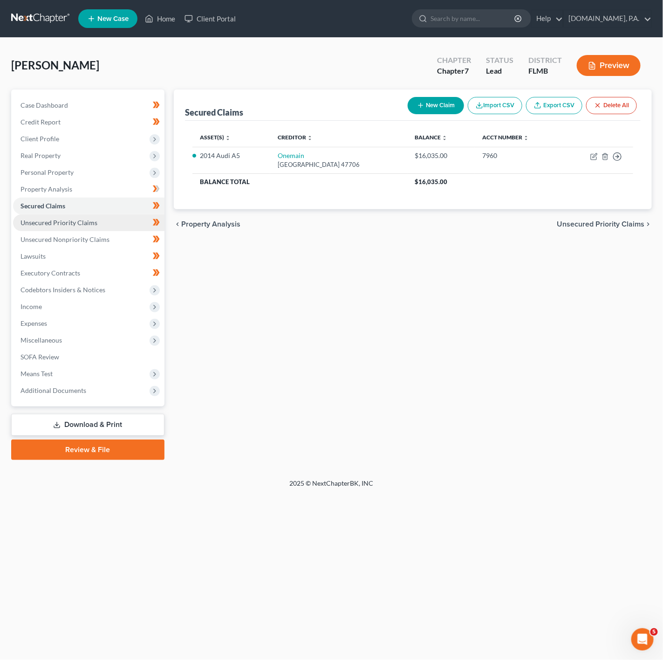
click at [99, 225] on link "Unsecured Priority Claims" at bounding box center [88, 222] width 151 height 17
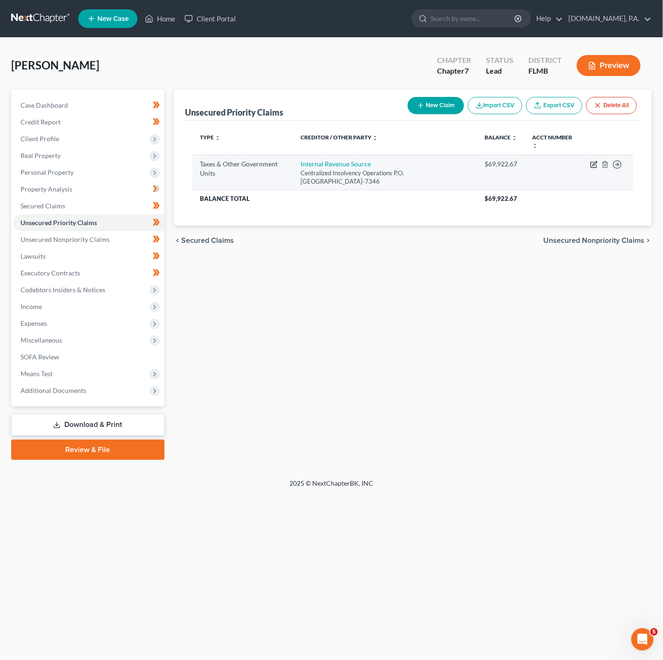
click at [594, 168] on icon "button" at bounding box center [593, 164] width 7 height 7
select select "0"
select select "39"
select select "0"
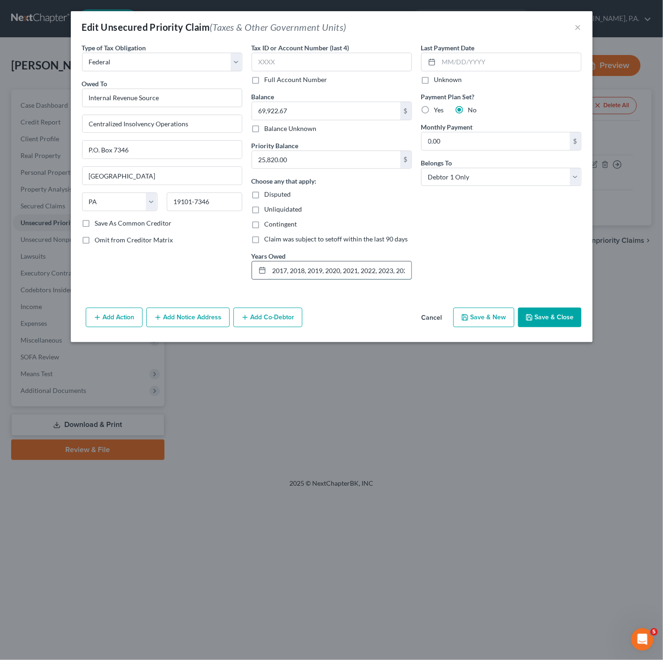
scroll to position [0, 7]
drag, startPoint x: 286, startPoint y: 270, endPoint x: 412, endPoint y: 269, distance: 126.7
click at [412, 269] on div "Tax ID or Account Number (last 4) Full Account Number Balance 69,922.67 $ Balan…" at bounding box center [332, 165] width 170 height 244
click at [404, 269] on input "2017, 2018, 2019, 2020, 2021, 2022, 2023, 2024" at bounding box center [340, 270] width 142 height 18
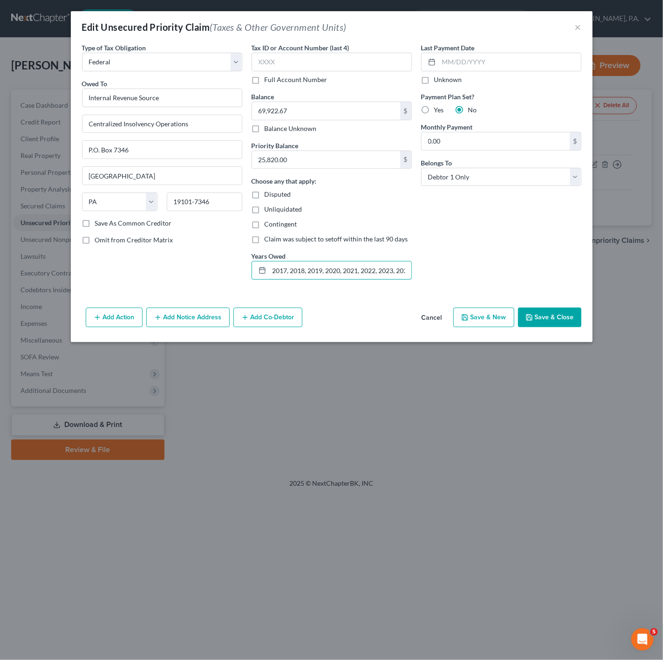
drag, startPoint x: 292, startPoint y: 264, endPoint x: 239, endPoint y: 266, distance: 52.7
click at [239, 266] on div "Type of Tax Obligation * Select Federal City State Franchise Tax Board Other Ow…" at bounding box center [331, 165] width 509 height 244
click at [272, 267] on input "2017, 2018, 2019, 2020, 2021, 2022, 2023, 2024" at bounding box center [340, 270] width 142 height 18
type input "2014, 2015, 2016, 2017, 2018, 2019, 2020, 2021, 2022, 2023, 2024"
click at [461, 69] on input "text" at bounding box center [510, 62] width 142 height 18
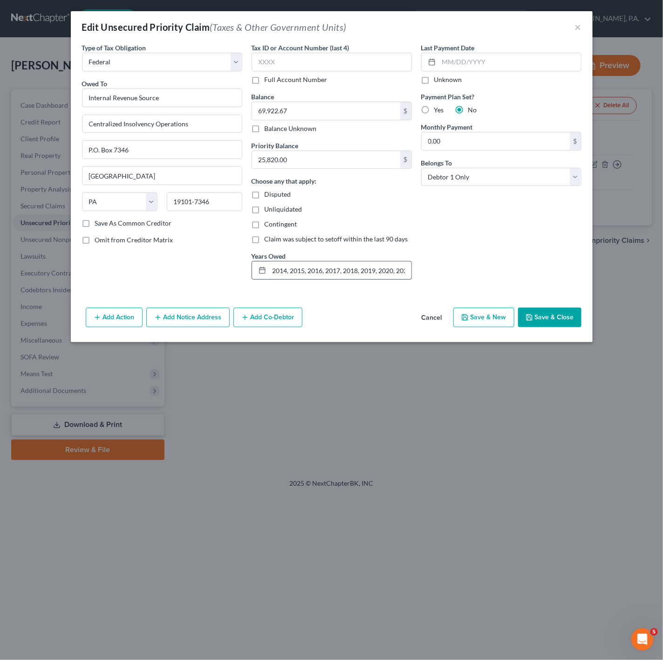
scroll to position [0, 61]
drag, startPoint x: 291, startPoint y: 276, endPoint x: 414, endPoint y: 277, distance: 122.5
click at [414, 277] on div "Tax ID or Account Number (last 4) Full Account Number Balance 69,922.67 $ Balan…" at bounding box center [332, 165] width 170 height 244
click at [313, 105] on input "69,922.67" at bounding box center [326, 111] width 148 height 18
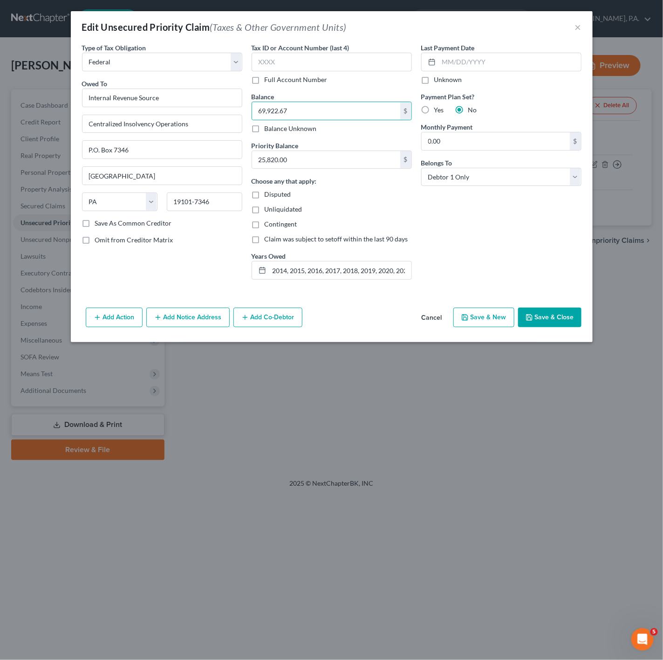
click at [301, 150] on div "Priority Balance 25,820.00 $" at bounding box center [332, 155] width 160 height 28
click at [305, 155] on input "25,820.00" at bounding box center [326, 160] width 148 height 18
click at [549, 317] on button "Save & Close" at bounding box center [549, 317] width 63 height 20
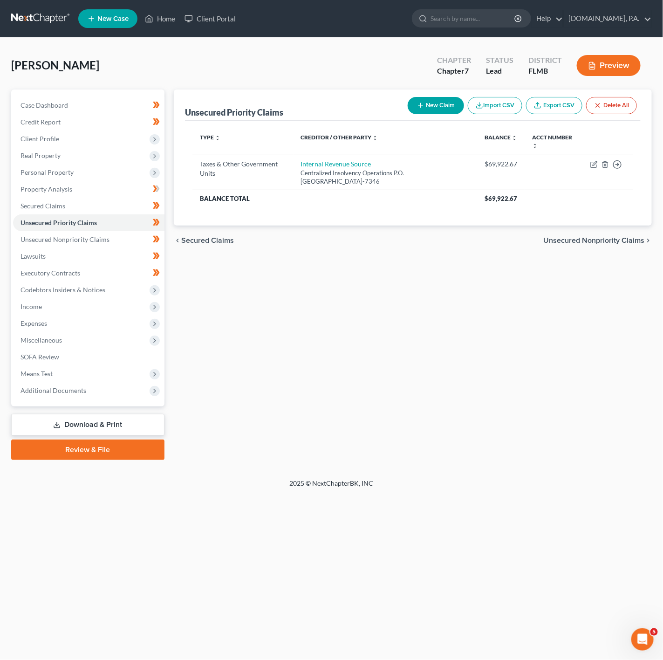
click at [95, 425] on link "Download & Print" at bounding box center [87, 425] width 153 height 22
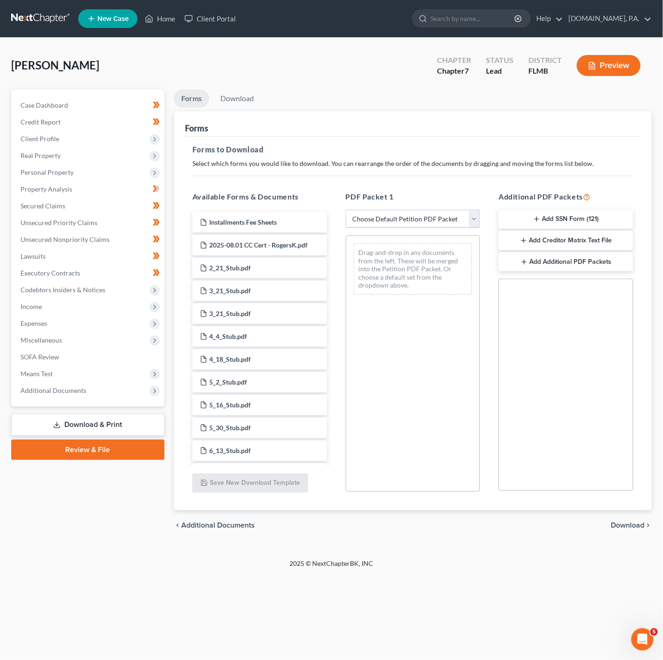
click at [416, 215] on select "Choose Default Petition PDF Packet Complete Bankruptcy Petition (all forms and …" at bounding box center [413, 219] width 135 height 19
select select "5"
click at [346, 210] on select "Choose Default Petition PDF Packet Complete Bankruptcy Petition (all forms and …" at bounding box center [413, 219] width 135 height 19
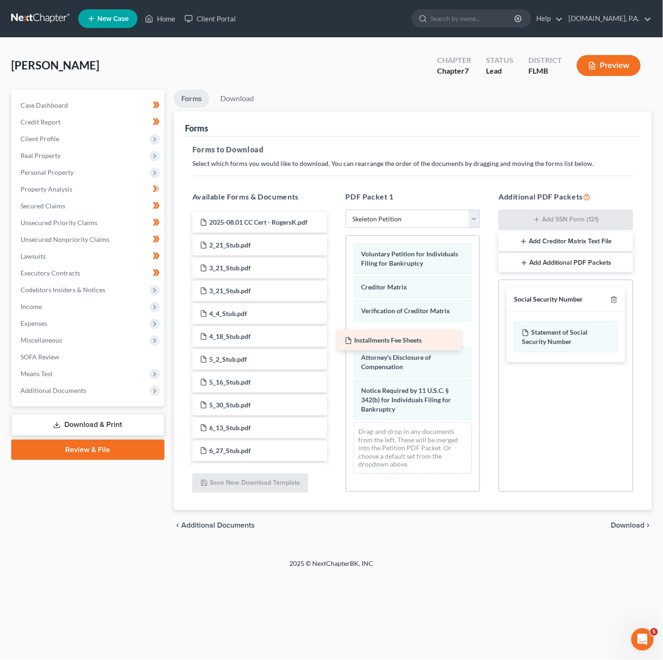
drag, startPoint x: 279, startPoint y: 219, endPoint x: 423, endPoint y: 337, distance: 186.4
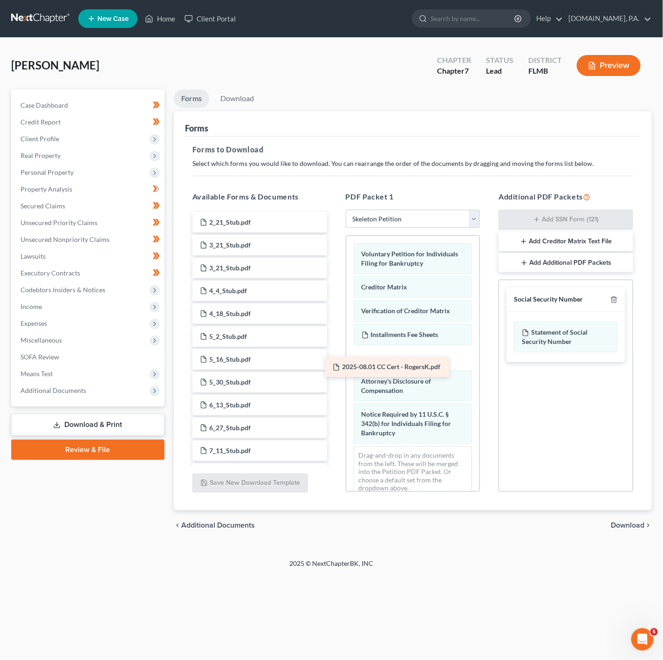
drag, startPoint x: 240, startPoint y: 228, endPoint x: 373, endPoint y: 372, distance: 195.8
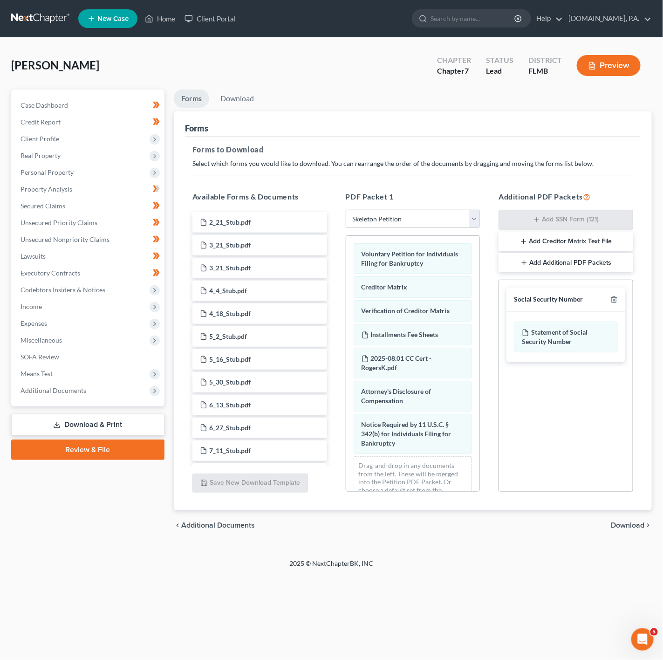
click at [626, 517] on div "chevron_left Additional Documents Download chevron_right" at bounding box center [413, 525] width 478 height 30
click at [617, 520] on div "chevron_left Additional Documents Download chevron_right" at bounding box center [413, 525] width 478 height 30
click at [621, 521] on span "Download" at bounding box center [628, 524] width 34 height 7
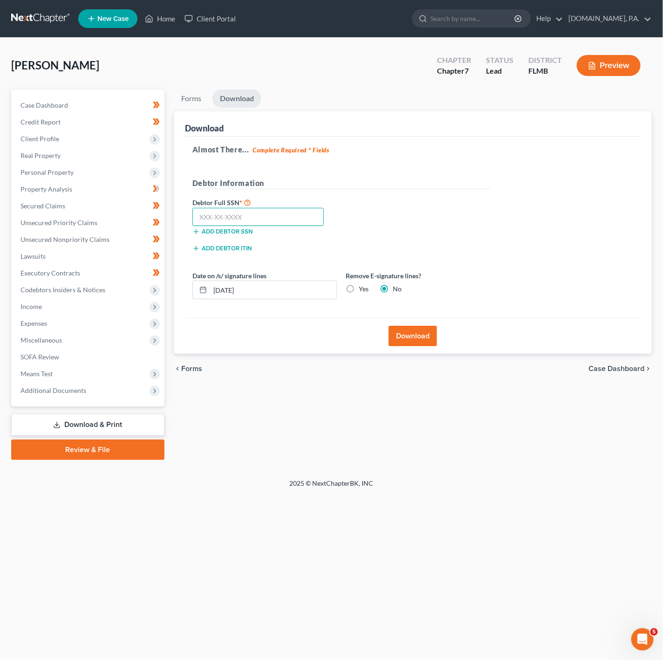
click at [256, 215] on input "text" at bounding box center [258, 217] width 132 height 19
click at [267, 288] on input "[DATE]" at bounding box center [273, 290] width 126 height 18
type input "[DATE]"
click at [240, 214] on input "text" at bounding box center [258, 217] width 132 height 19
type input "043-86-7828"
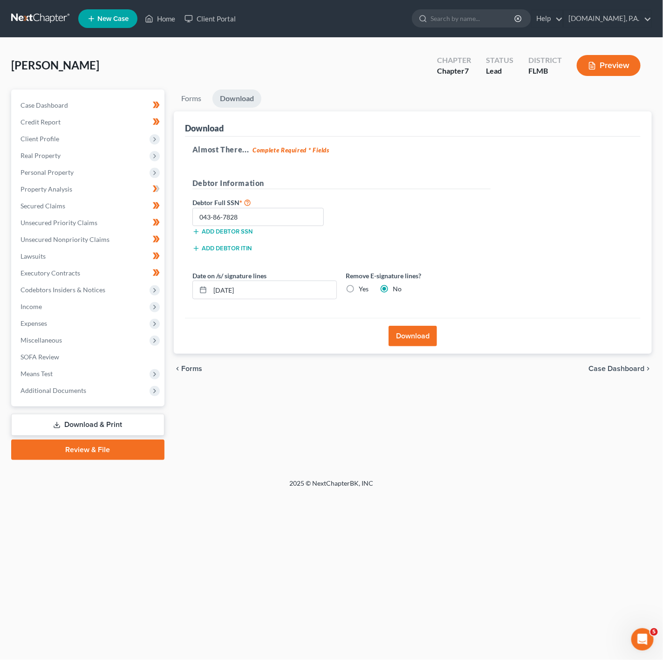
click at [420, 338] on button "Download" at bounding box center [412, 336] width 48 height 20
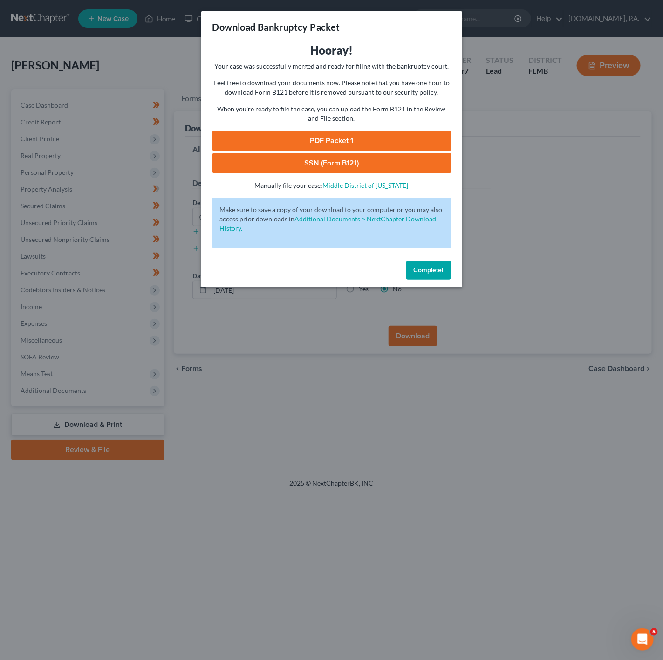
click at [493, 268] on div "Download Bankruptcy Packet Hooray! Your case was successfully merged and ready …" at bounding box center [331, 330] width 663 height 660
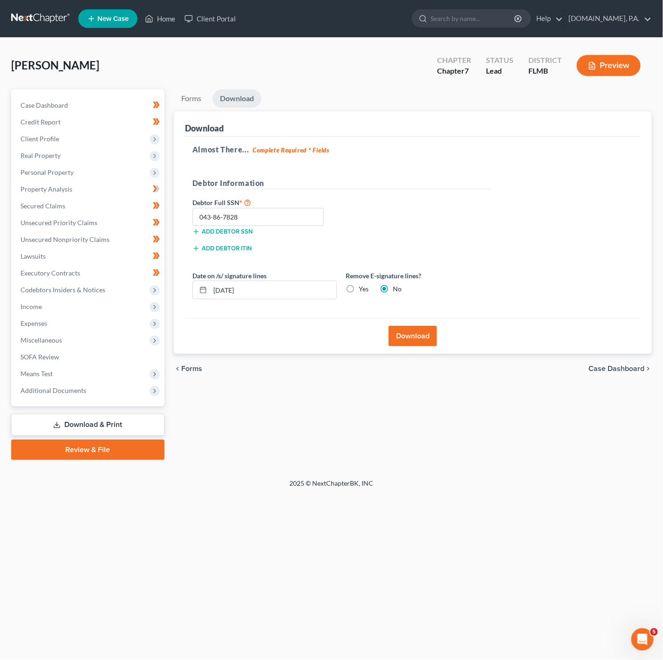
click at [414, 336] on button "Download" at bounding box center [412, 336] width 48 height 20
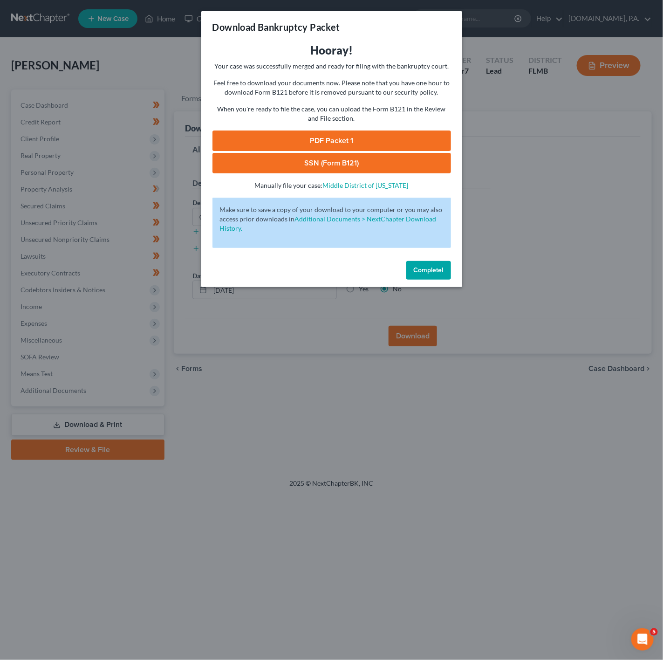
click at [355, 144] on link "PDF Packet 1" at bounding box center [331, 140] width 238 height 20
click at [321, 162] on link "SSN (Form B121)" at bounding box center [331, 163] width 238 height 20
